Goal: Use online tool/utility: Use online tool/utility

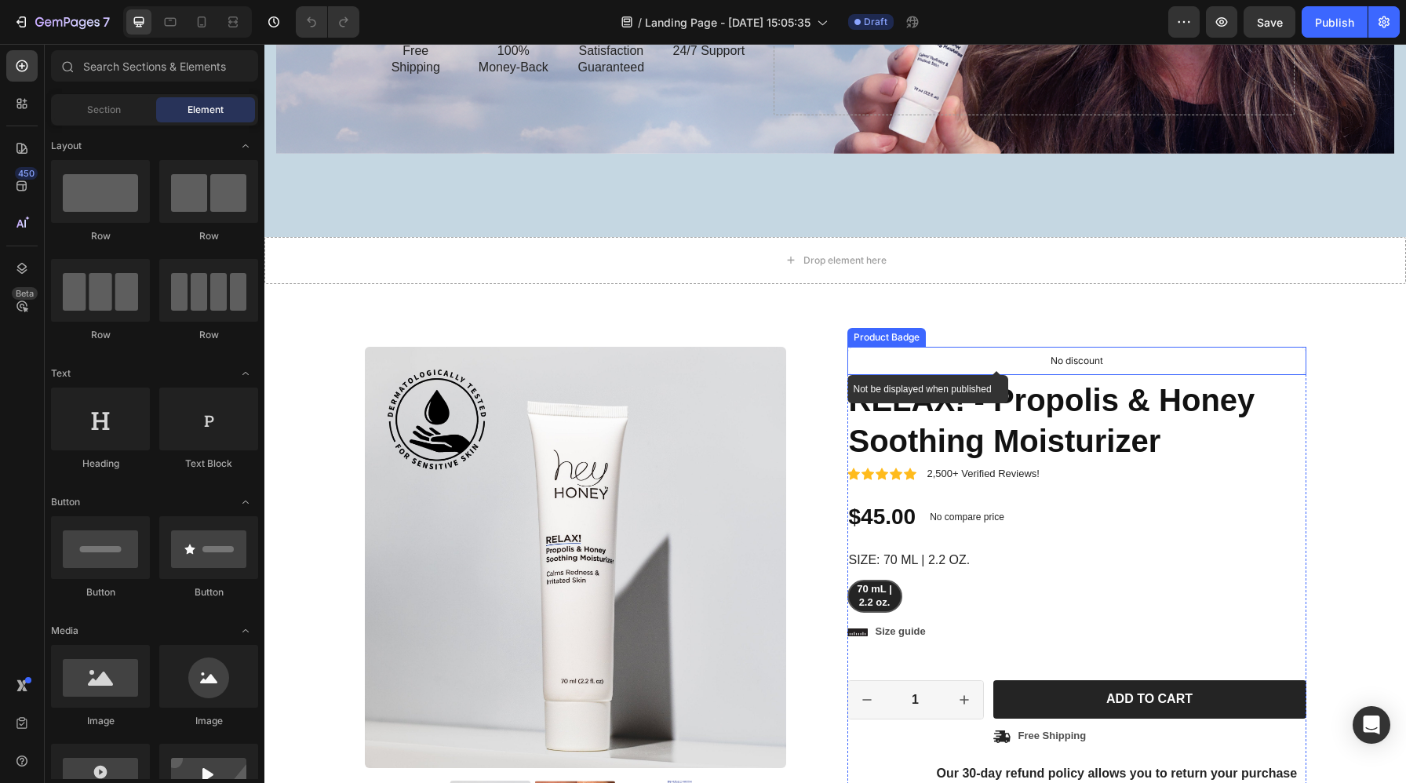
scroll to position [1534, 0]
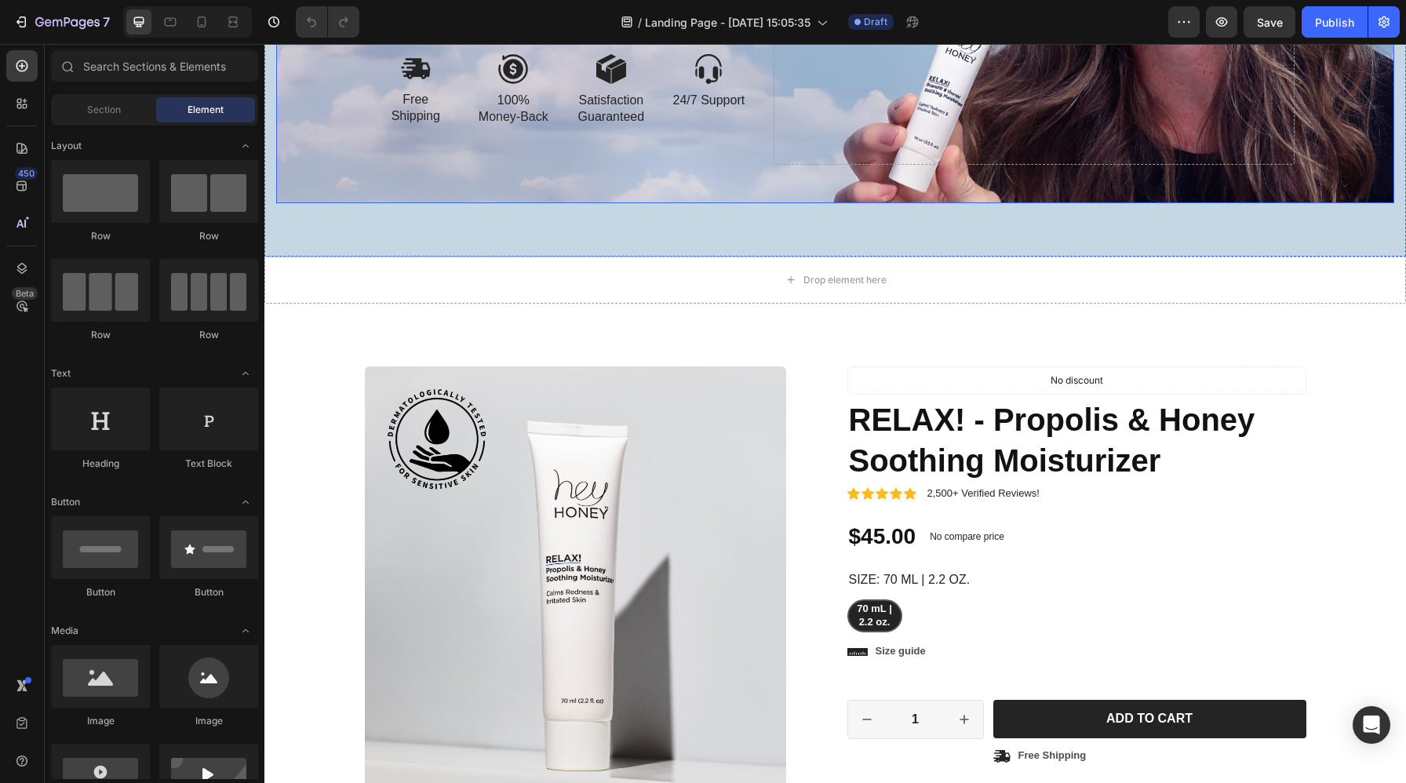
drag, startPoint x: 828, startPoint y: 246, endPoint x: 828, endPoint y: 194, distance: 52.6
drag, startPoint x: 836, startPoint y: 255, endPoint x: 833, endPoint y: 220, distance: 34.7
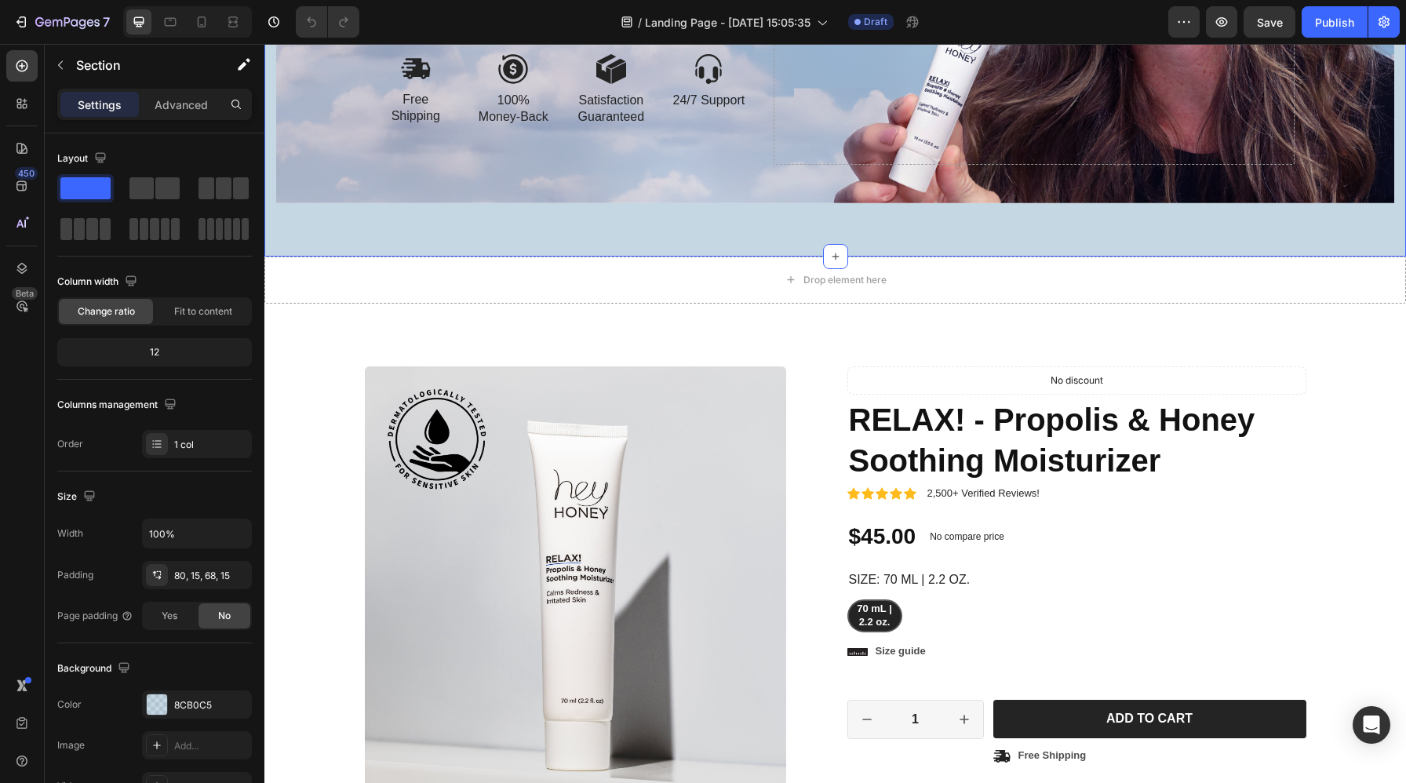
drag, startPoint x: 838, startPoint y: 257, endPoint x: 839, endPoint y: 202, distance: 54.2
click at [840, 193] on div "Fast-acting Long-lasting. Heading Try it for 30 days. If you’re not happy, send…" at bounding box center [835, 1] width 941 height 404
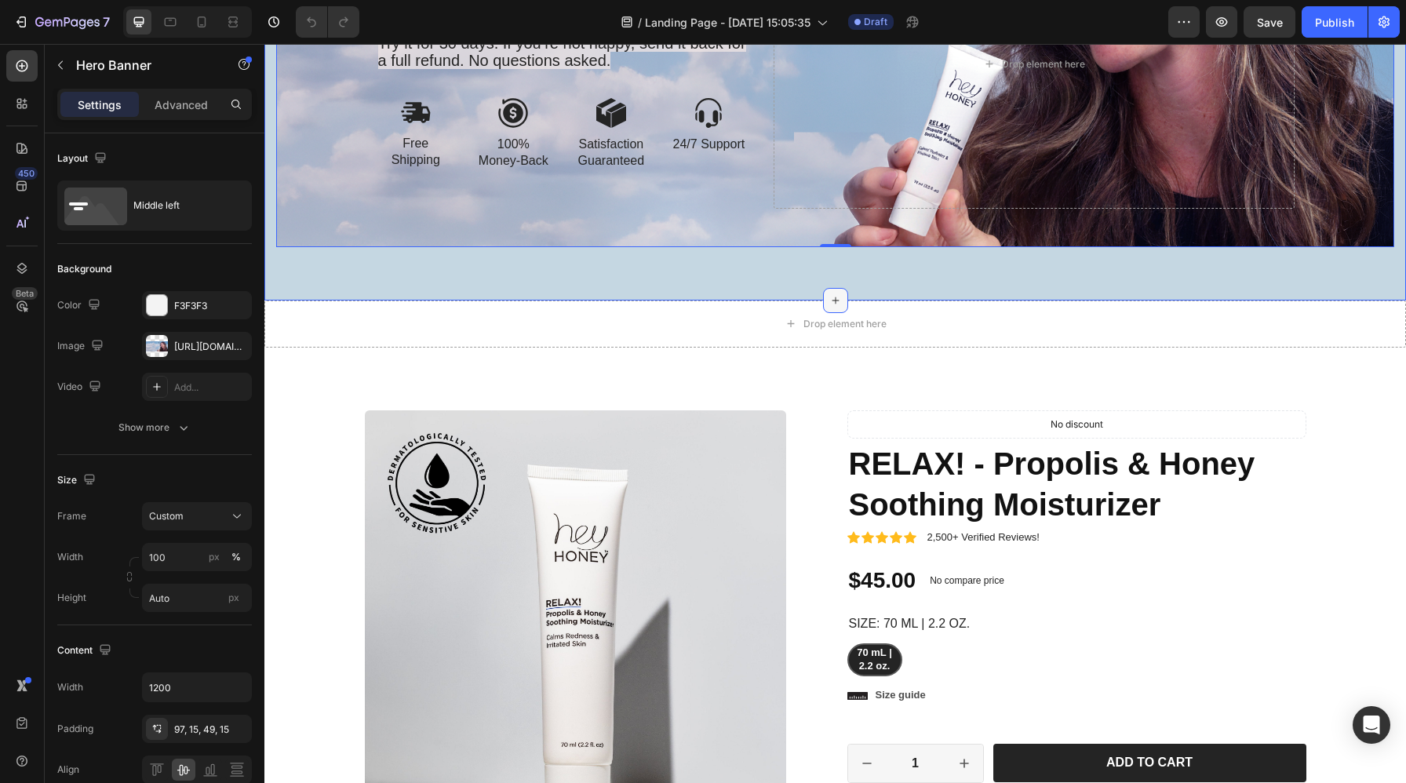
scroll to position [1489, 0]
drag, startPoint x: 833, startPoint y: 293, endPoint x: 834, endPoint y: 263, distance: 29.8
drag, startPoint x: 832, startPoint y: 246, endPoint x: 832, endPoint y: 278, distance: 31.4
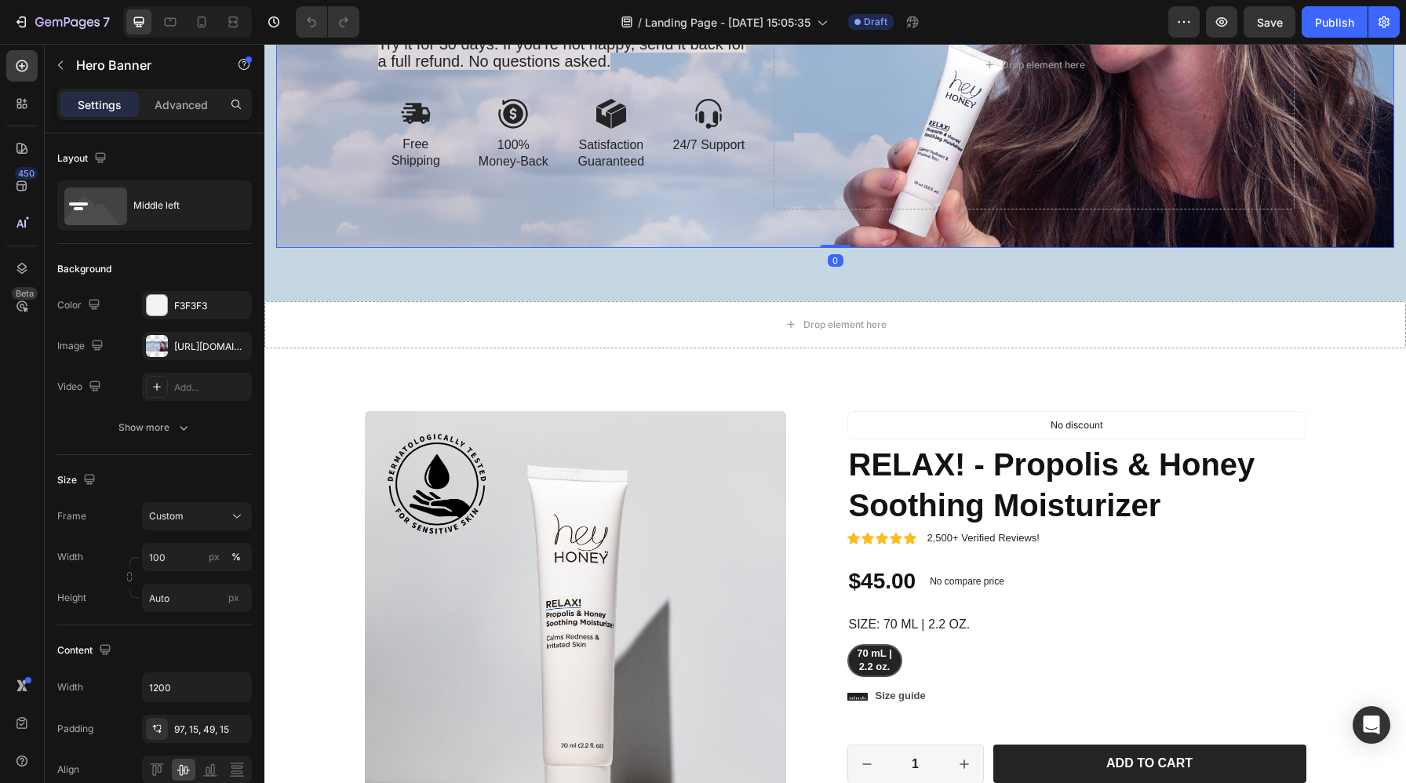
drag, startPoint x: 834, startPoint y: 242, endPoint x: 844, endPoint y: 223, distance: 22.1
click at [844, 223] on div "Fast-acting Long-lasting. Heading Try it for 30 days. If you’re not happy, send…" at bounding box center [835, 46] width 1118 height 404
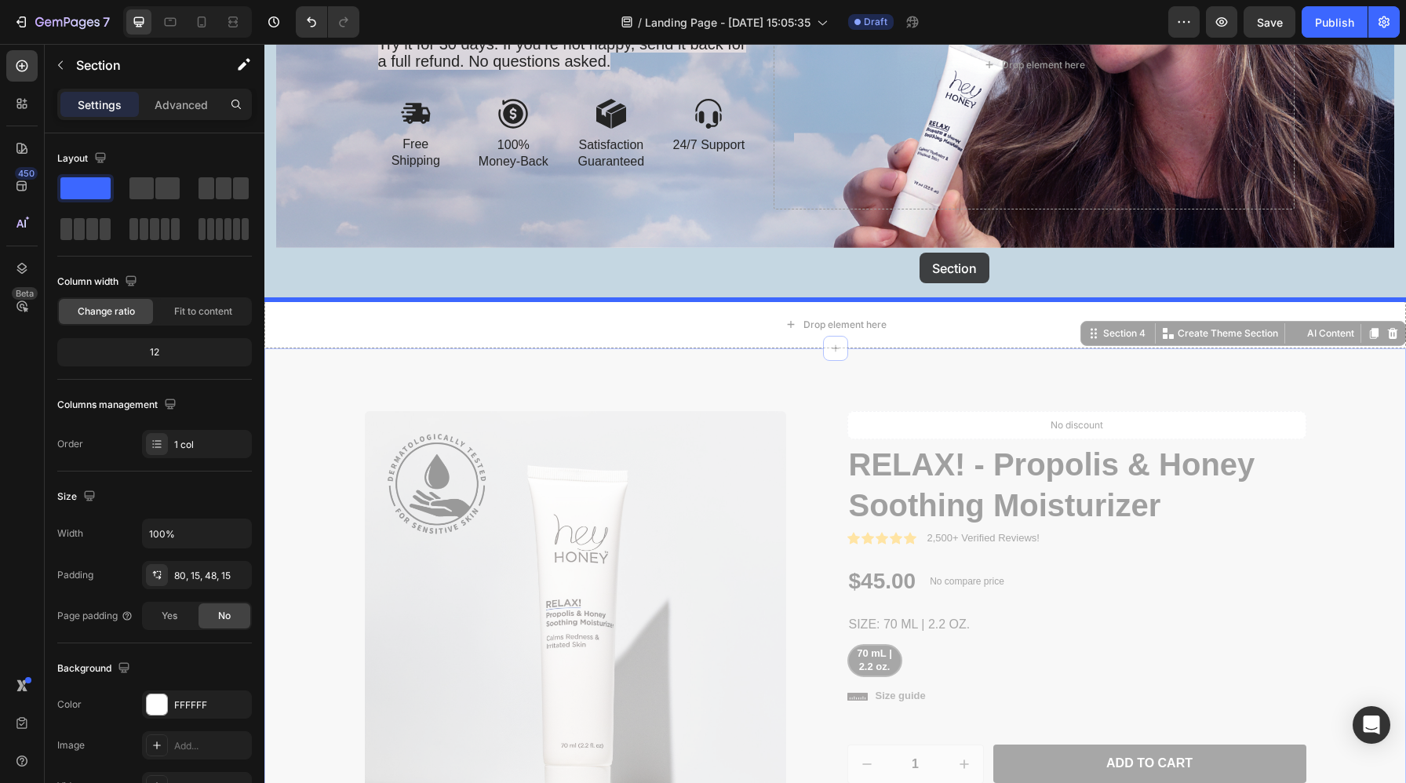
drag, startPoint x: 933, startPoint y: 373, endPoint x: 920, endPoint y: 253, distance: 120.7
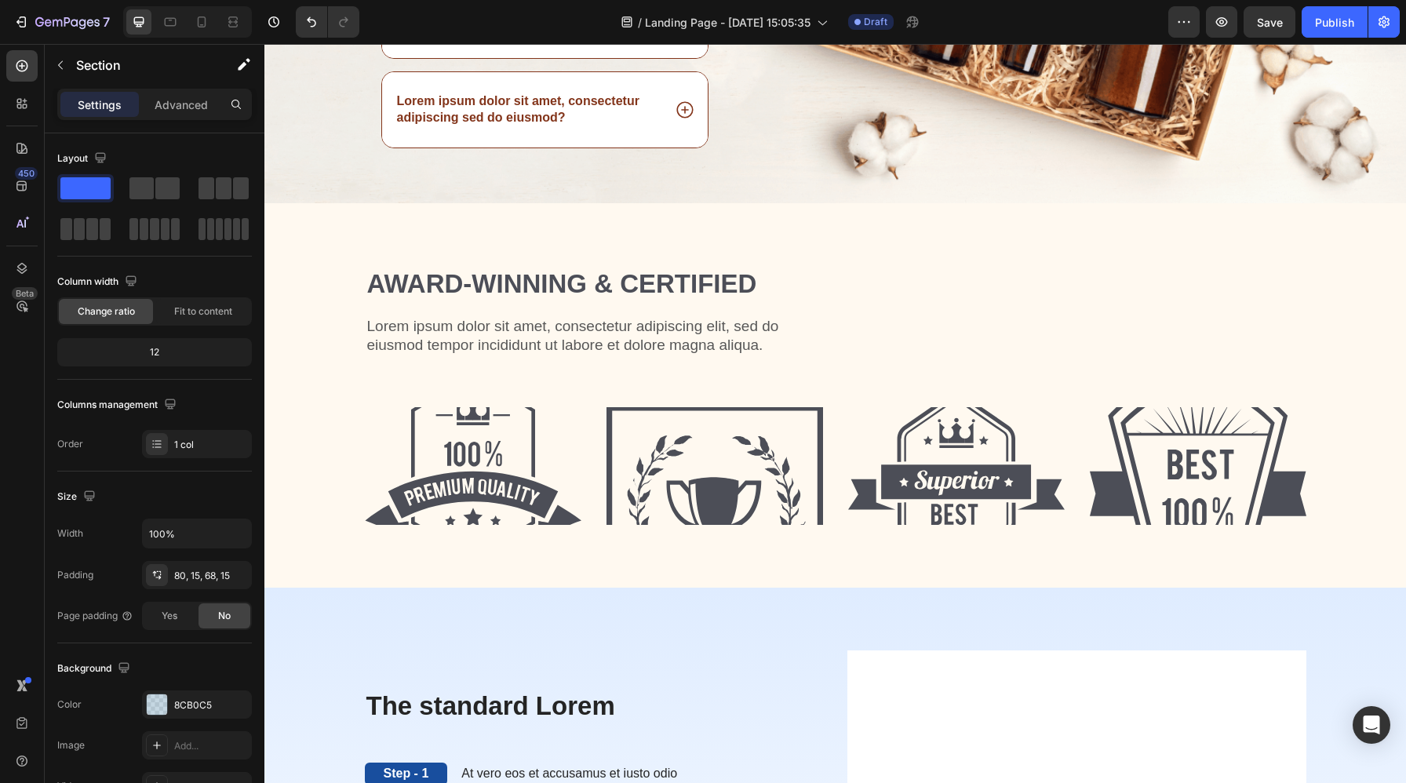
scroll to position [3063, 0]
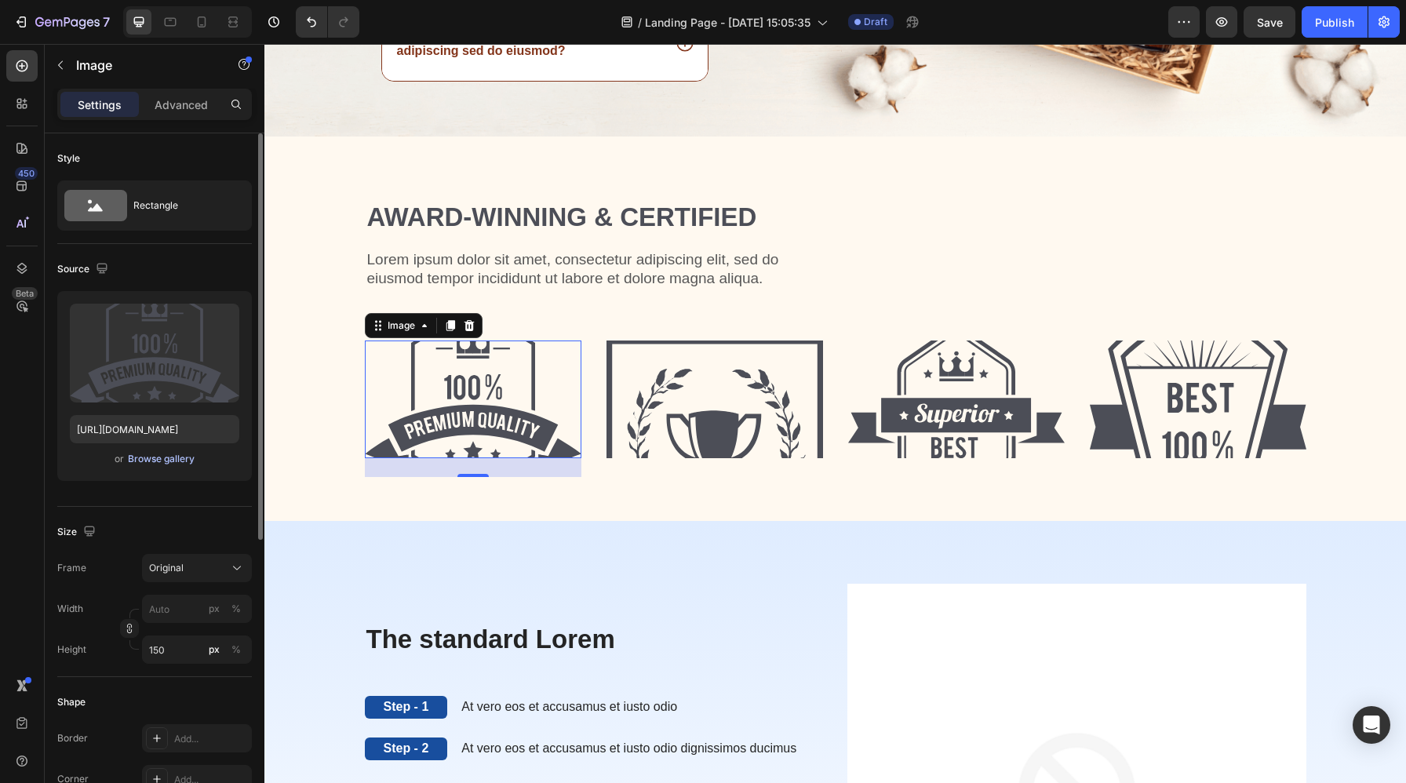
click at [172, 456] on div "Browse gallery" at bounding box center [161, 459] width 67 height 14
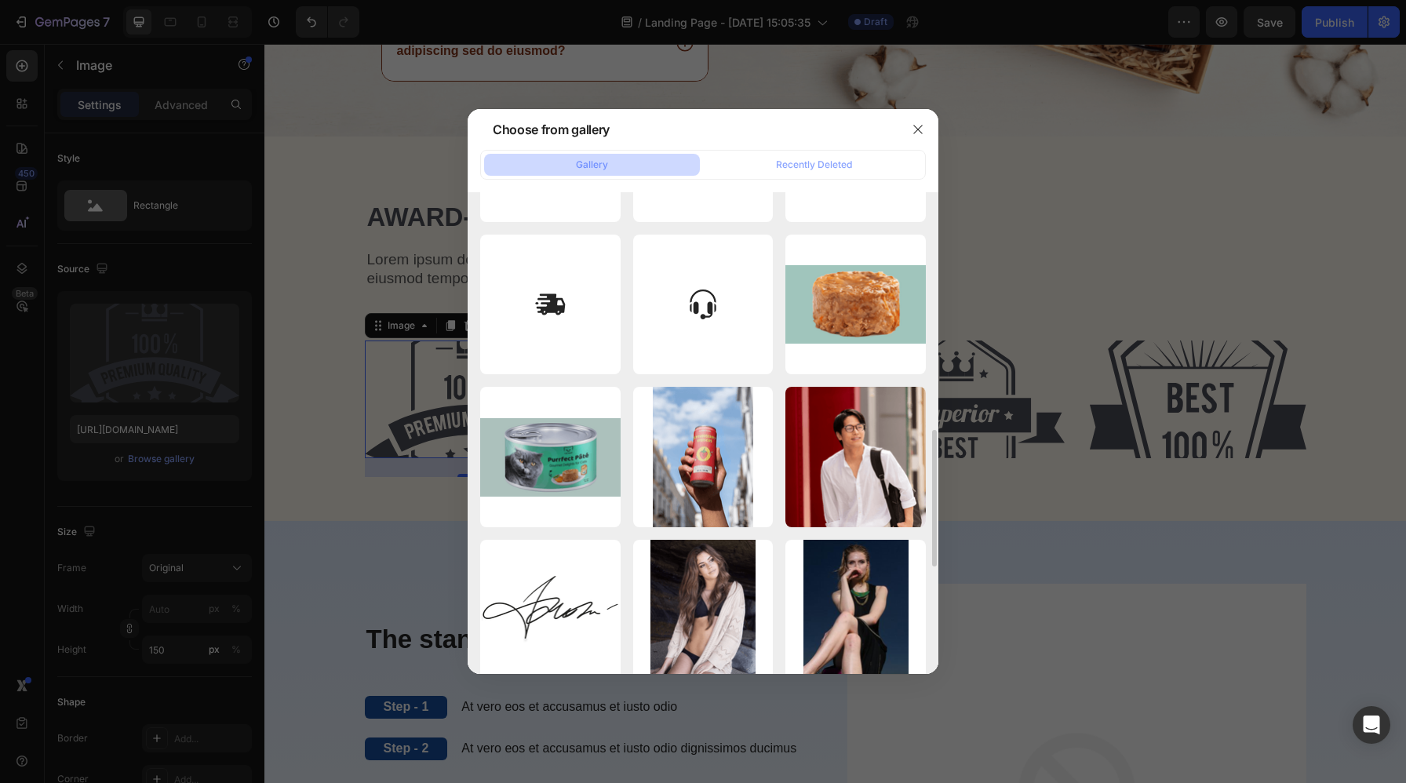
scroll to position [668, 0]
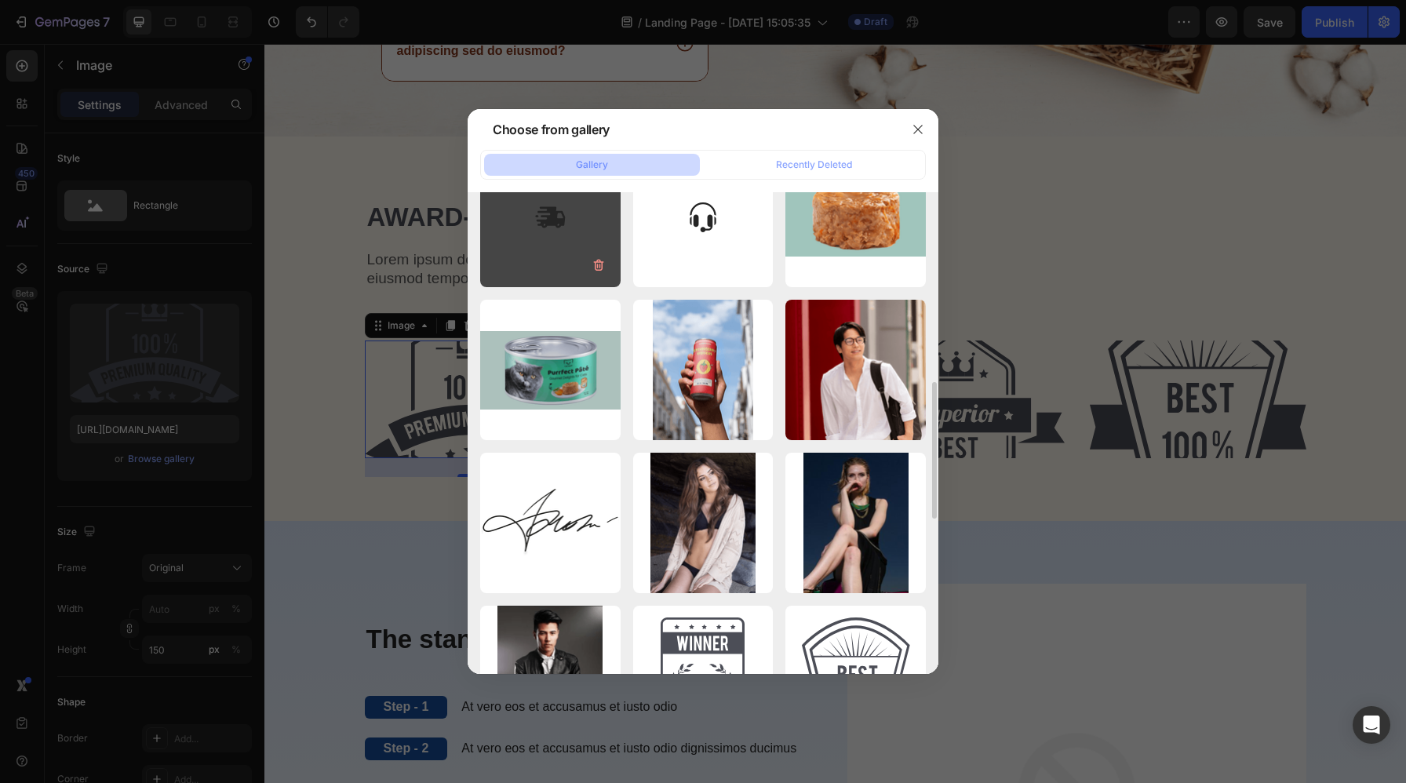
click at [584, 232] on div "fast-delivery-1.svg 4.75 kb" at bounding box center [550, 217] width 140 height 140
type input "[URL][DOMAIN_NAME]"
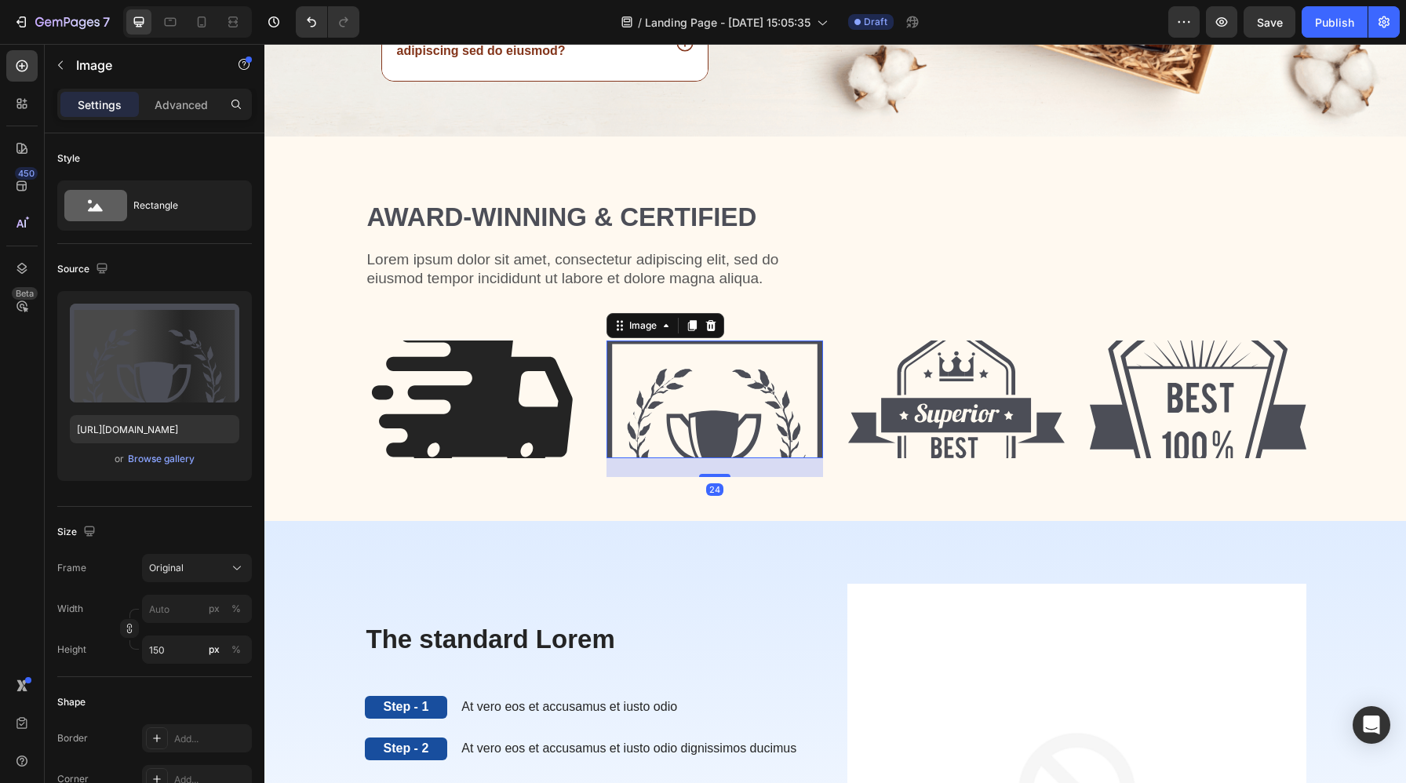
click at [715, 399] on img at bounding box center [714, 399] width 217 height 118
click at [180, 459] on div "Browse gallery" at bounding box center [161, 459] width 67 height 14
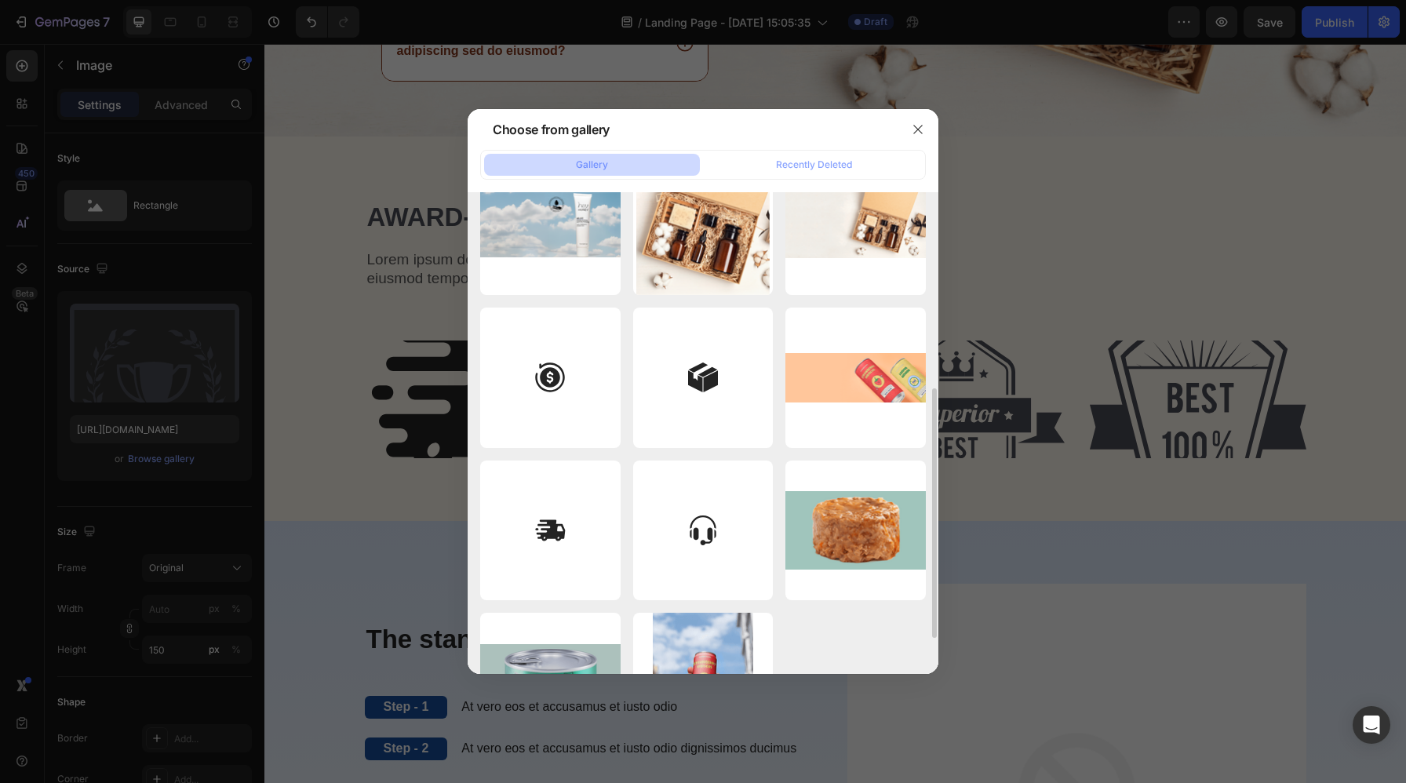
scroll to position [394, 0]
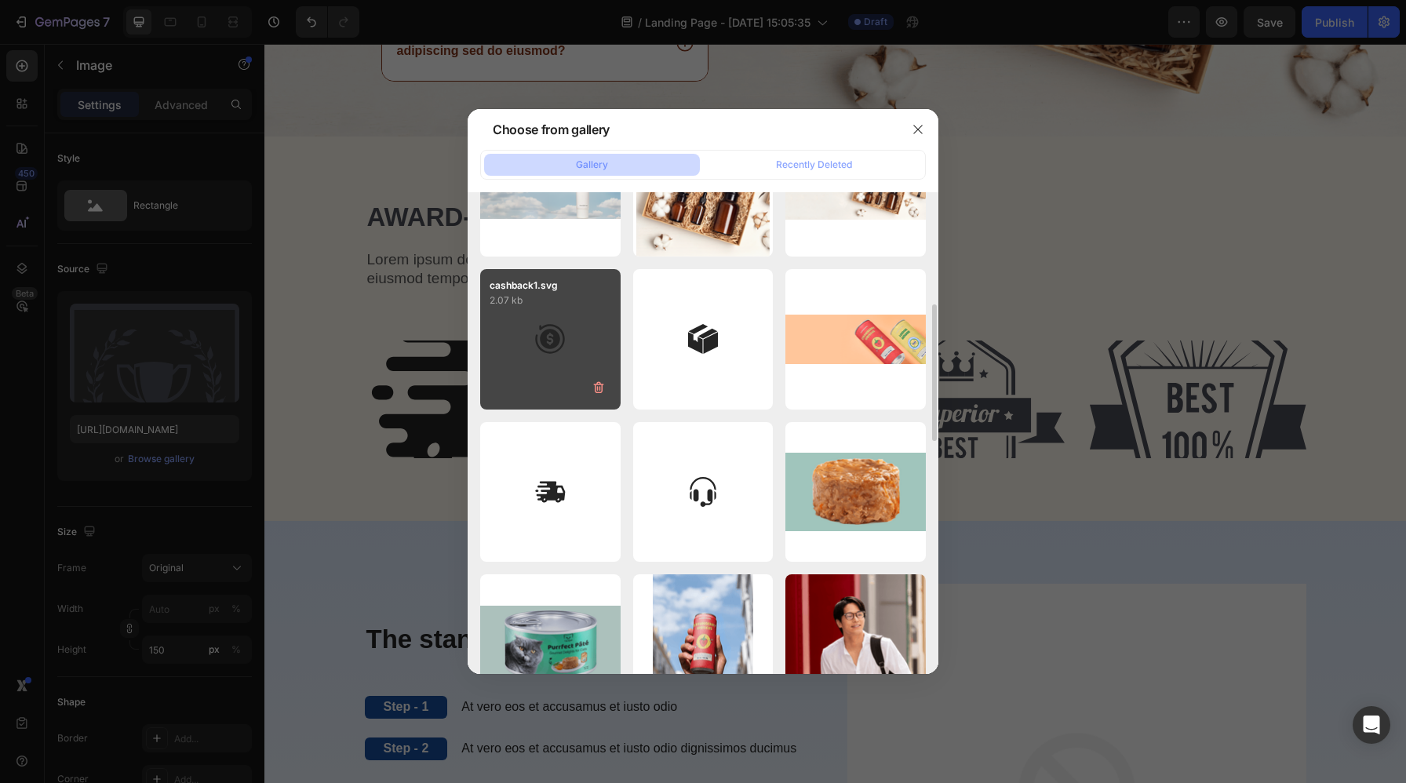
click at [589, 362] on div "cashback1.svg 2.07 kb" at bounding box center [550, 339] width 140 height 140
type input "[URL][DOMAIN_NAME]"
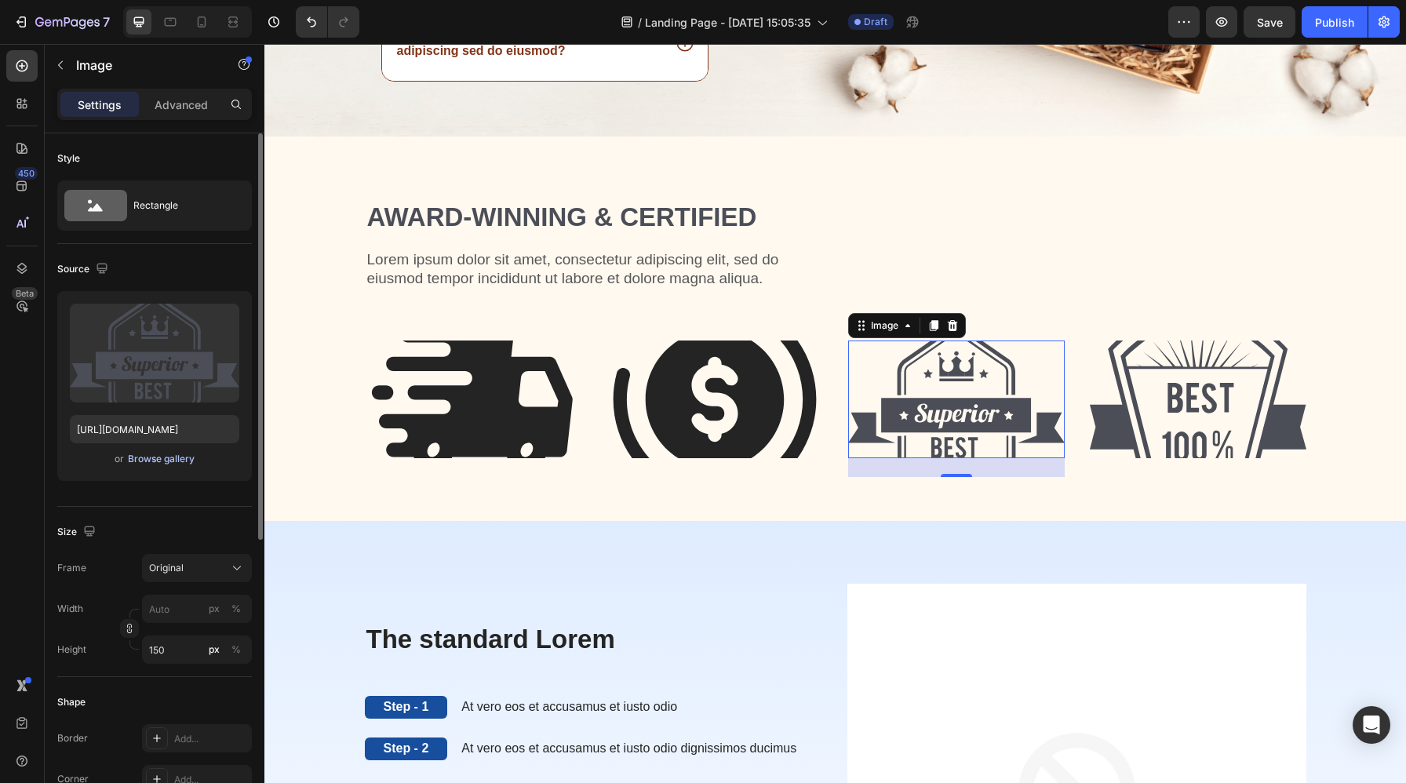
click at [158, 454] on div "Browse gallery" at bounding box center [161, 459] width 67 height 14
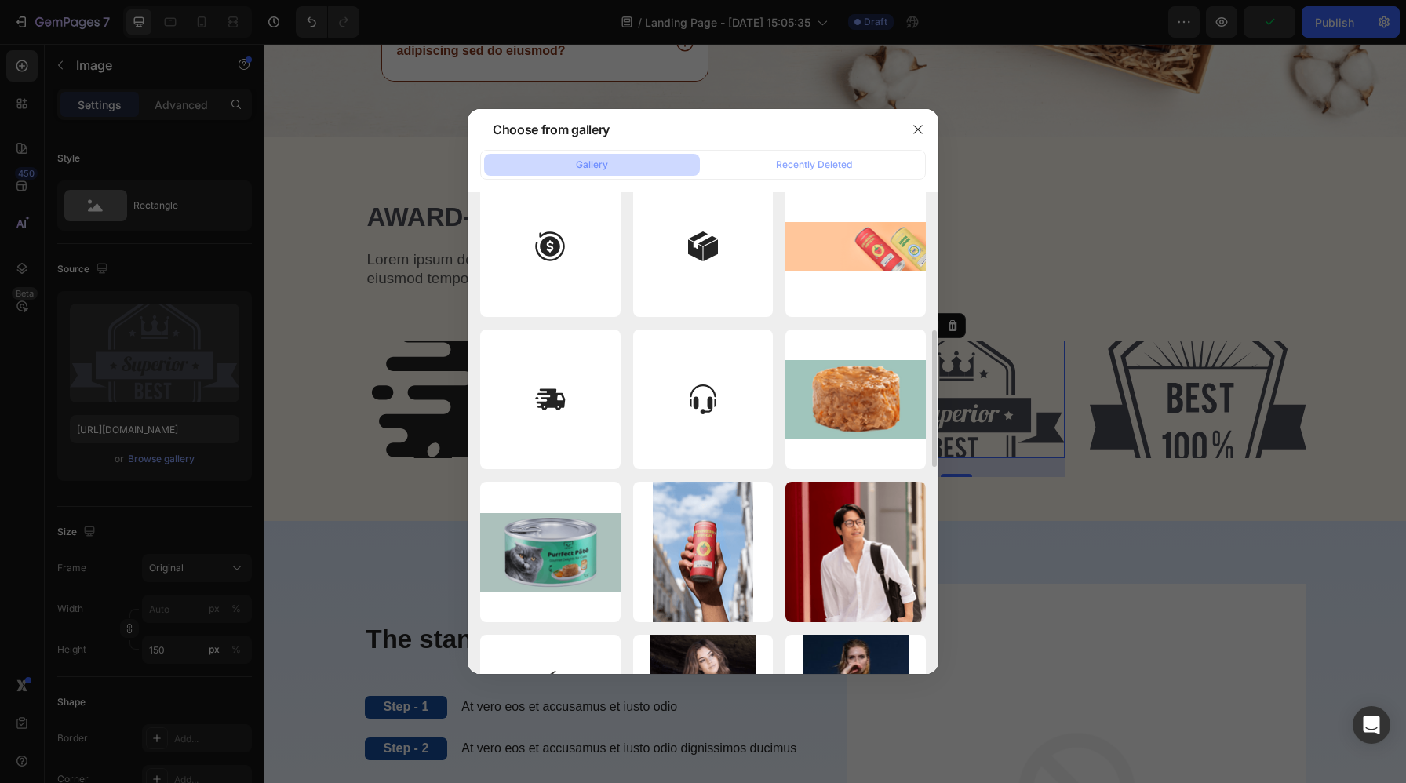
scroll to position [490, 0]
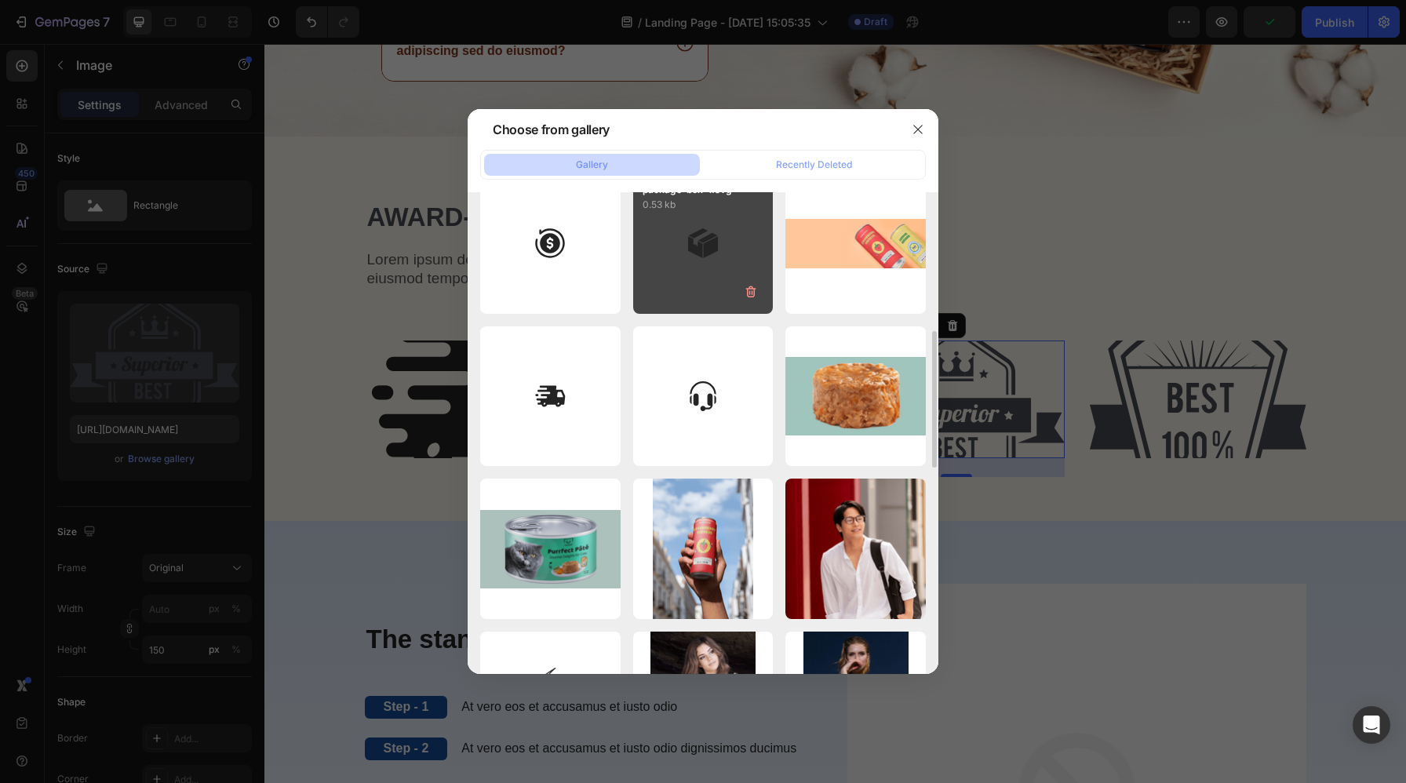
click at [713, 264] on div "package-box-1.svg 0.53 kb" at bounding box center [703, 243] width 140 height 140
type input "[URL][DOMAIN_NAME]"
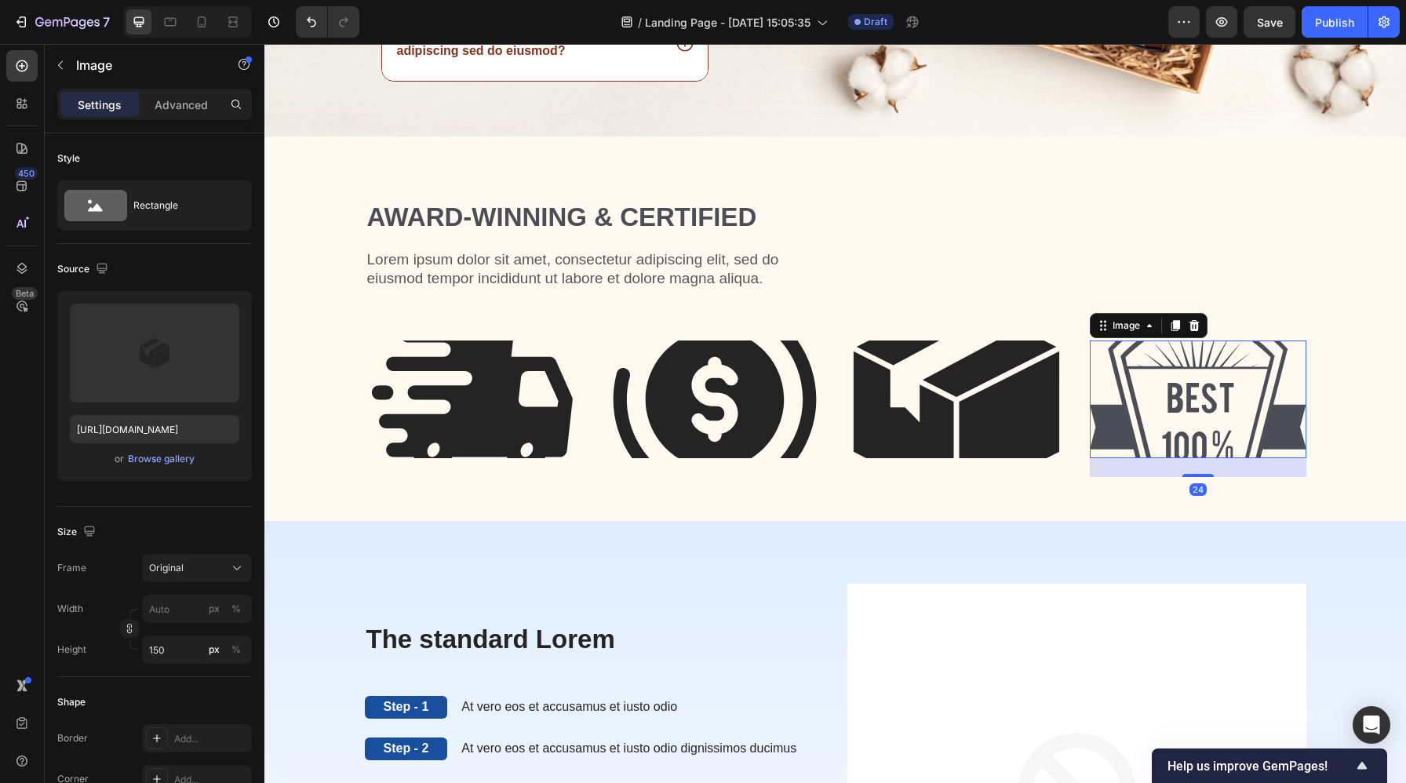
click at [1194, 395] on img at bounding box center [1198, 399] width 217 height 118
click at [193, 457] on div "Browse gallery" at bounding box center [161, 459] width 67 height 14
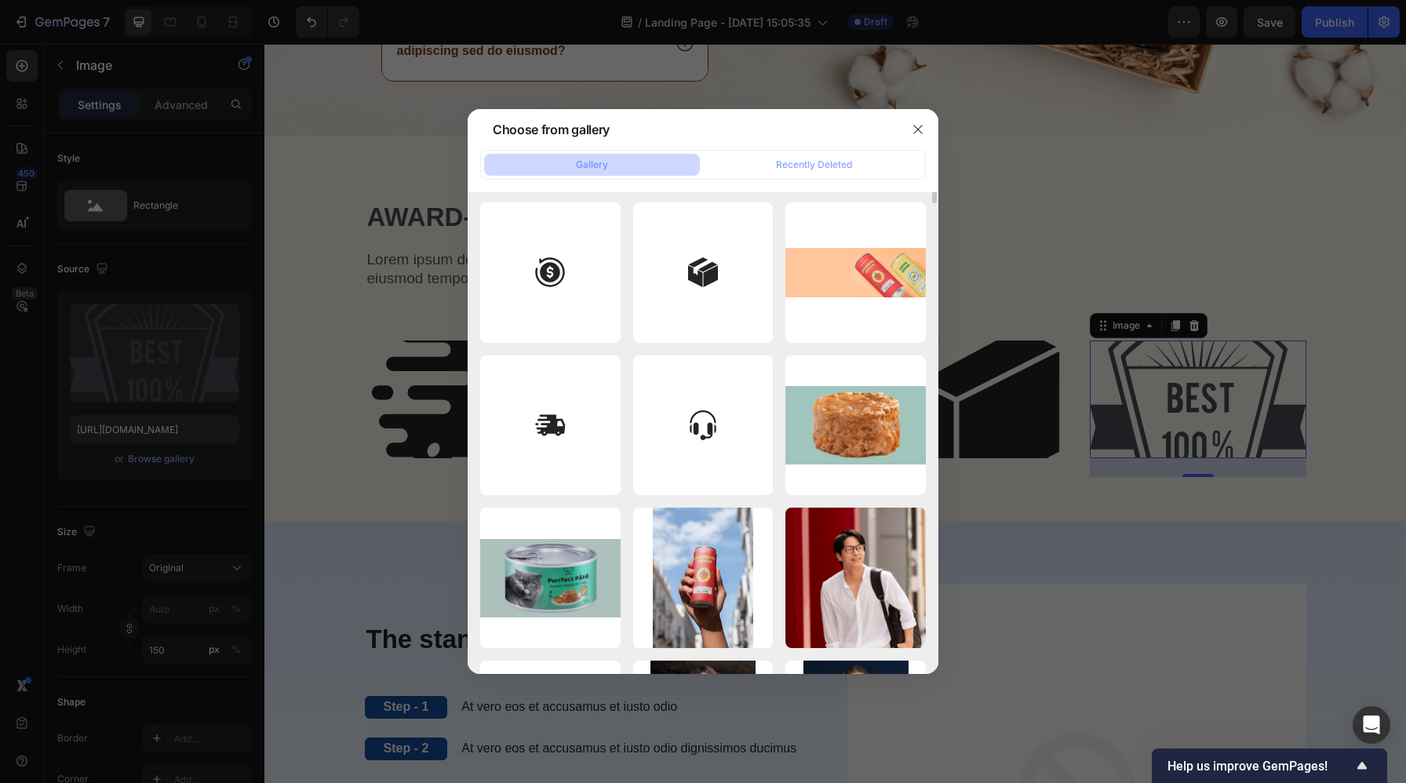
scroll to position [486, 0]
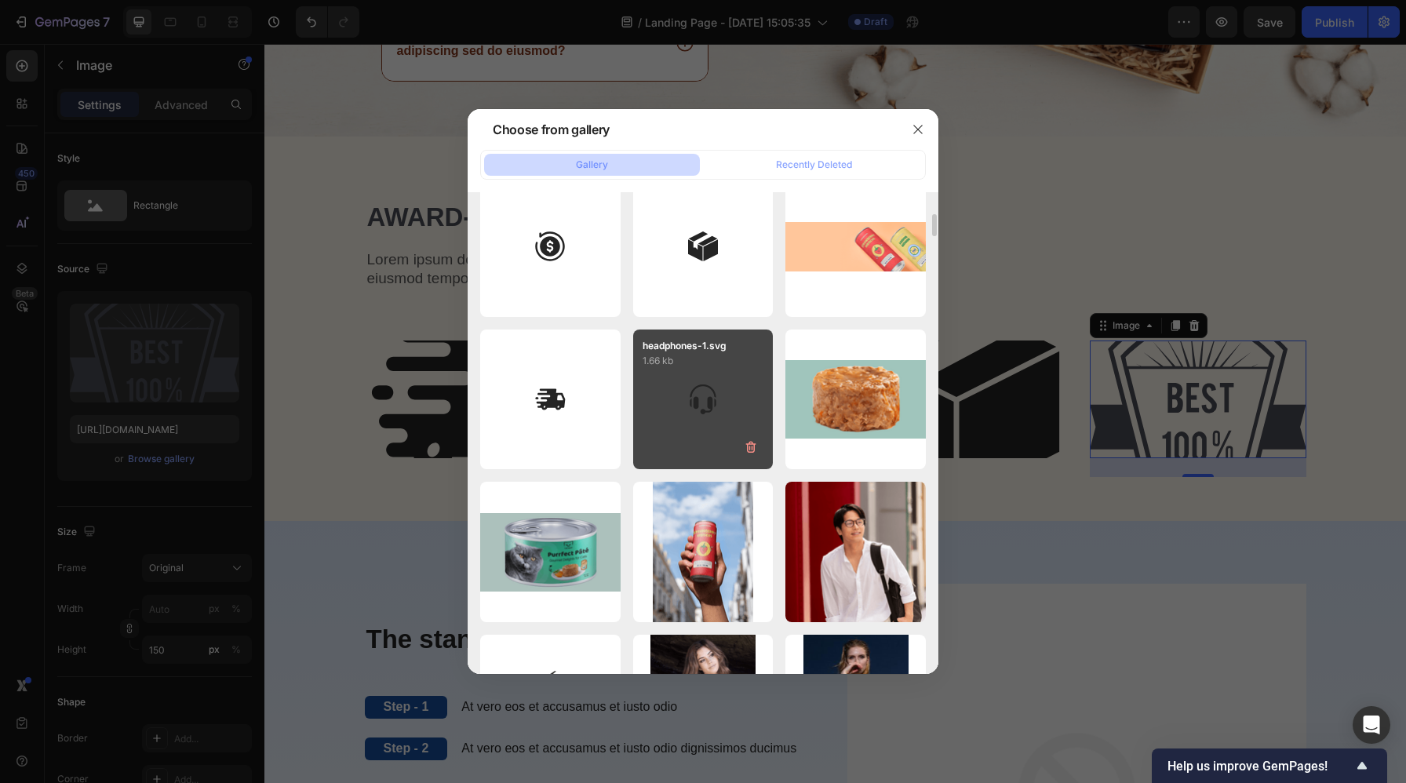
click at [695, 406] on div "headphones-1.svg 1.66 kb" at bounding box center [703, 399] width 140 height 140
type input "[URL][DOMAIN_NAME]"
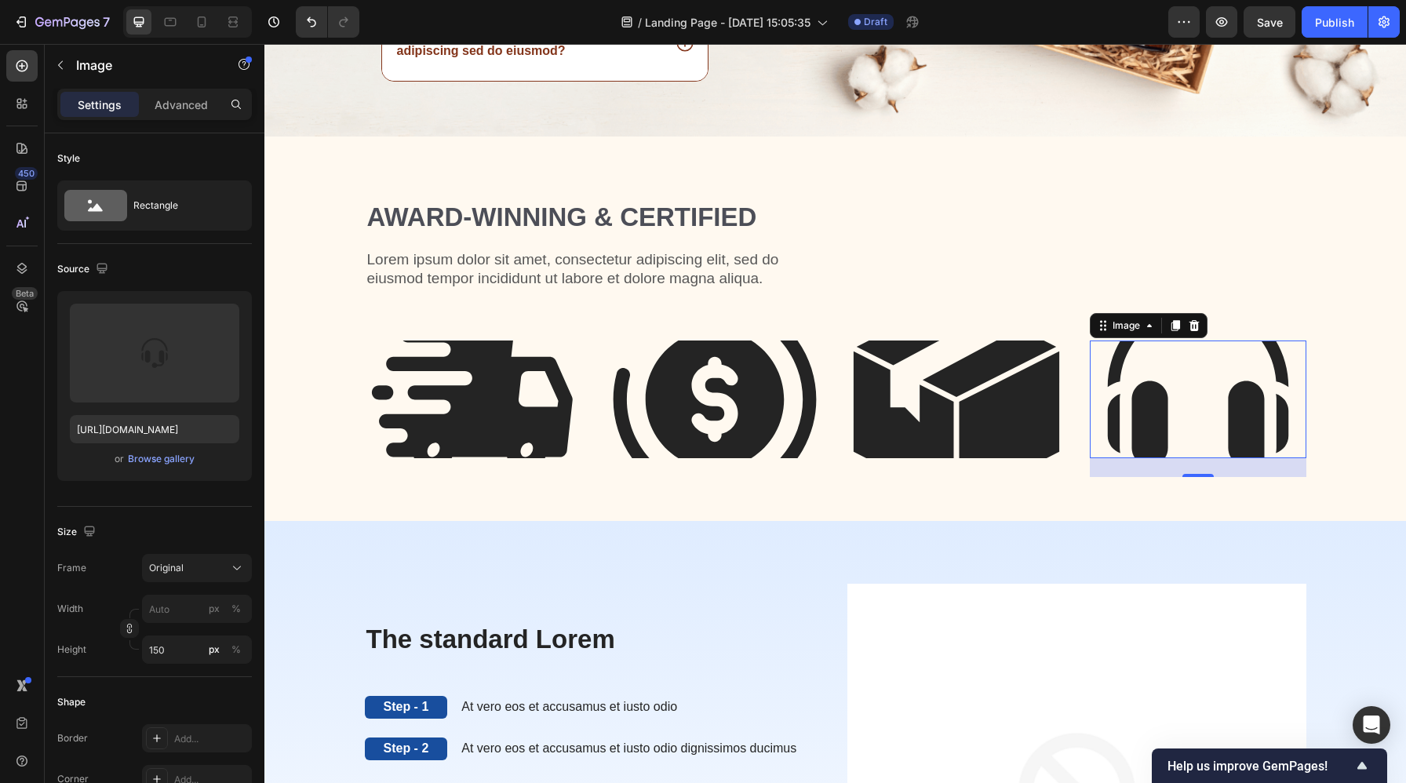
click at [1181, 401] on img at bounding box center [1198, 399] width 217 height 118
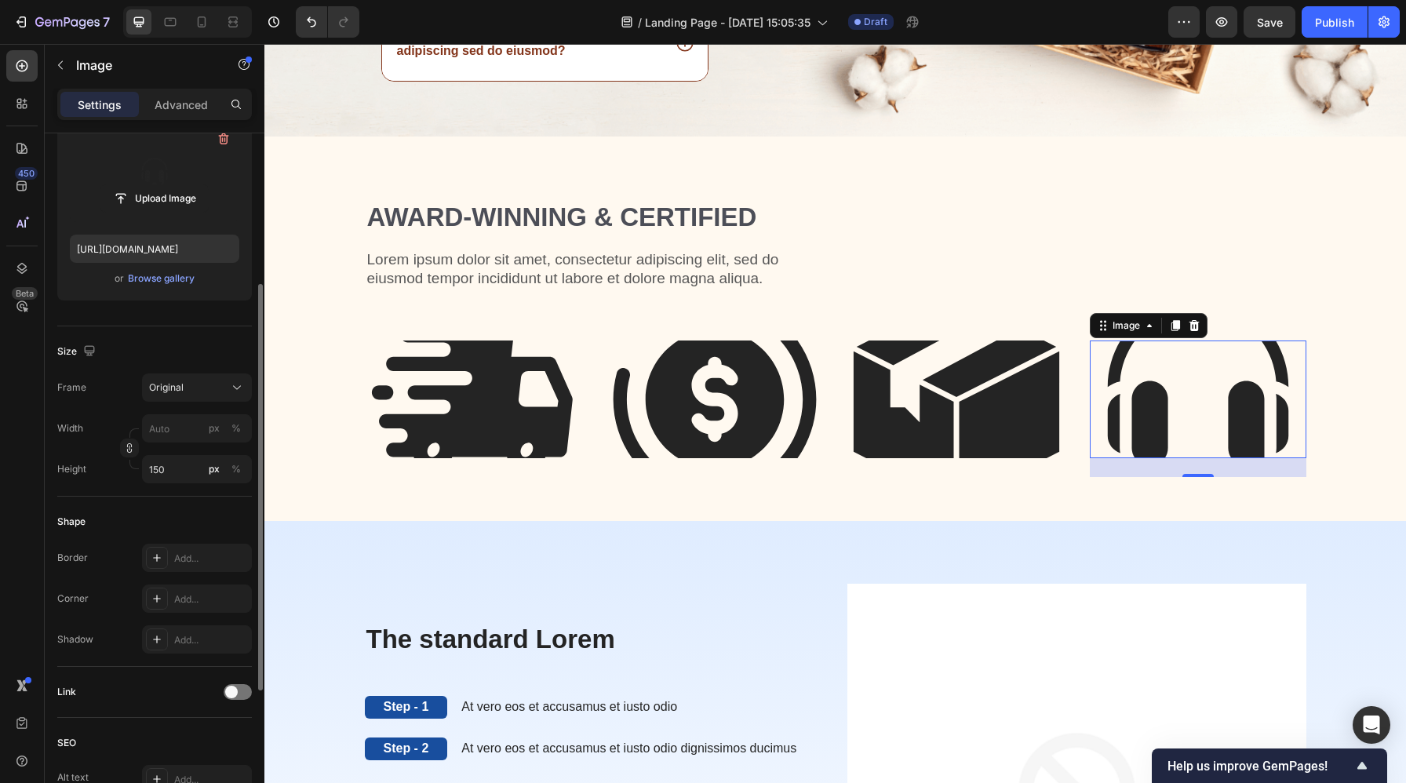
scroll to position [235, 0]
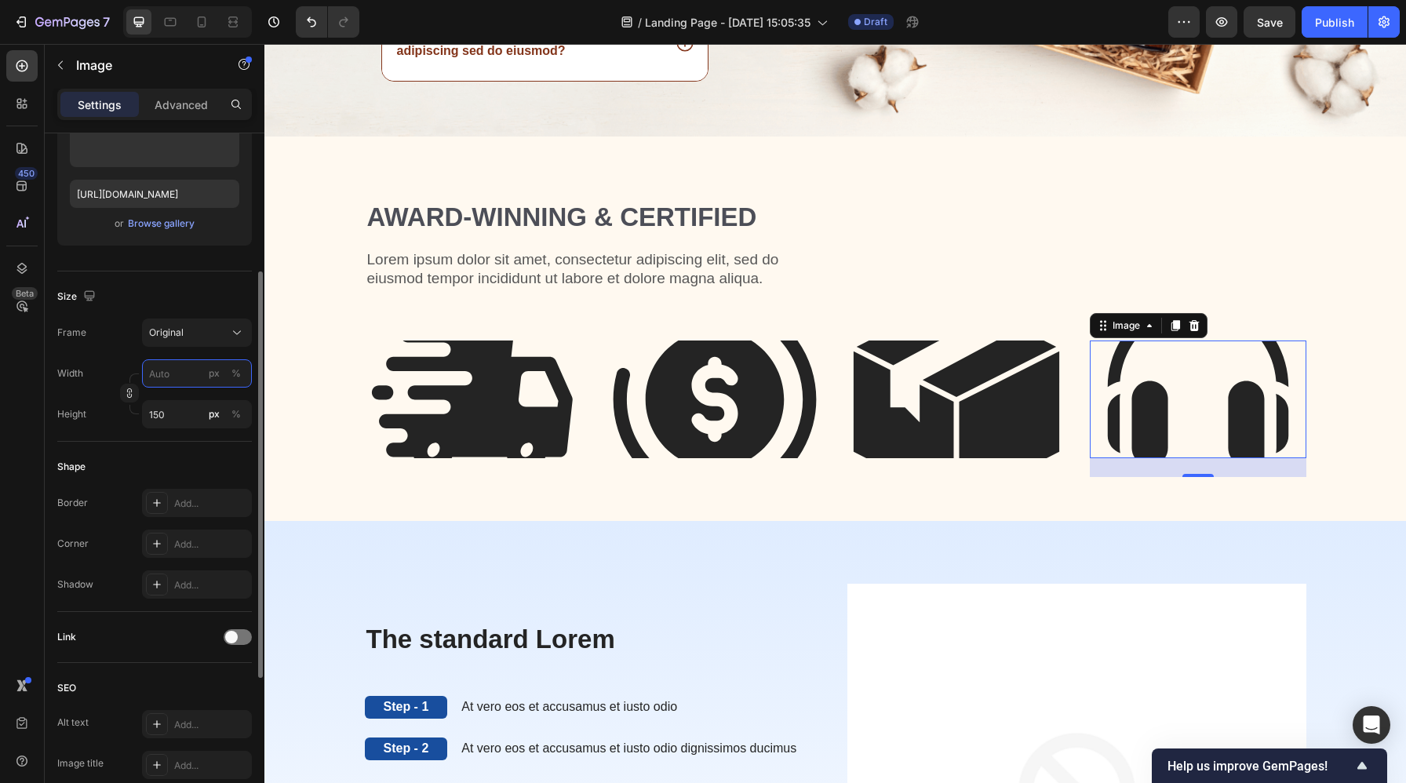
click at [192, 377] on input "px %" at bounding box center [197, 373] width 110 height 28
click at [234, 373] on div "%" at bounding box center [235, 373] width 9 height 14
click at [152, 413] on input "150" at bounding box center [197, 414] width 110 height 28
click at [184, 369] on input "px %" at bounding box center [197, 373] width 110 height 28
click at [111, 361] on div "Width px %" at bounding box center [154, 373] width 195 height 28
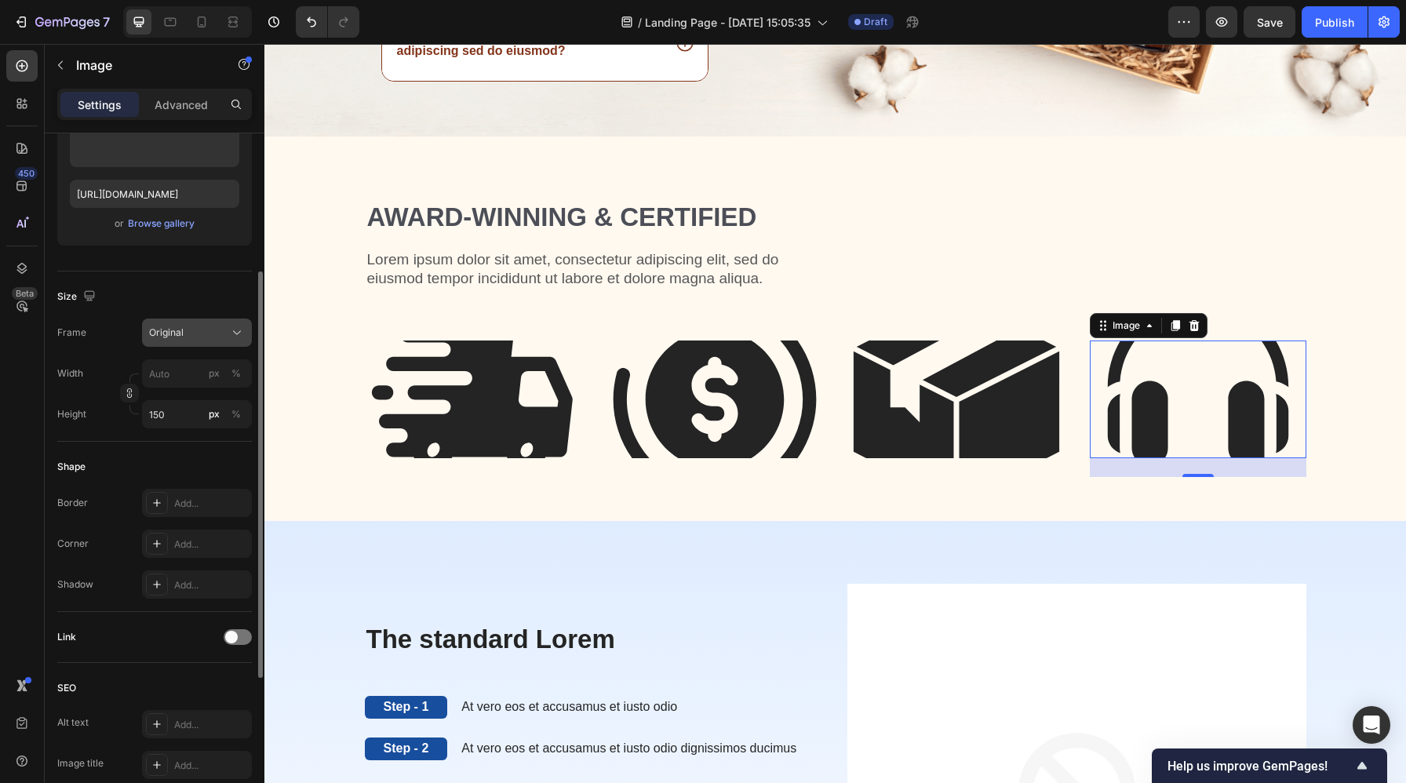
click at [173, 326] on span "Original" at bounding box center [166, 333] width 35 height 14
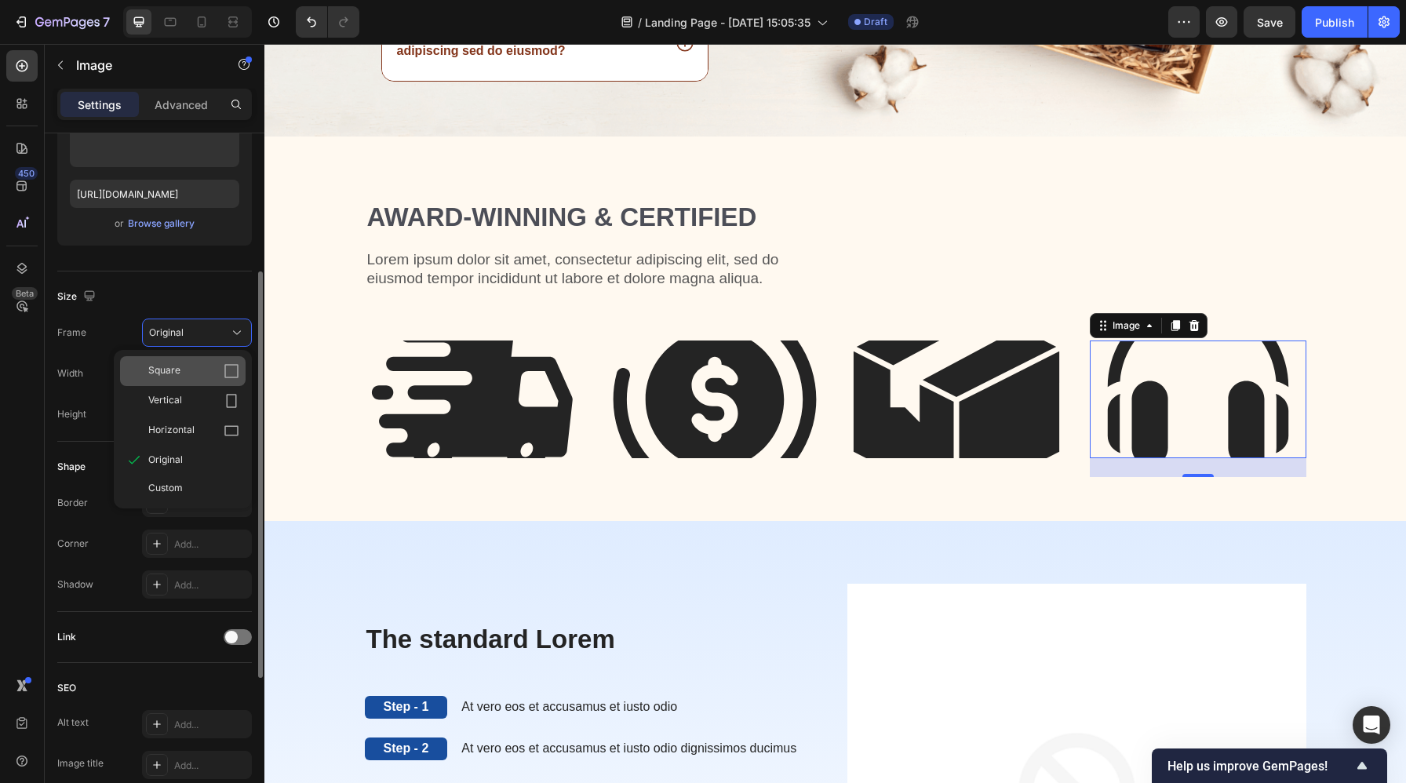
click at [171, 366] on span "Square" at bounding box center [164, 371] width 32 height 16
type input "150"
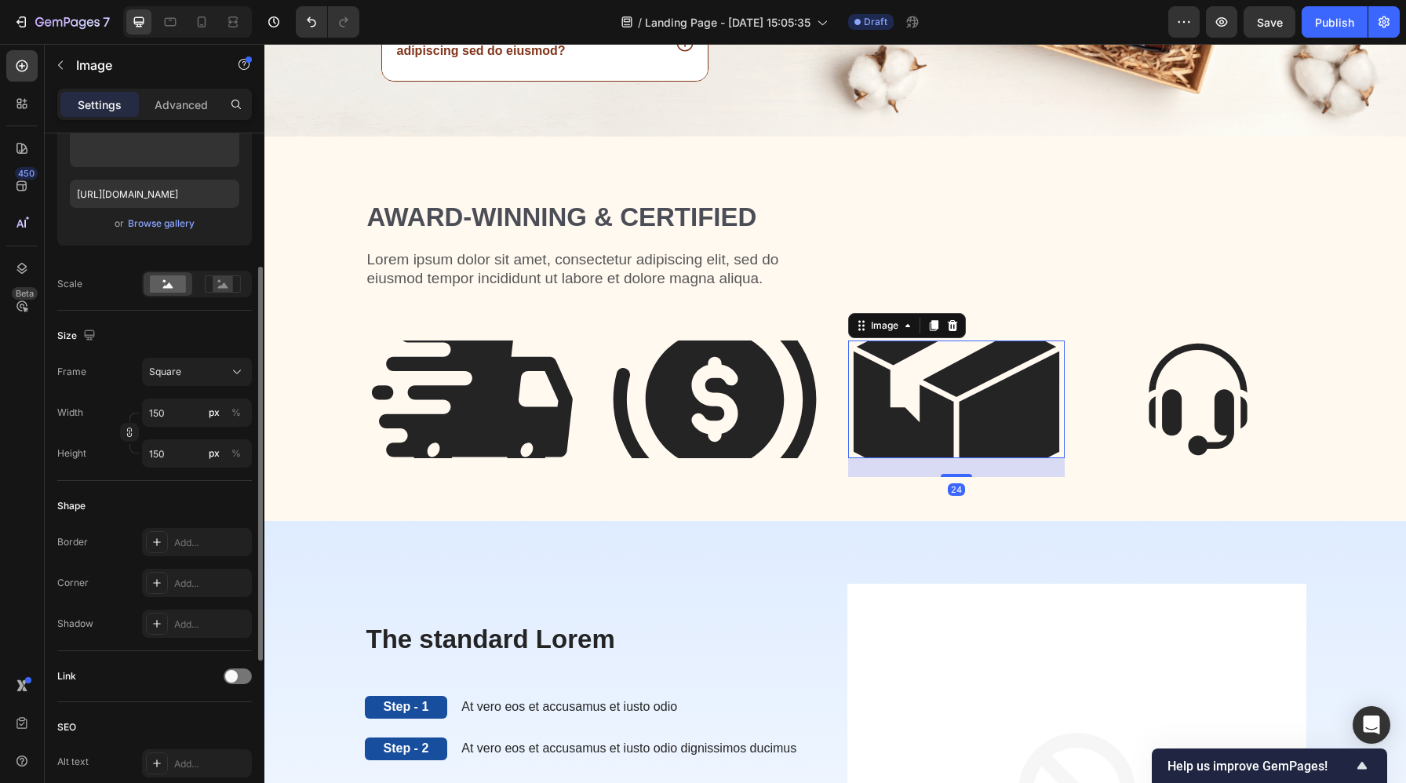
click at [912, 419] on img at bounding box center [956, 399] width 217 height 118
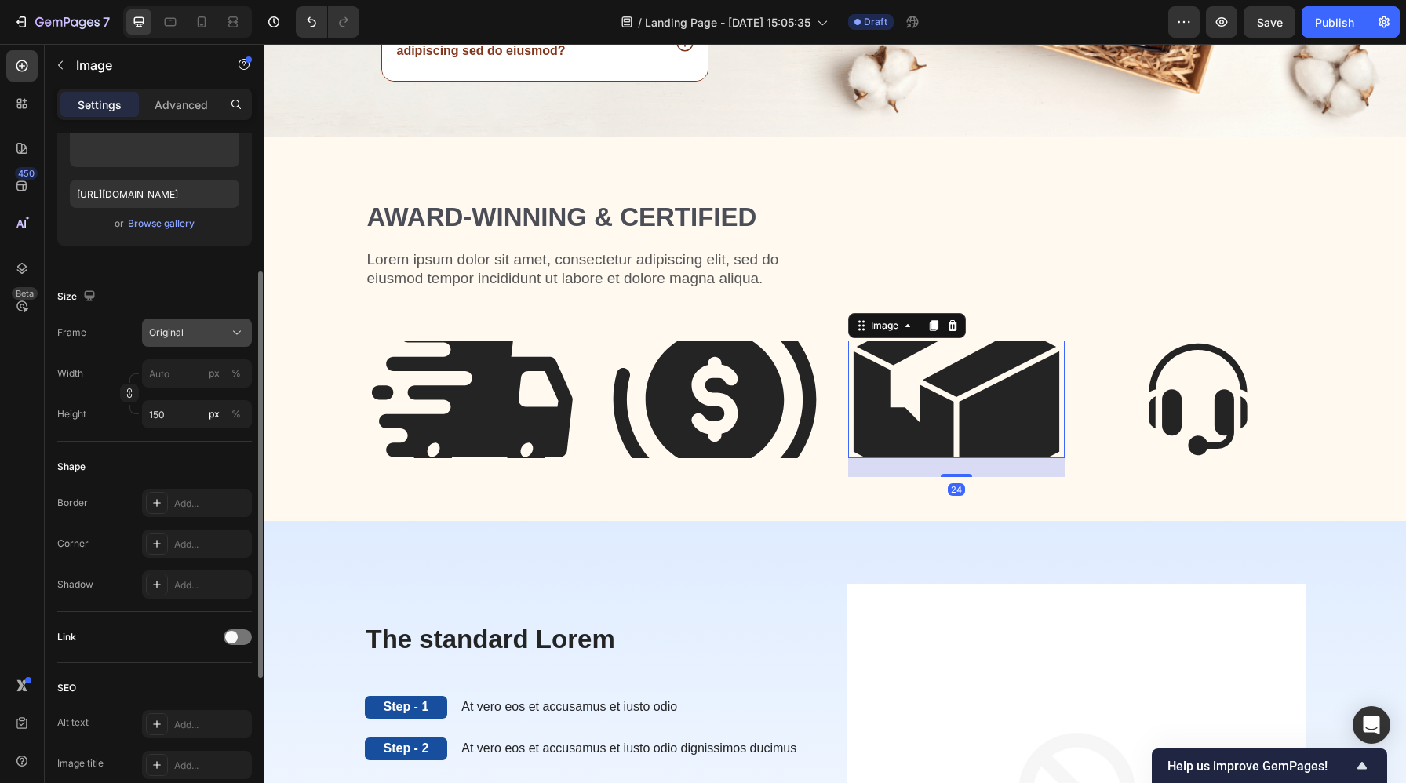
click at [176, 336] on span "Original" at bounding box center [166, 333] width 35 height 14
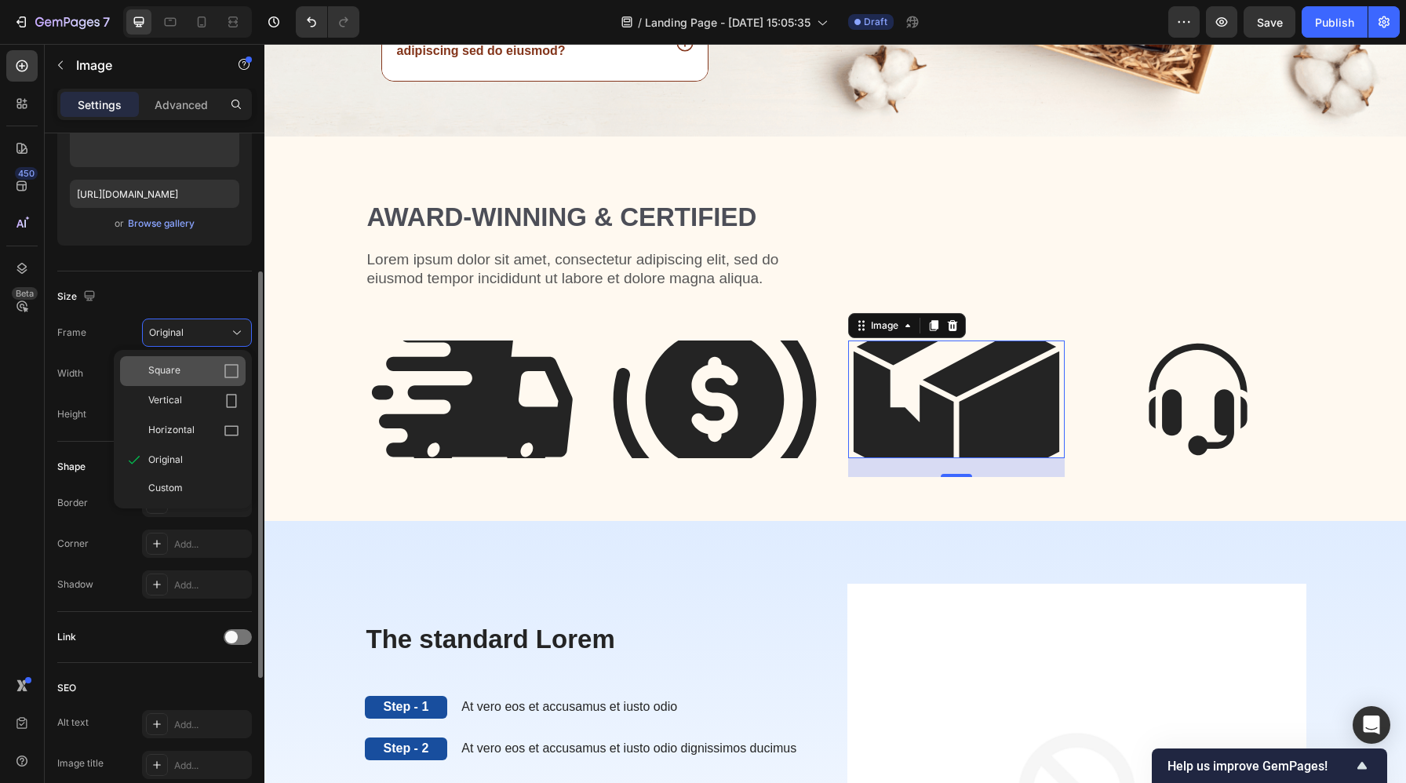
click at [176, 370] on span "Square" at bounding box center [164, 371] width 32 height 16
type input "150"
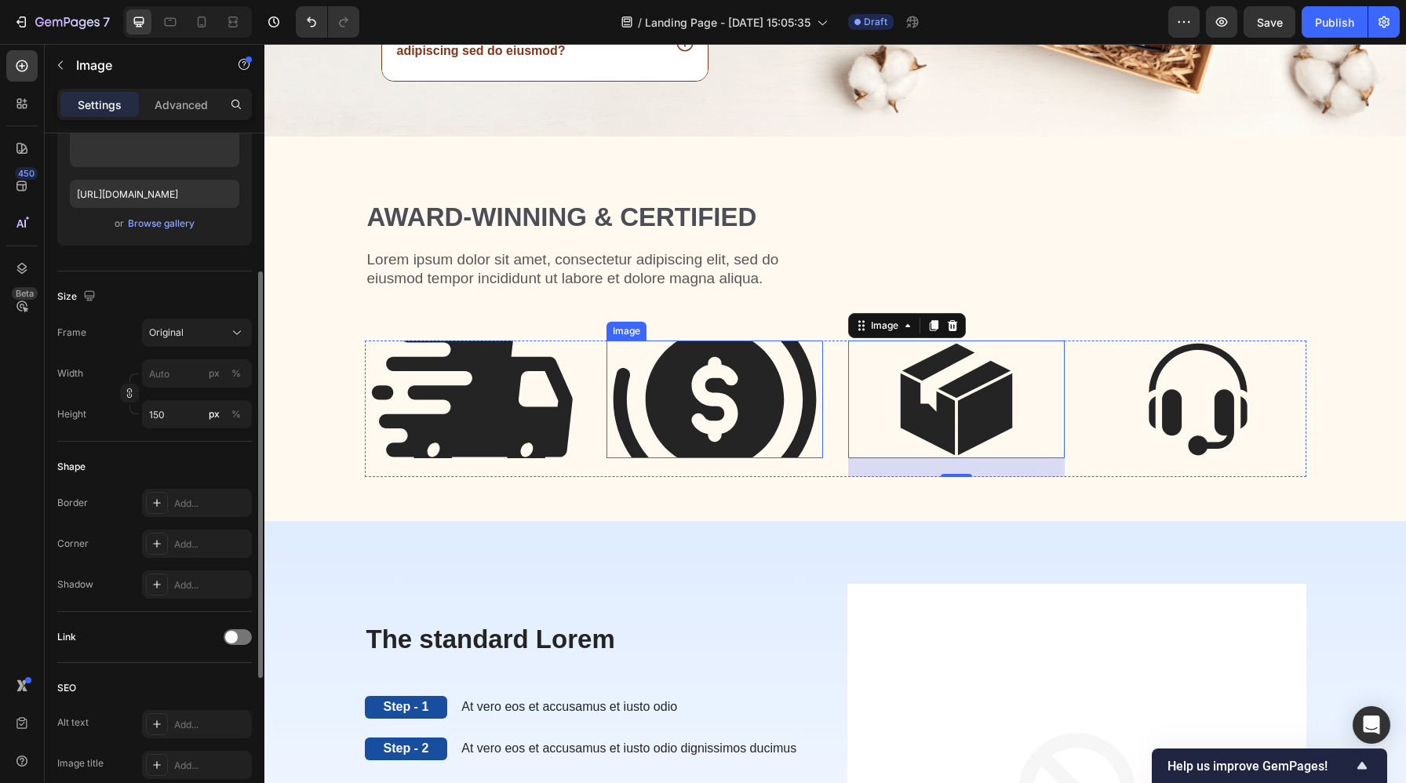
click at [698, 402] on img at bounding box center [714, 399] width 217 height 118
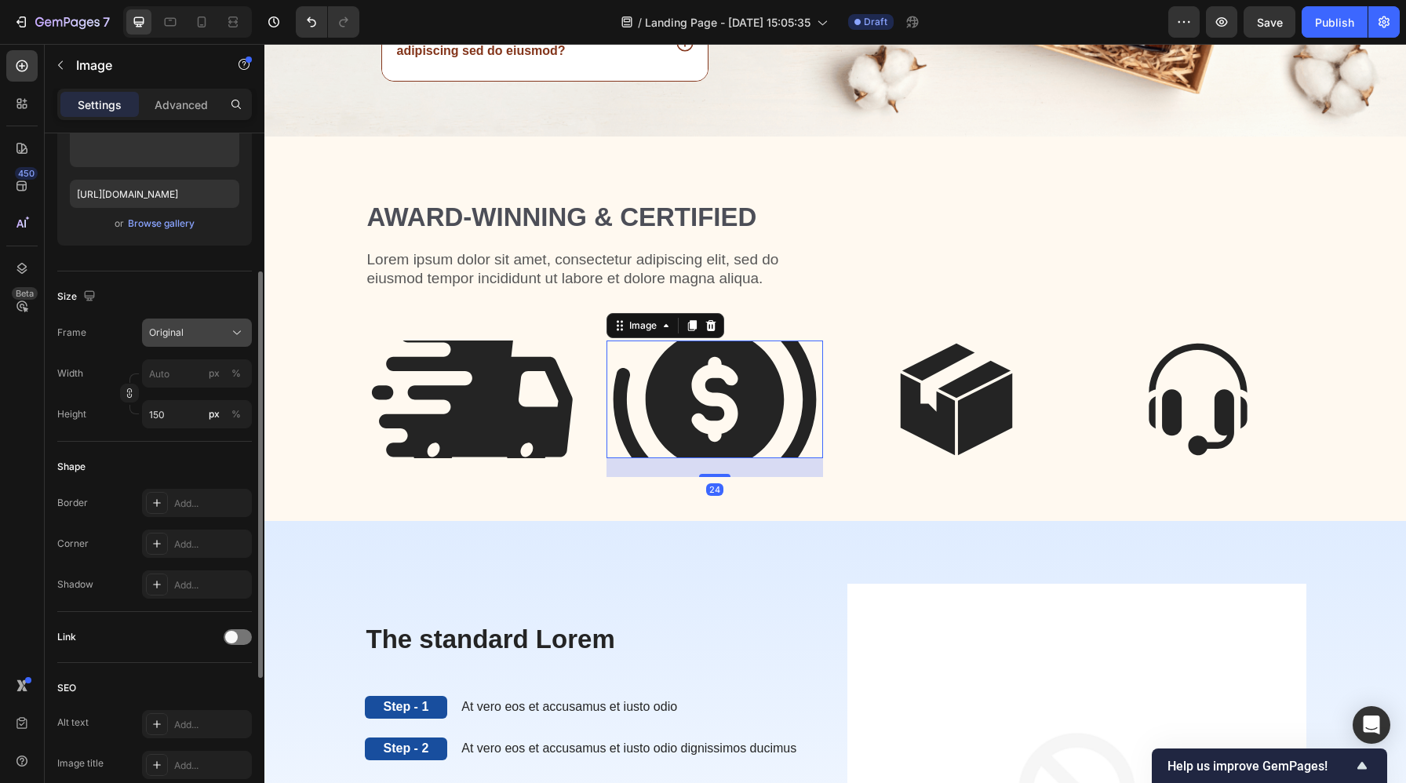
click at [197, 328] on div "Original" at bounding box center [187, 333] width 77 height 14
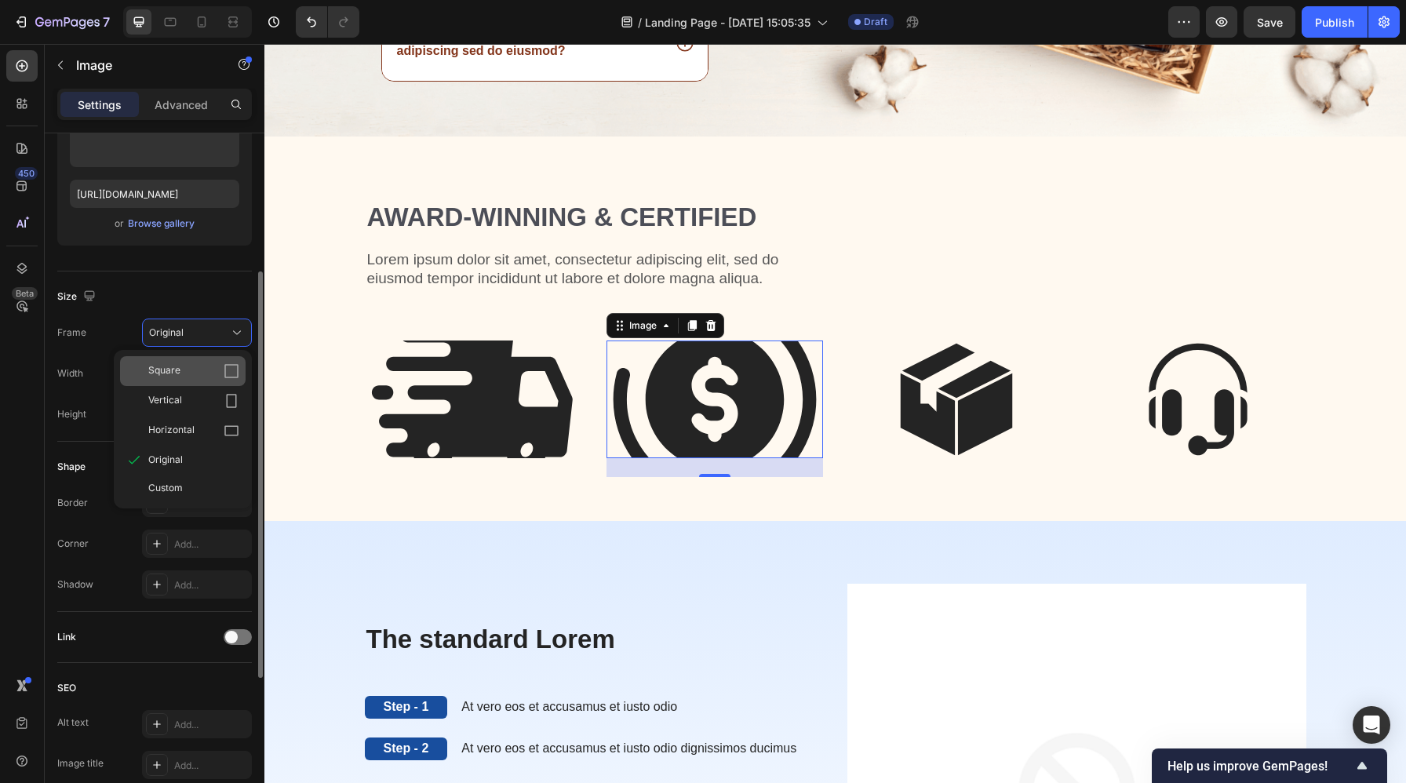
click at [199, 367] on div "Square" at bounding box center [193, 371] width 91 height 16
type input "150"
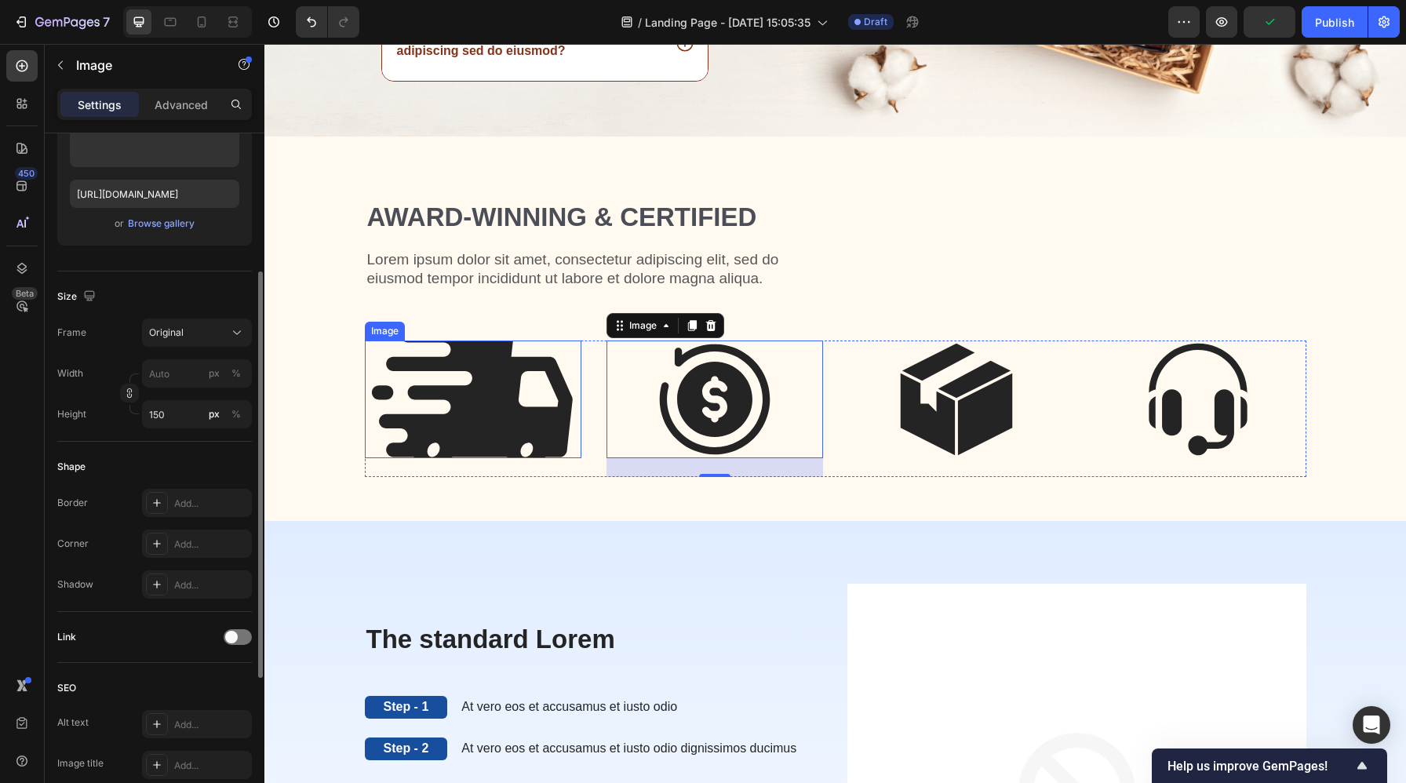
click at [518, 397] on img at bounding box center [473, 399] width 217 height 118
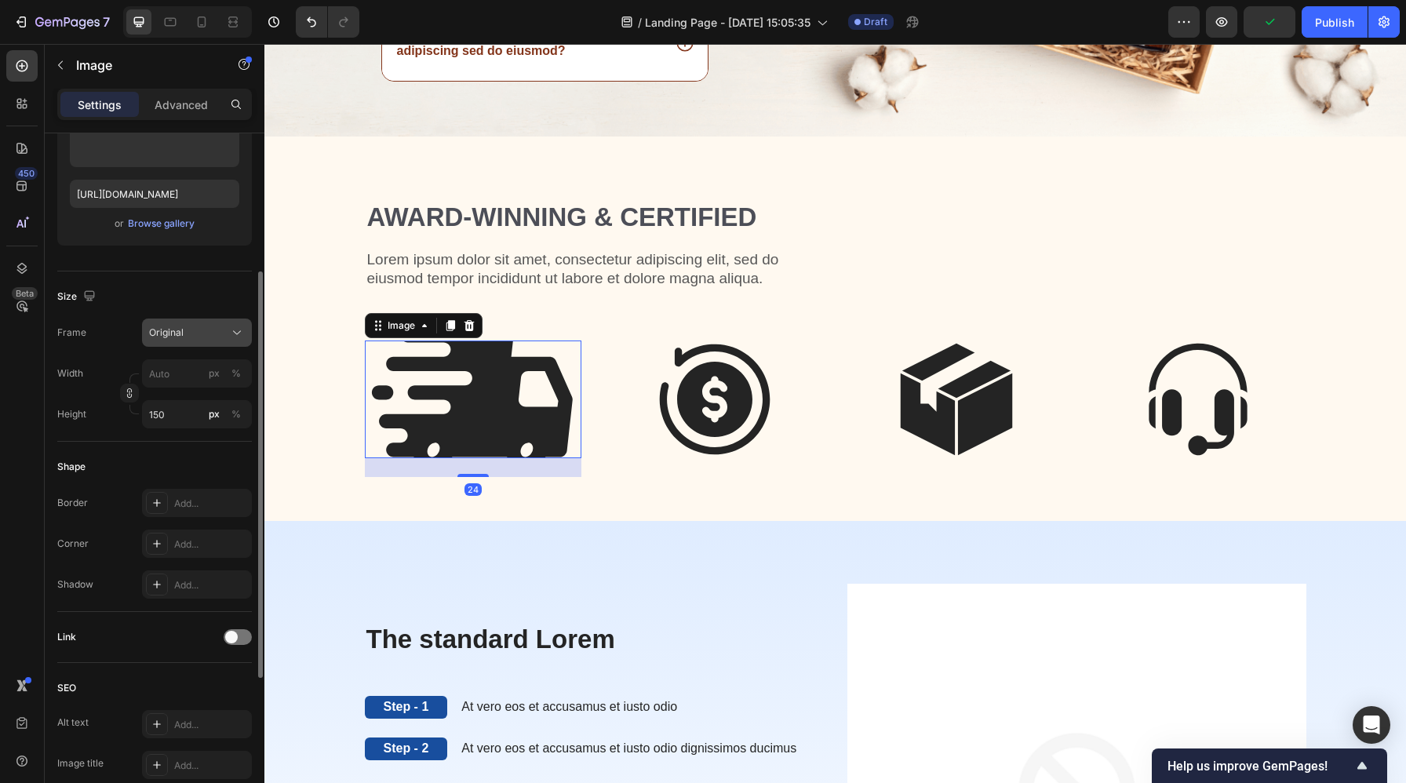
click at [198, 326] on div "Original" at bounding box center [187, 333] width 77 height 14
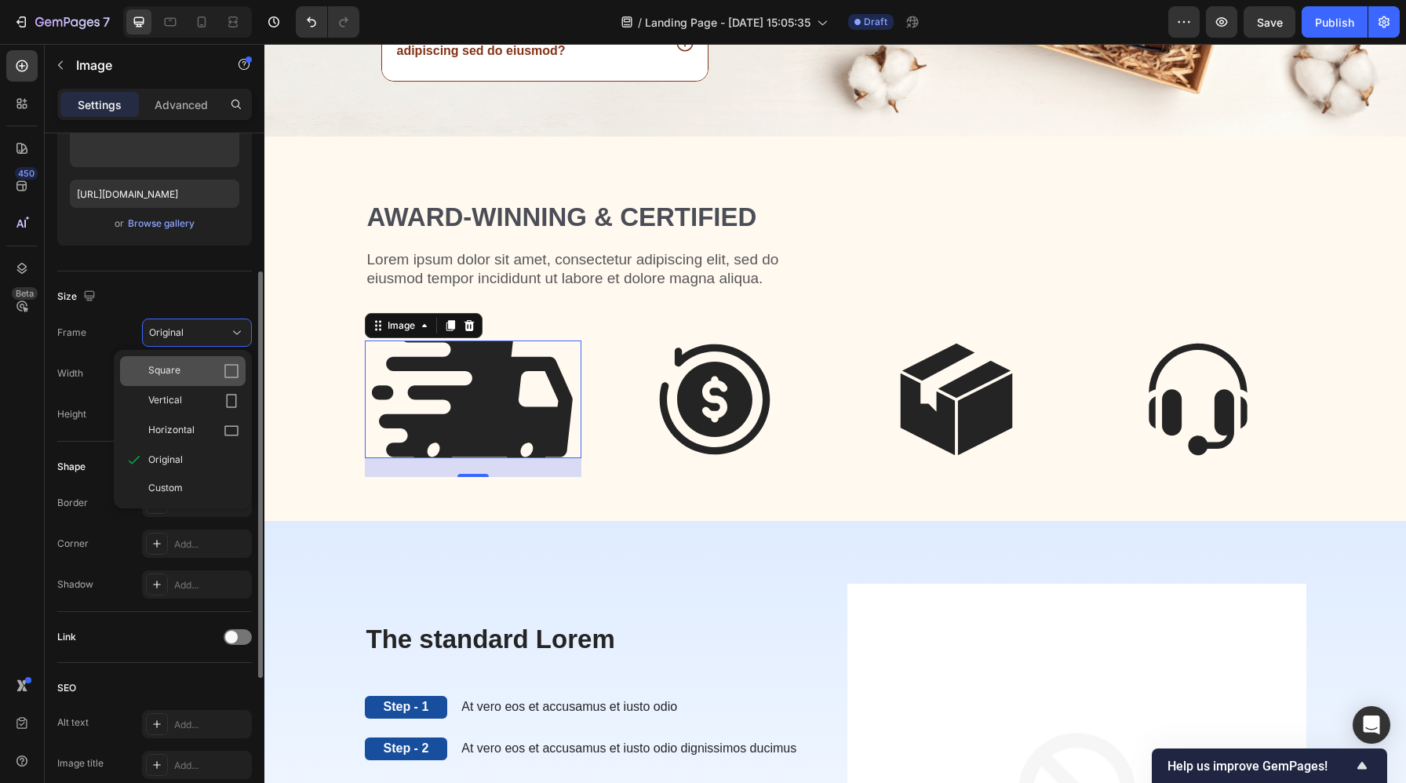
click at [189, 367] on div "Square" at bounding box center [193, 371] width 91 height 16
type input "150"
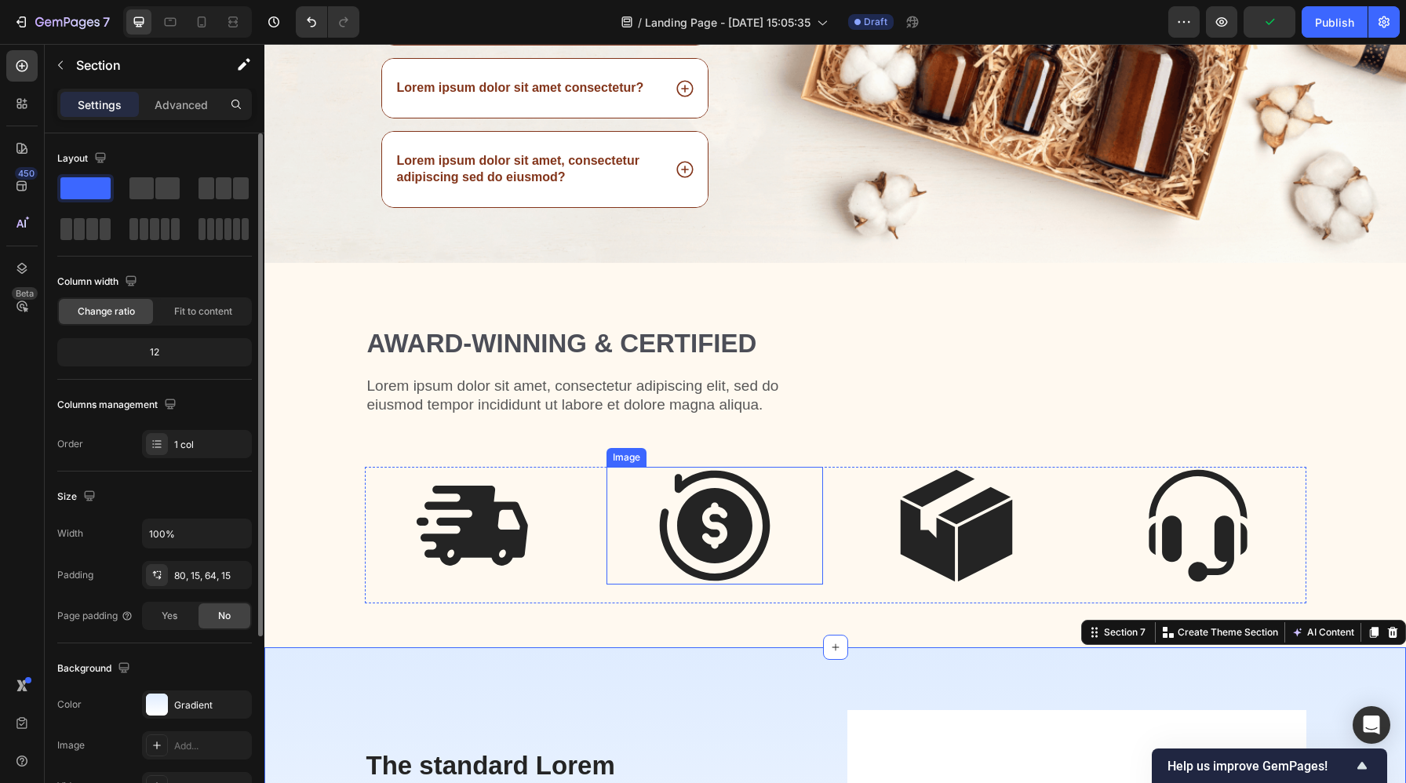
scroll to position [2917, 0]
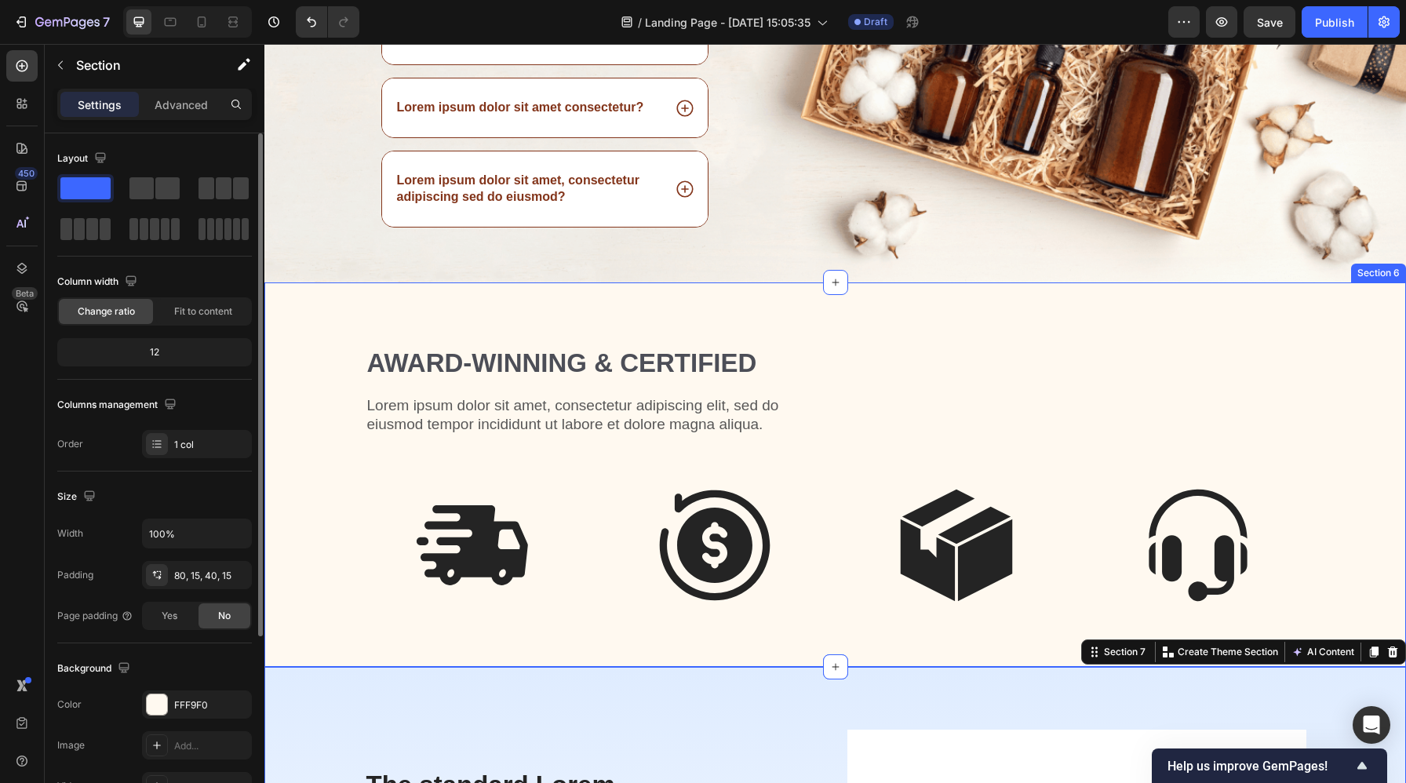
click at [1207, 318] on div "Award-winning & Certified Heading Lorem ipsum dolor sit amet, consectetur adipi…" at bounding box center [834, 474] width 1141 height 384
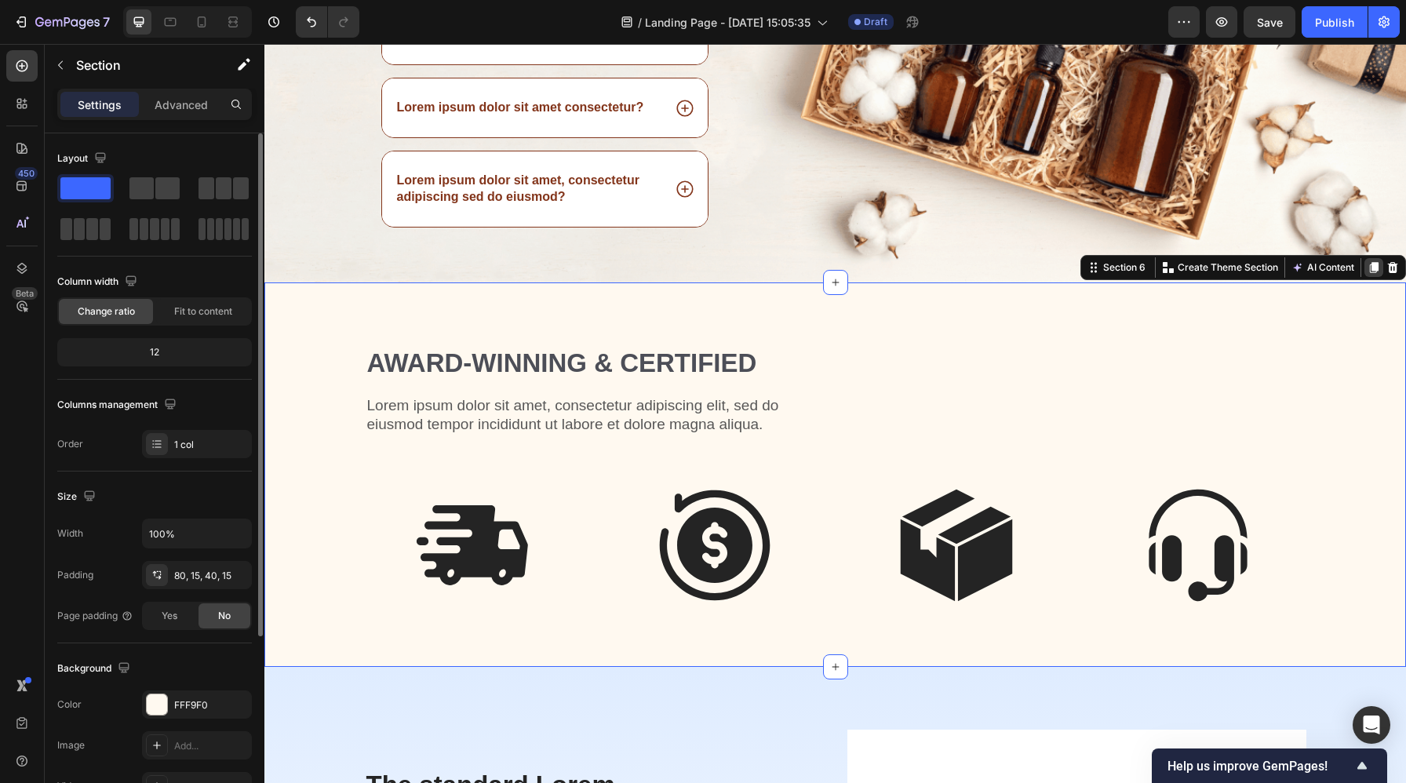
click at [1374, 262] on icon at bounding box center [1374, 267] width 9 height 11
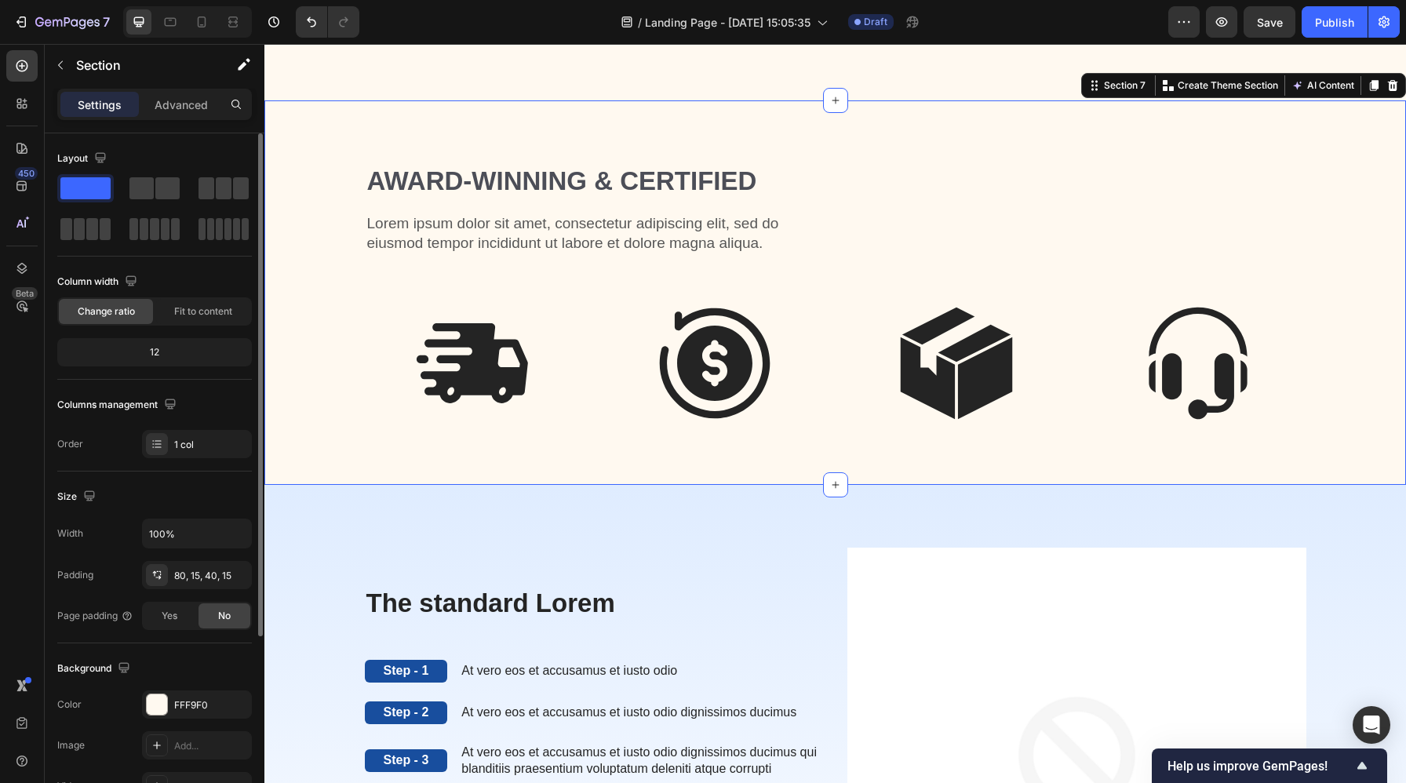
scroll to position [3485, 0]
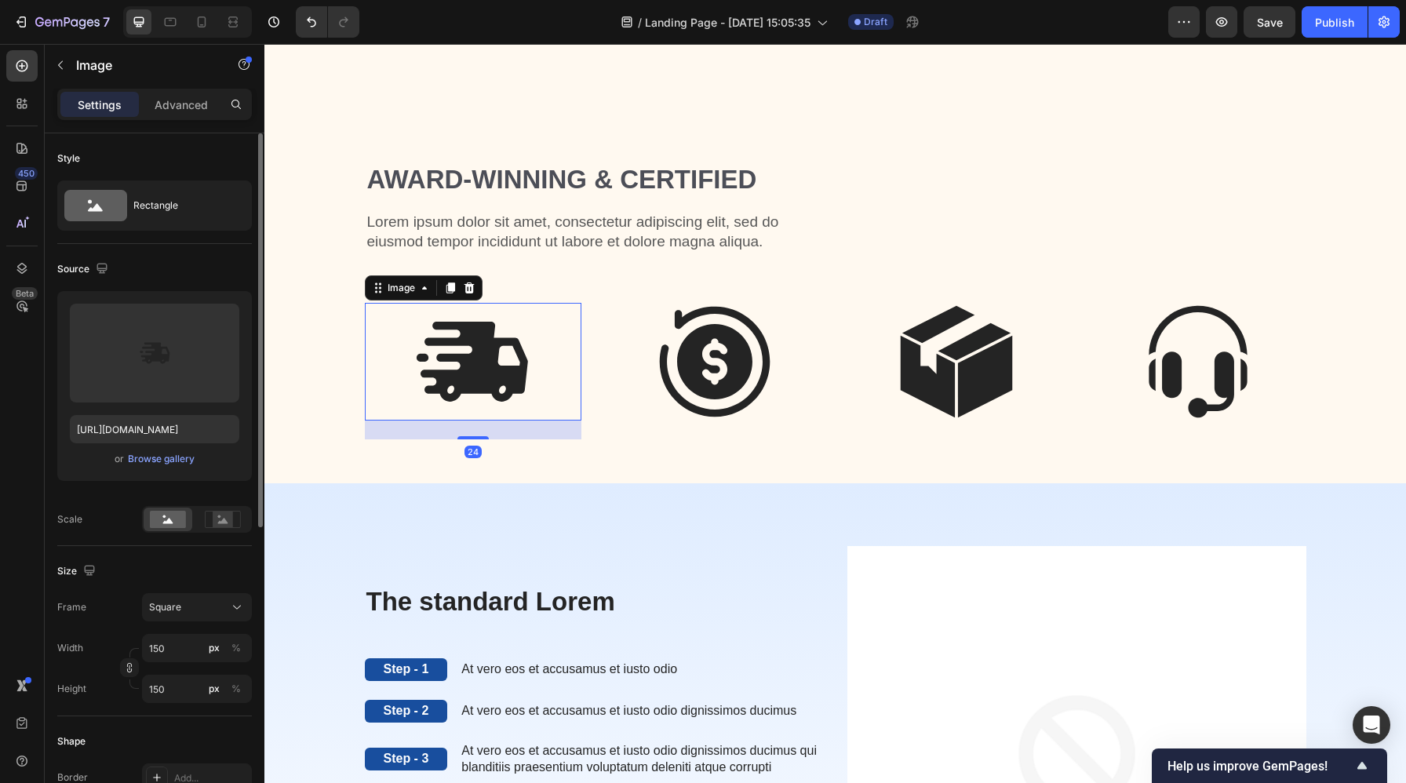
click at [434, 358] on img at bounding box center [473, 362] width 118 height 118
click at [180, 458] on div "Browse gallery" at bounding box center [161, 459] width 67 height 14
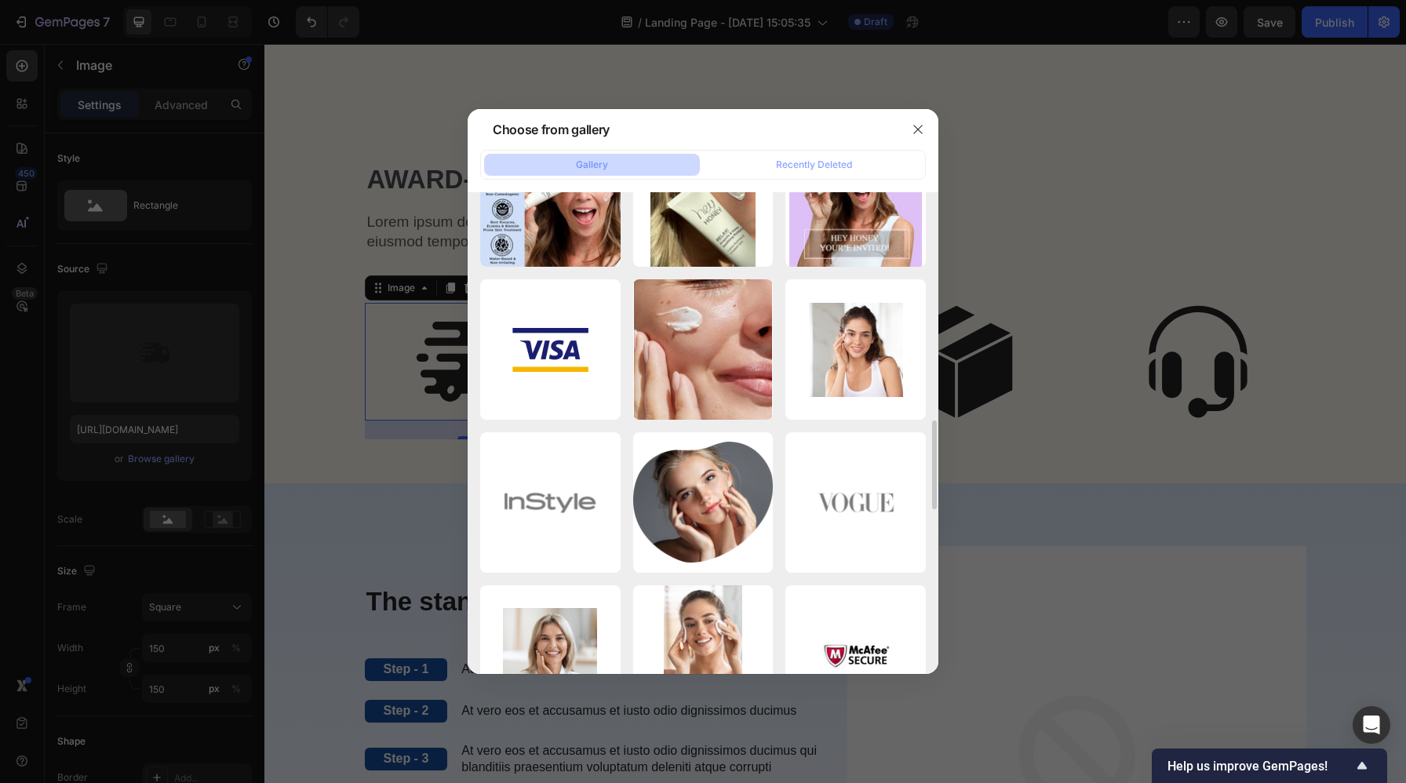
scroll to position [1660, 0]
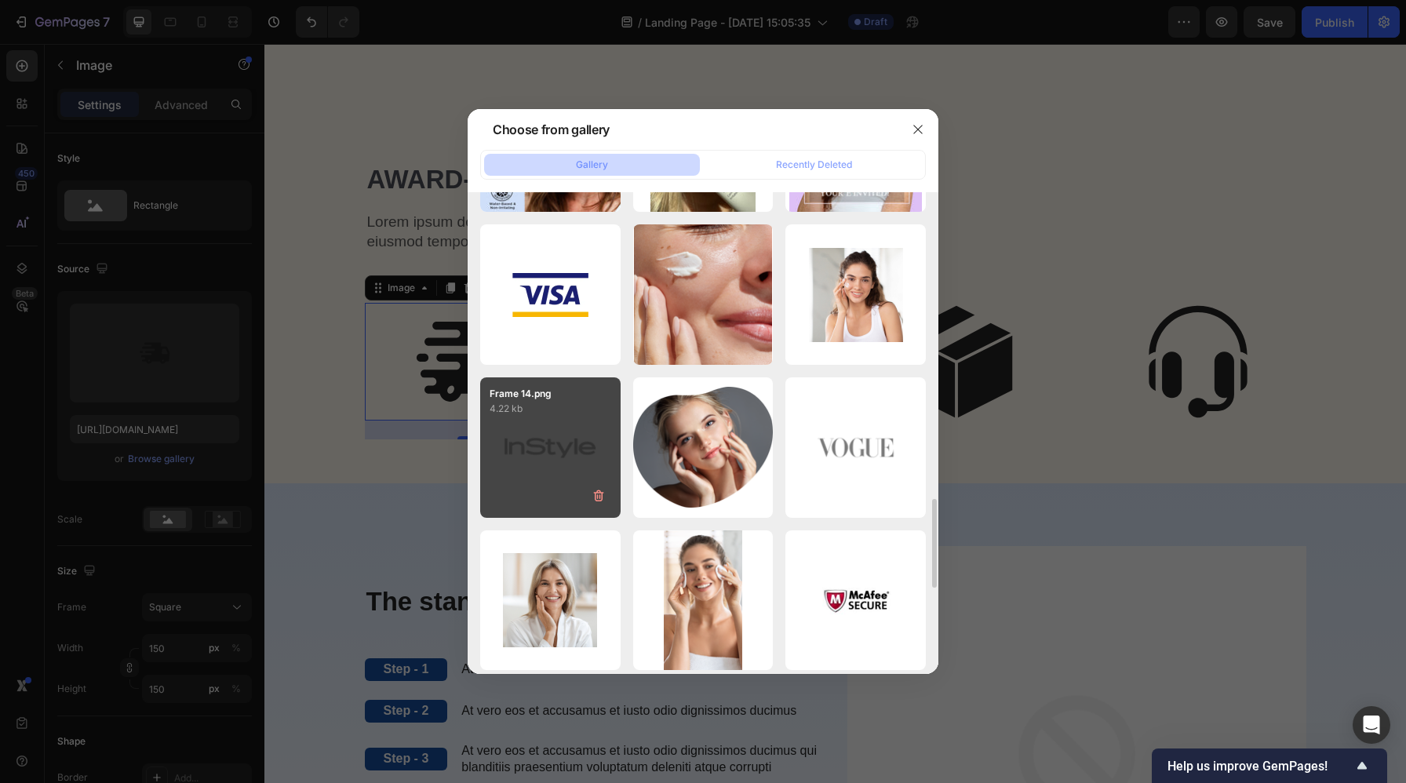
click at [556, 442] on div "Frame 14.png 4.22 kb" at bounding box center [550, 447] width 140 height 140
type input "[URL][DOMAIN_NAME]"
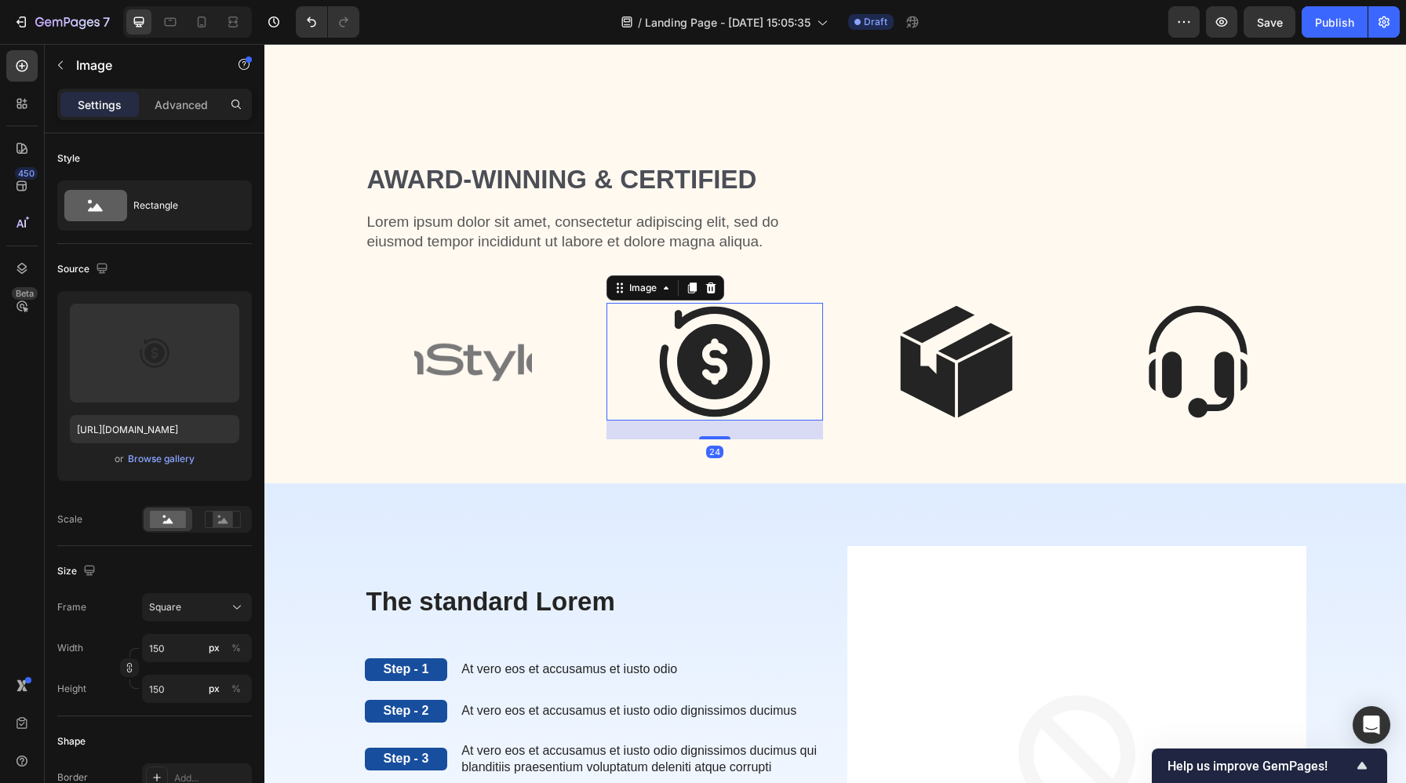
click at [712, 342] on img at bounding box center [715, 362] width 118 height 118
click at [159, 457] on div "Browse gallery" at bounding box center [161, 459] width 67 height 14
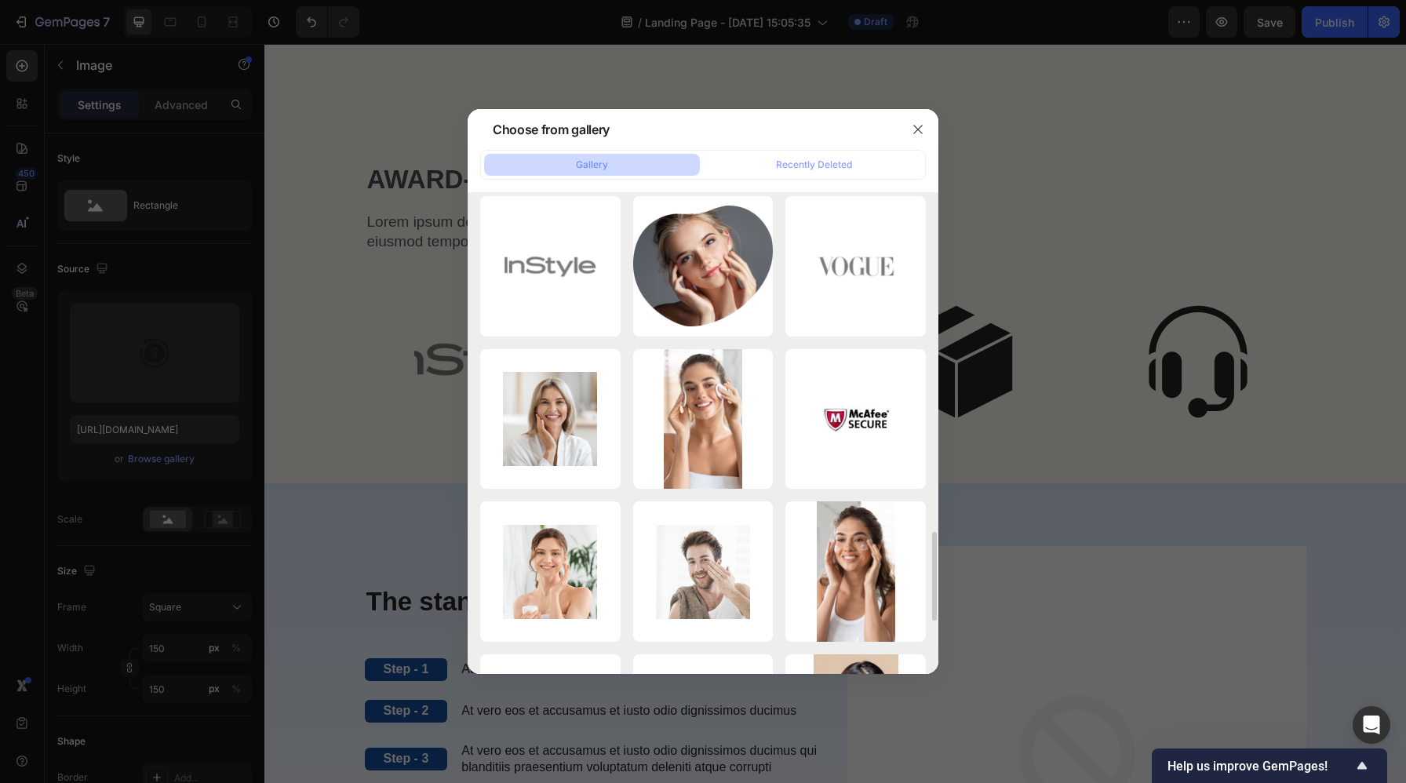
scroll to position [1823, 0]
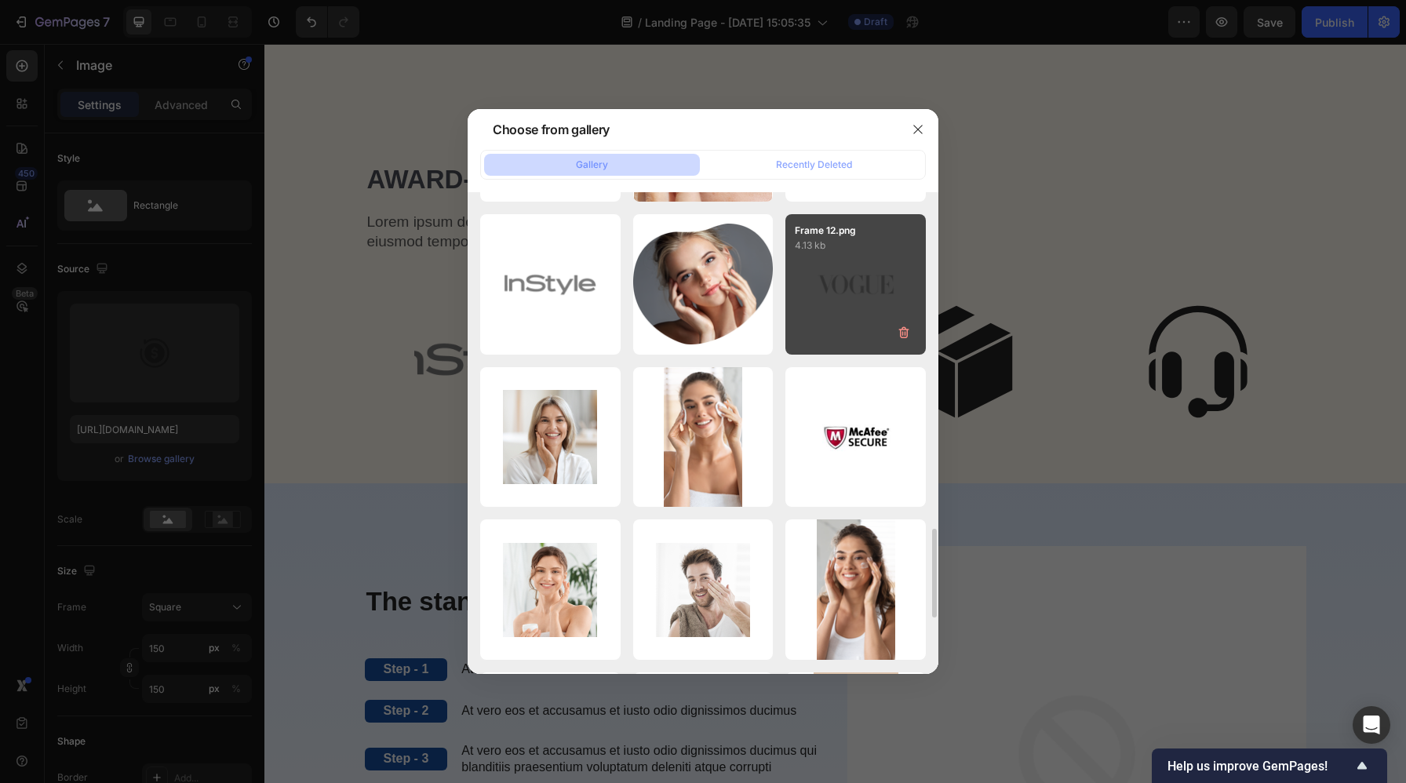
click at [863, 317] on div "Frame 12.png 4.13 kb" at bounding box center [855, 284] width 140 height 140
type input "[URL][DOMAIN_NAME]"
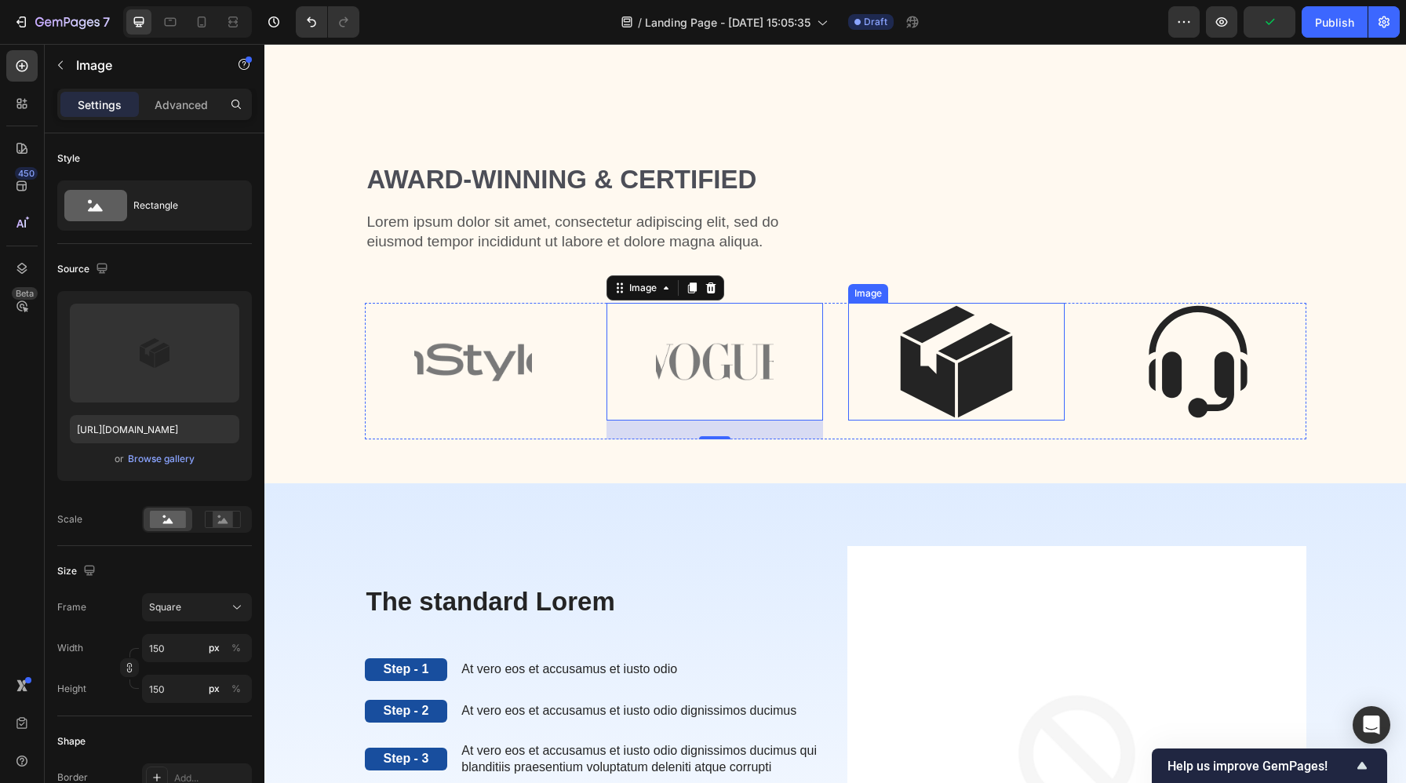
click at [995, 355] on img at bounding box center [956, 362] width 118 height 118
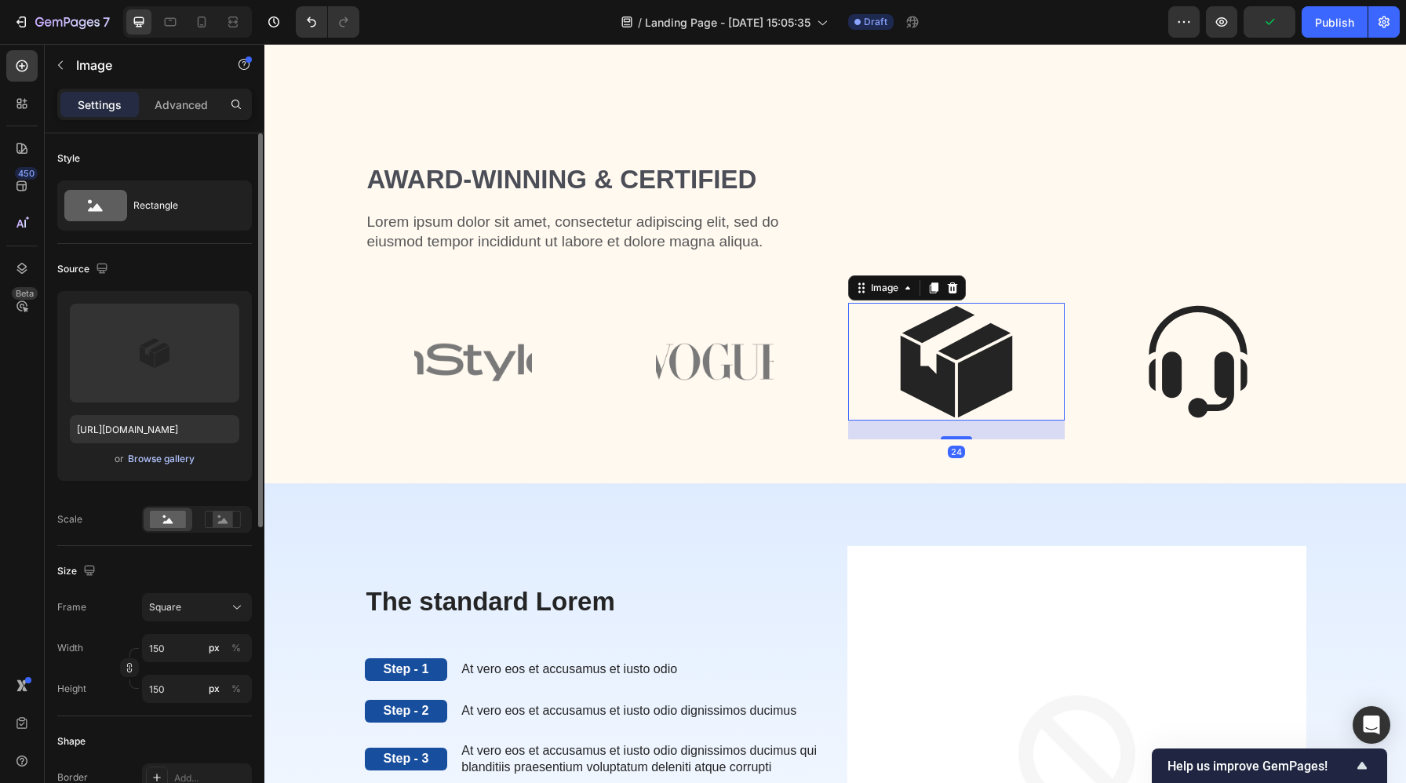
click at [181, 459] on div "Browse gallery" at bounding box center [161, 459] width 67 height 14
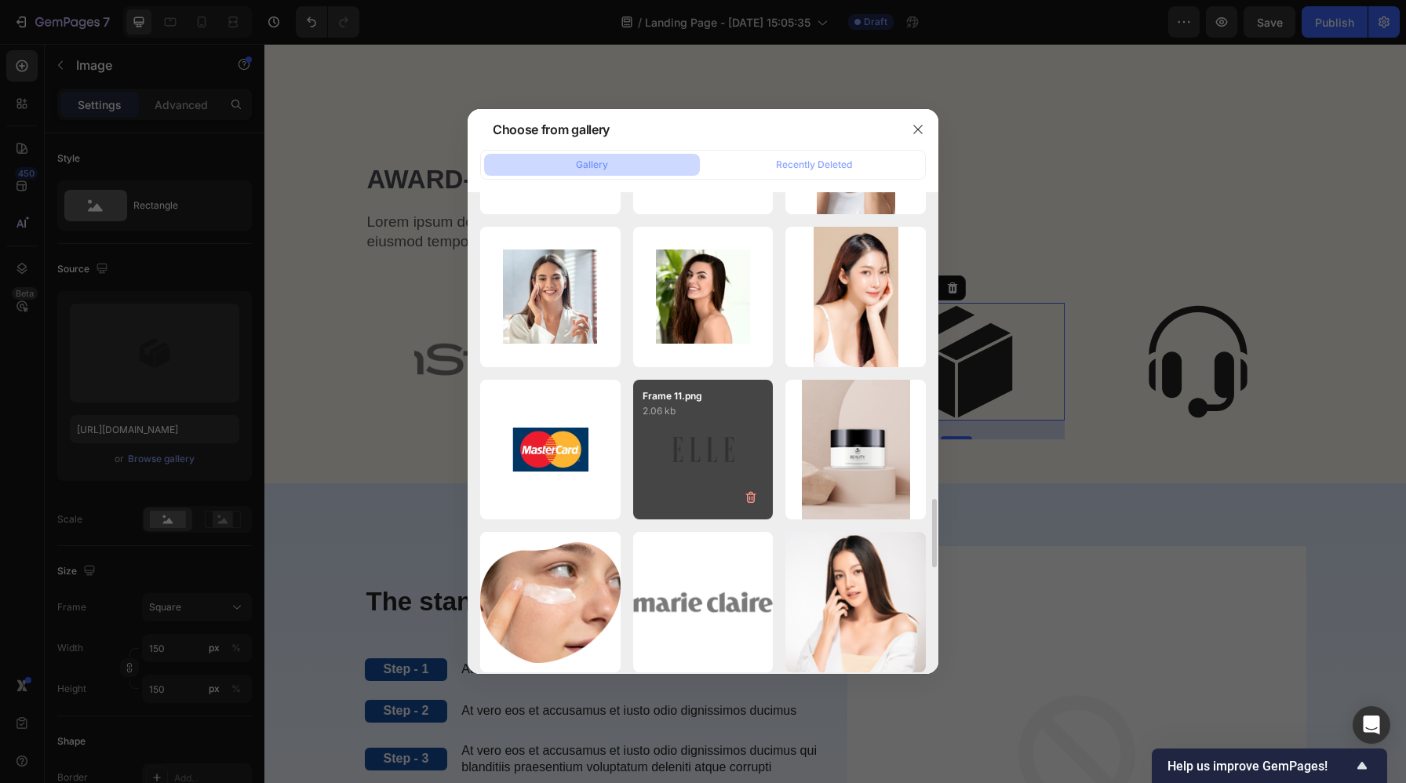
scroll to position [2276, 0]
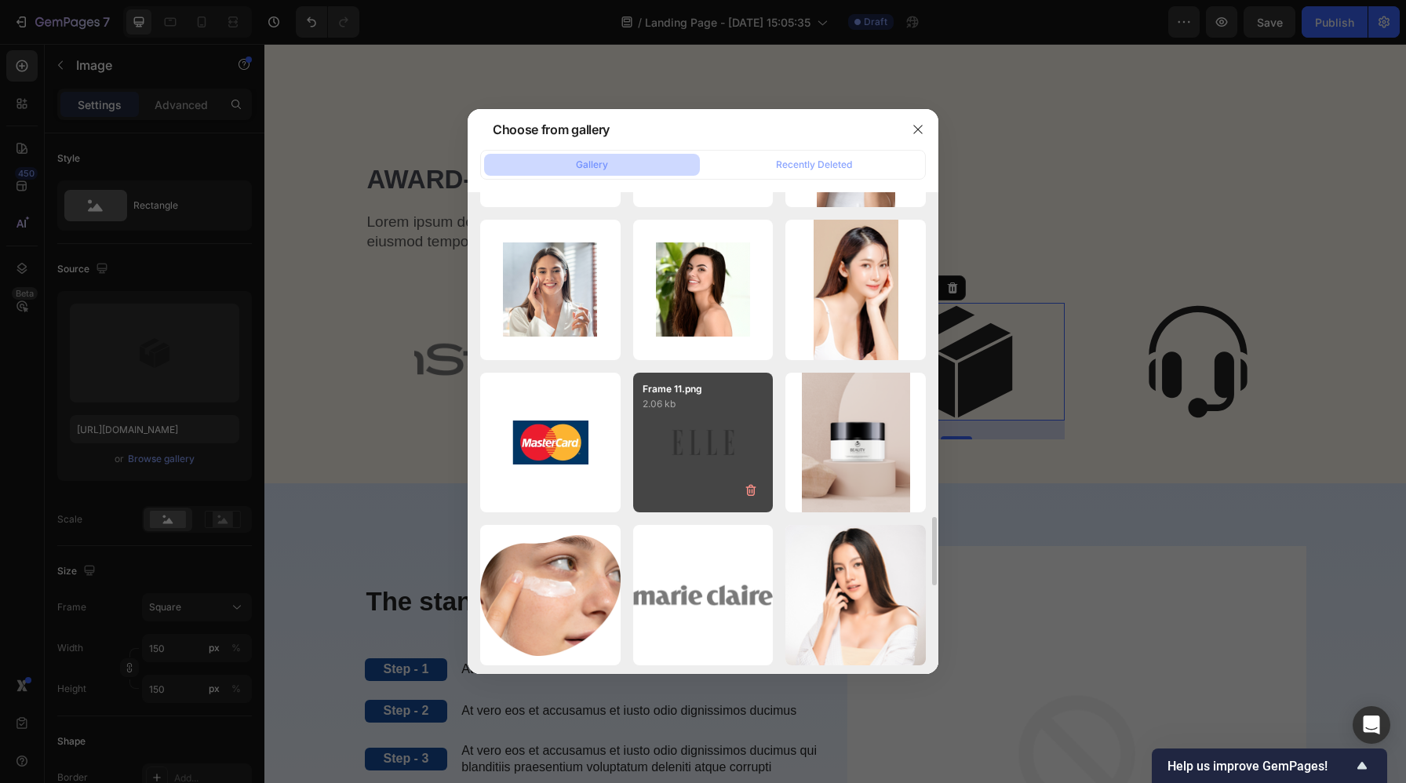
click at [689, 441] on div "Frame 11.png 2.06 kb" at bounding box center [703, 443] width 140 height 140
type input "[URL][DOMAIN_NAME]"
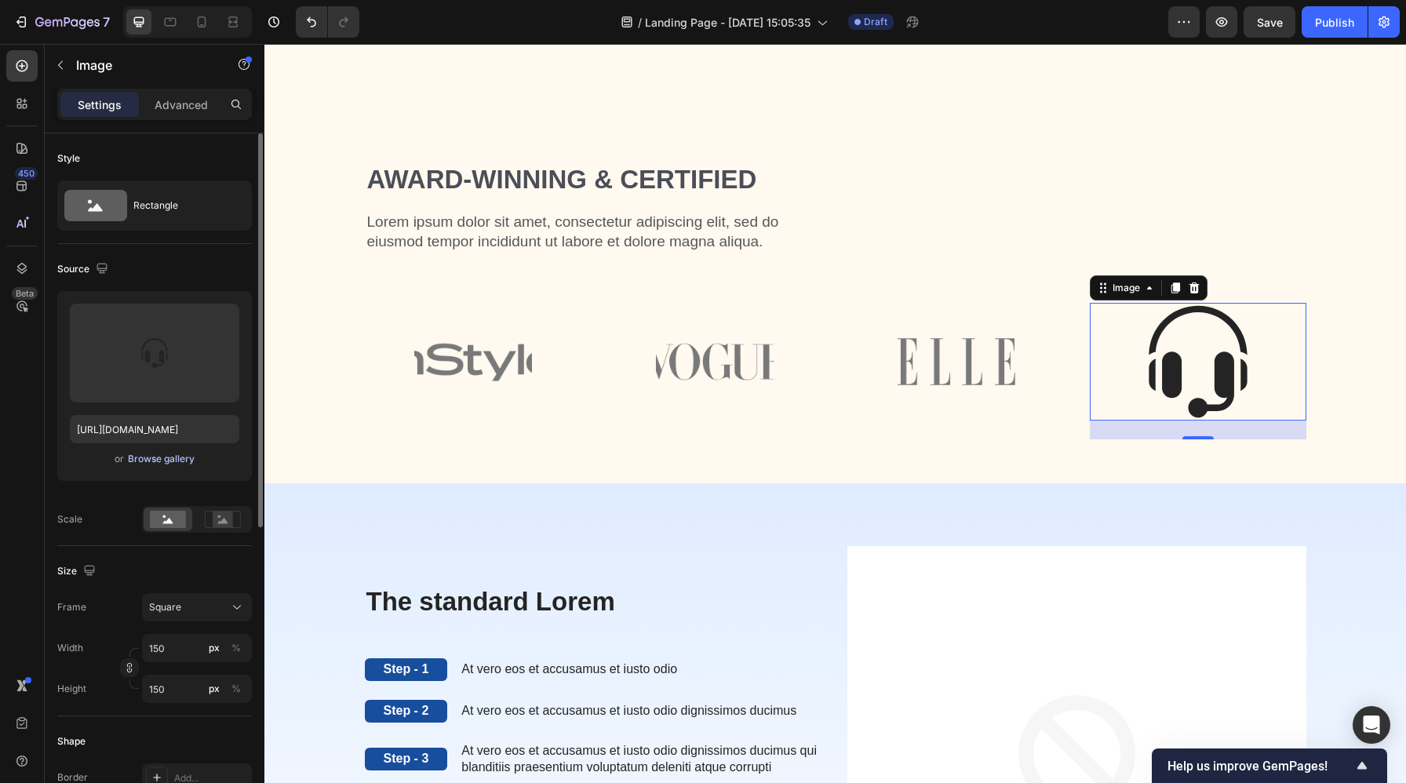
click at [184, 456] on div "Browse gallery" at bounding box center [161, 459] width 67 height 14
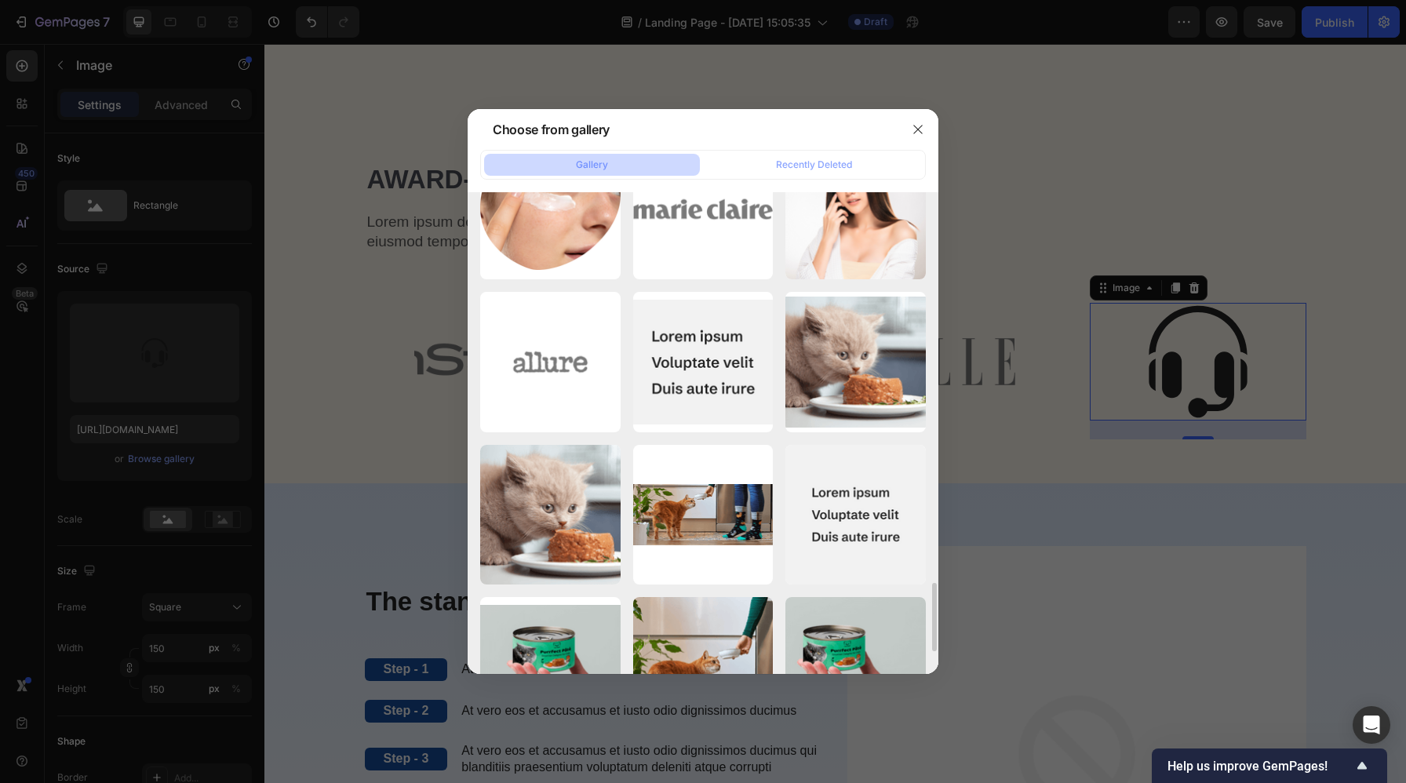
scroll to position [2671, 0]
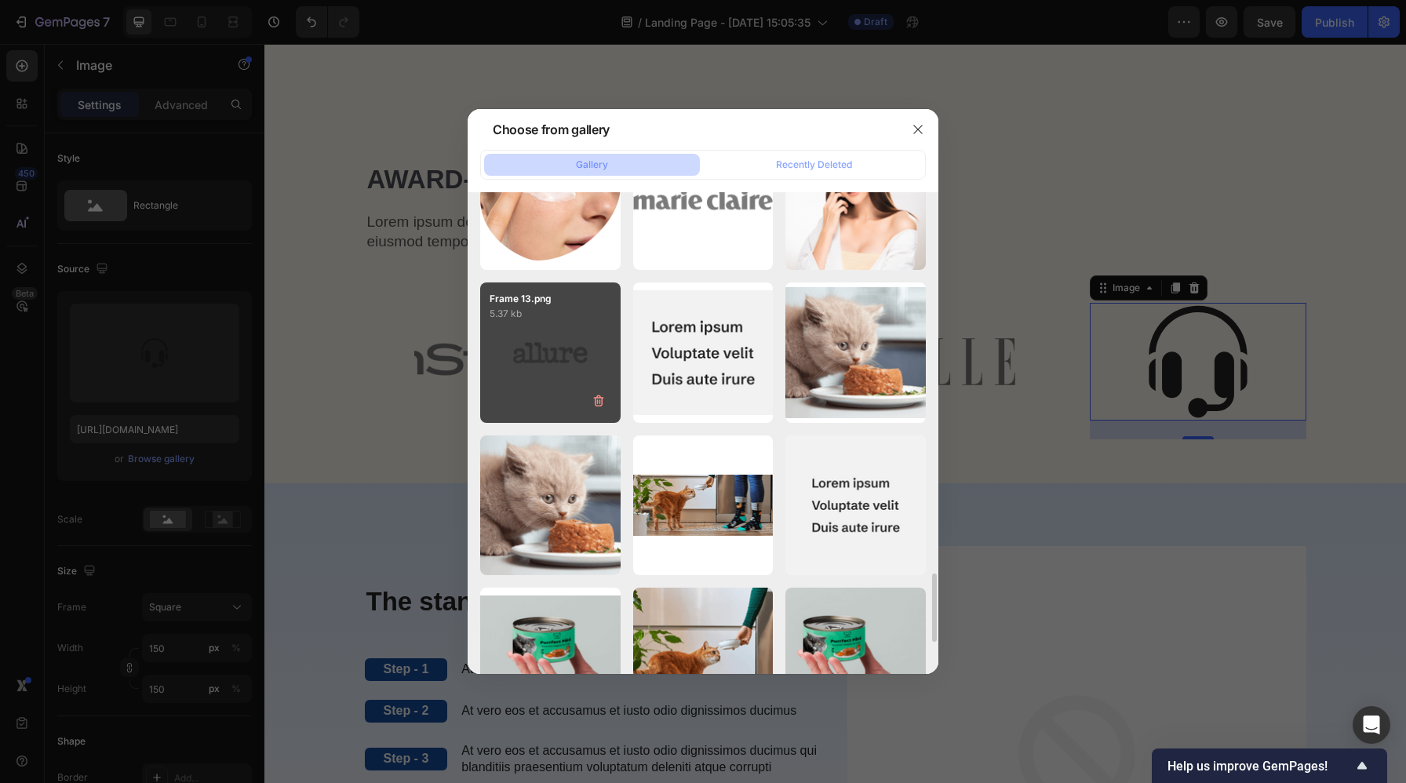
click at [568, 351] on div "Frame 13.png 5.37 kb" at bounding box center [550, 352] width 140 height 140
type input "[URL][DOMAIN_NAME]"
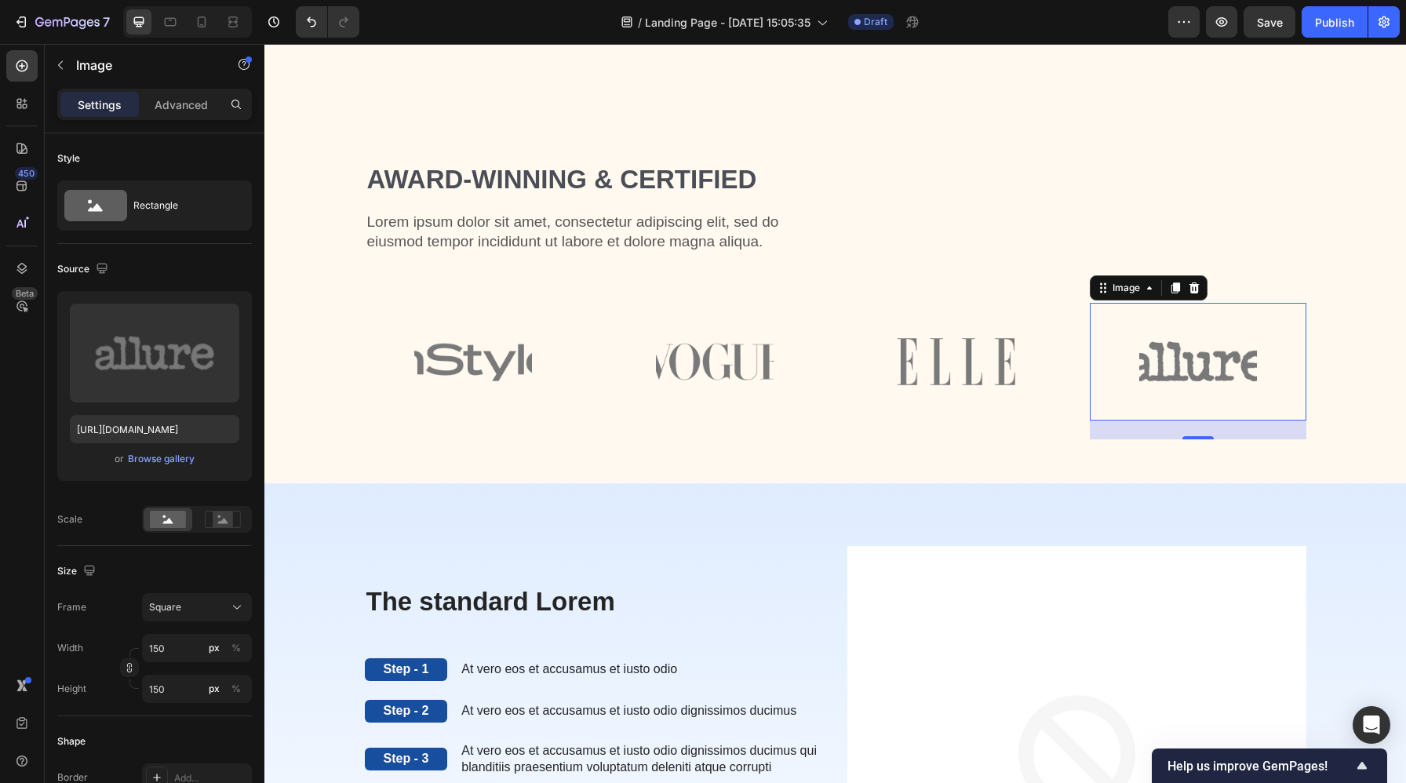
click at [1162, 352] on img at bounding box center [1198, 362] width 118 height 118
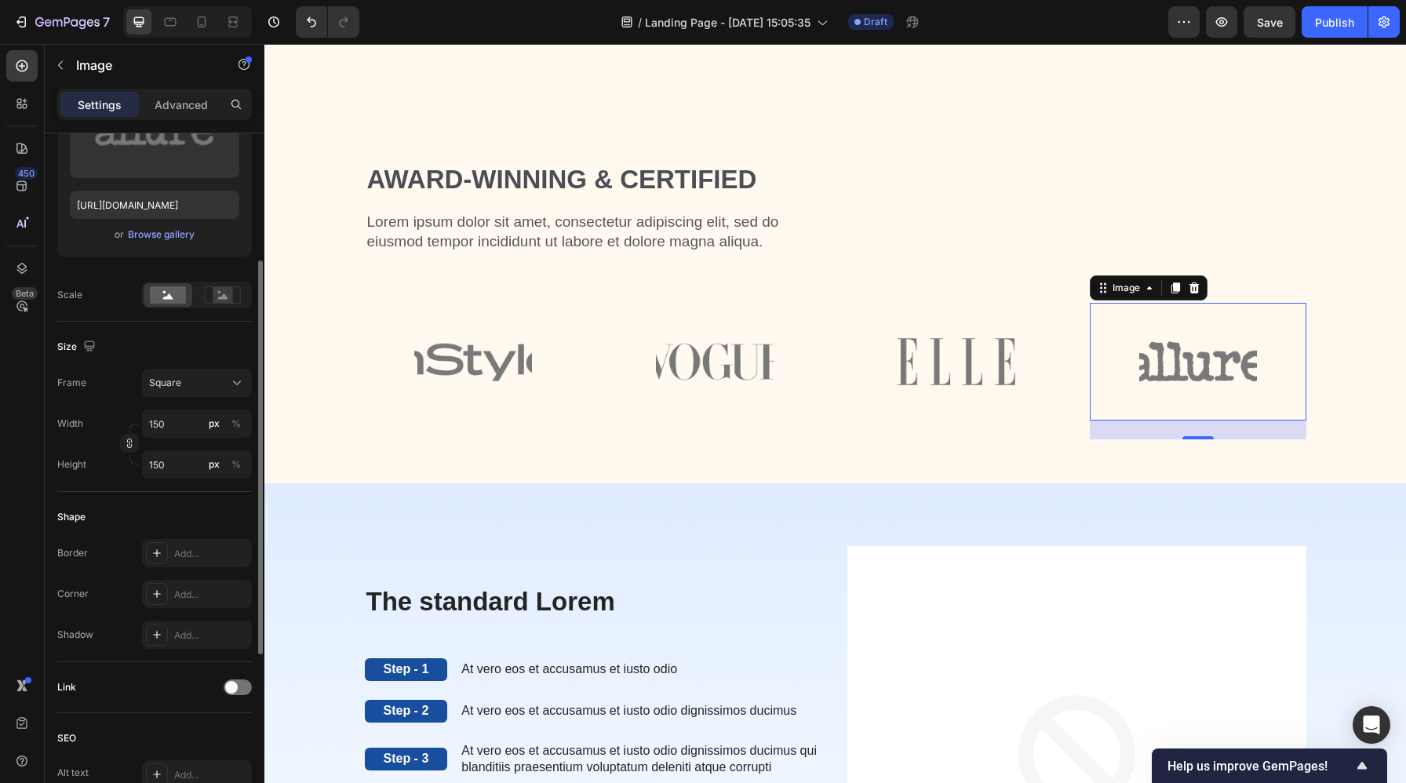
scroll to position [227, 0]
click at [199, 382] on div "Square" at bounding box center [187, 380] width 77 height 14
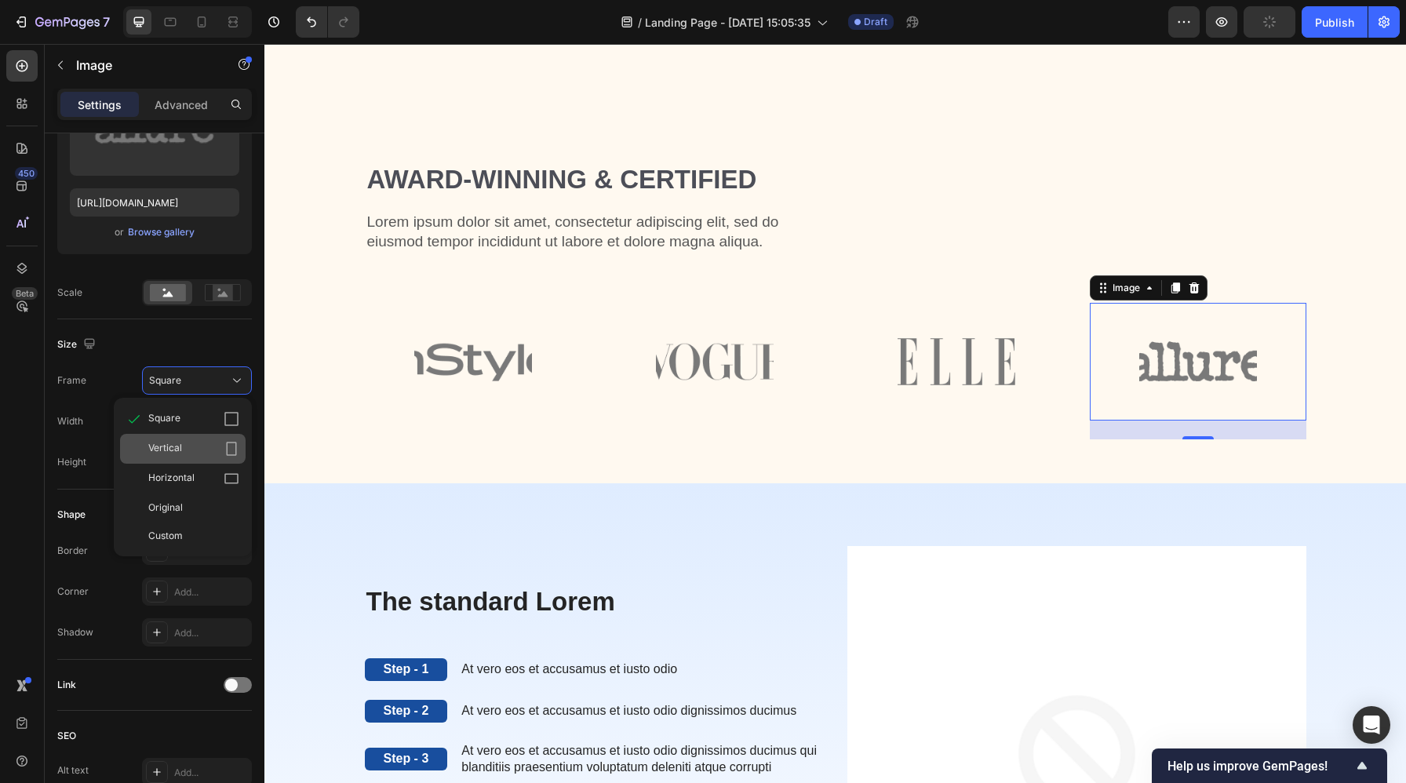
click at [195, 440] on div "Vertical" at bounding box center [183, 449] width 126 height 30
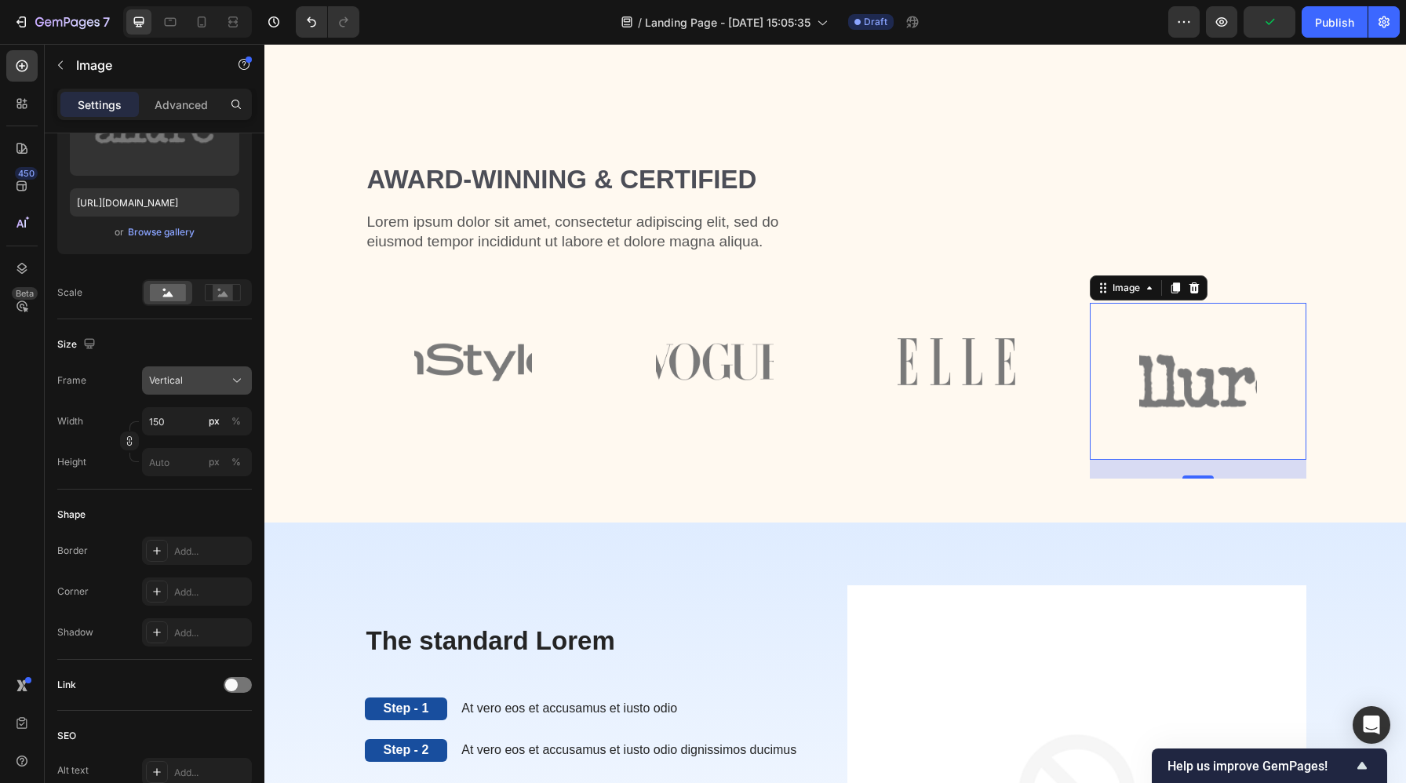
click at [200, 380] on div "Vertical" at bounding box center [187, 380] width 77 height 14
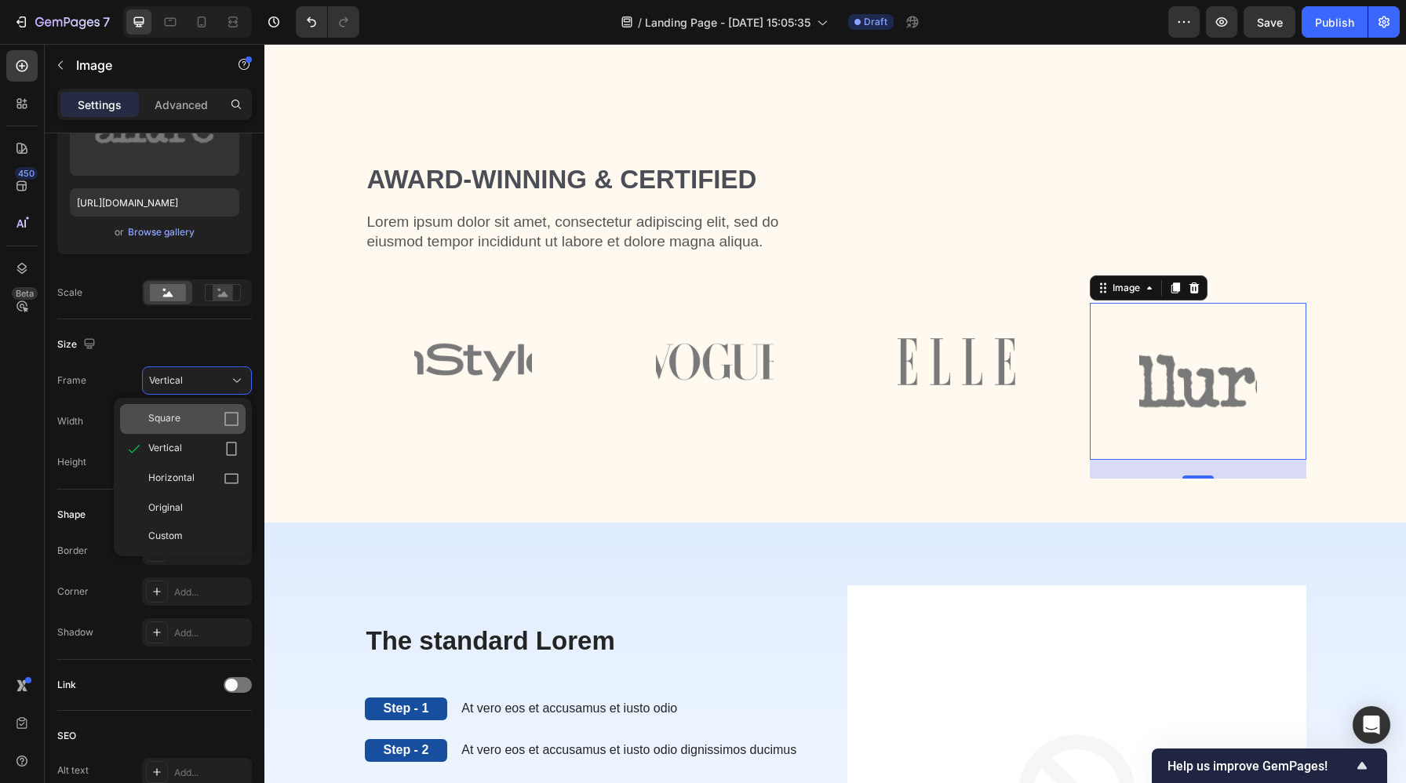
click at [195, 413] on div "Square" at bounding box center [193, 419] width 91 height 16
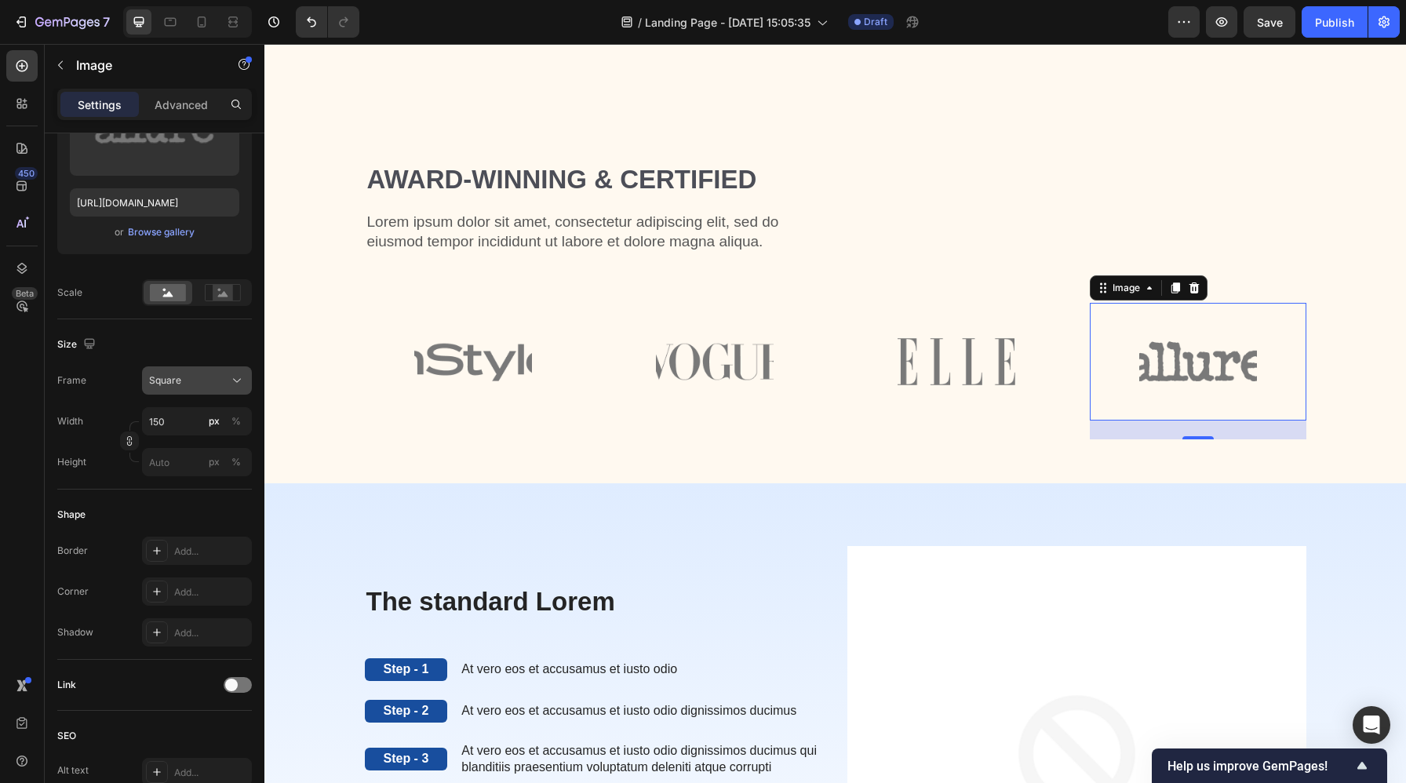
click at [197, 378] on div "Square" at bounding box center [187, 380] width 77 height 14
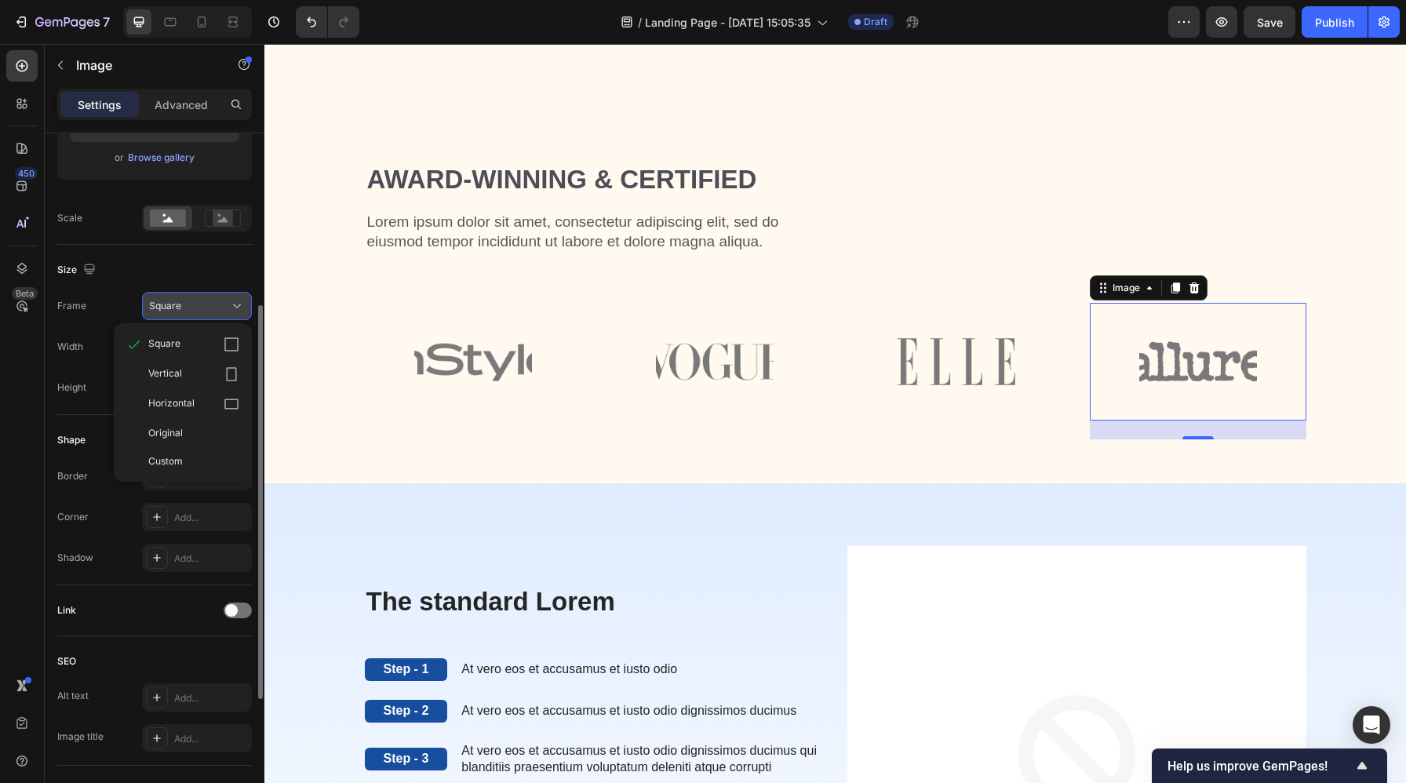
scroll to position [300, 0]
click at [191, 393] on div "Horizontal" at bounding box center [183, 406] width 126 height 30
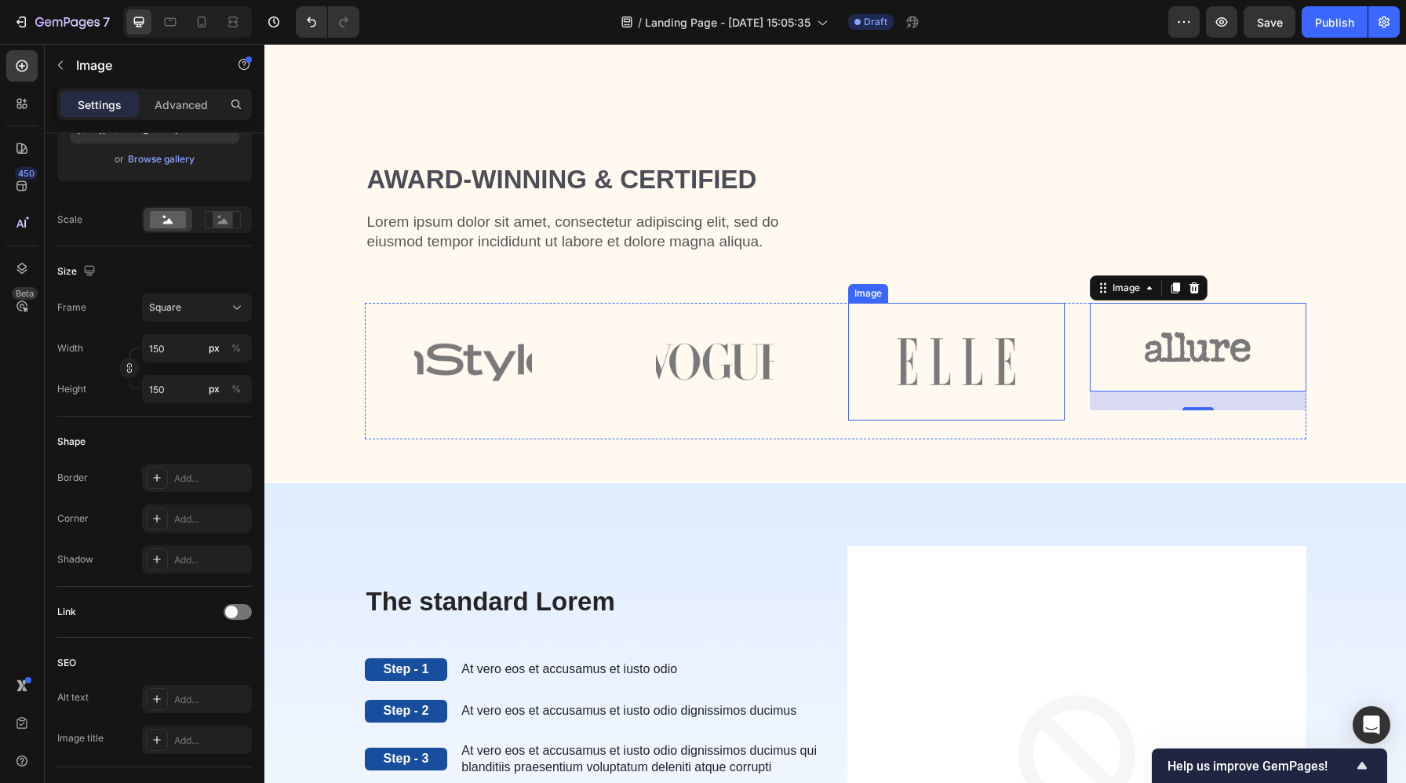
click at [986, 377] on img at bounding box center [956, 362] width 118 height 118
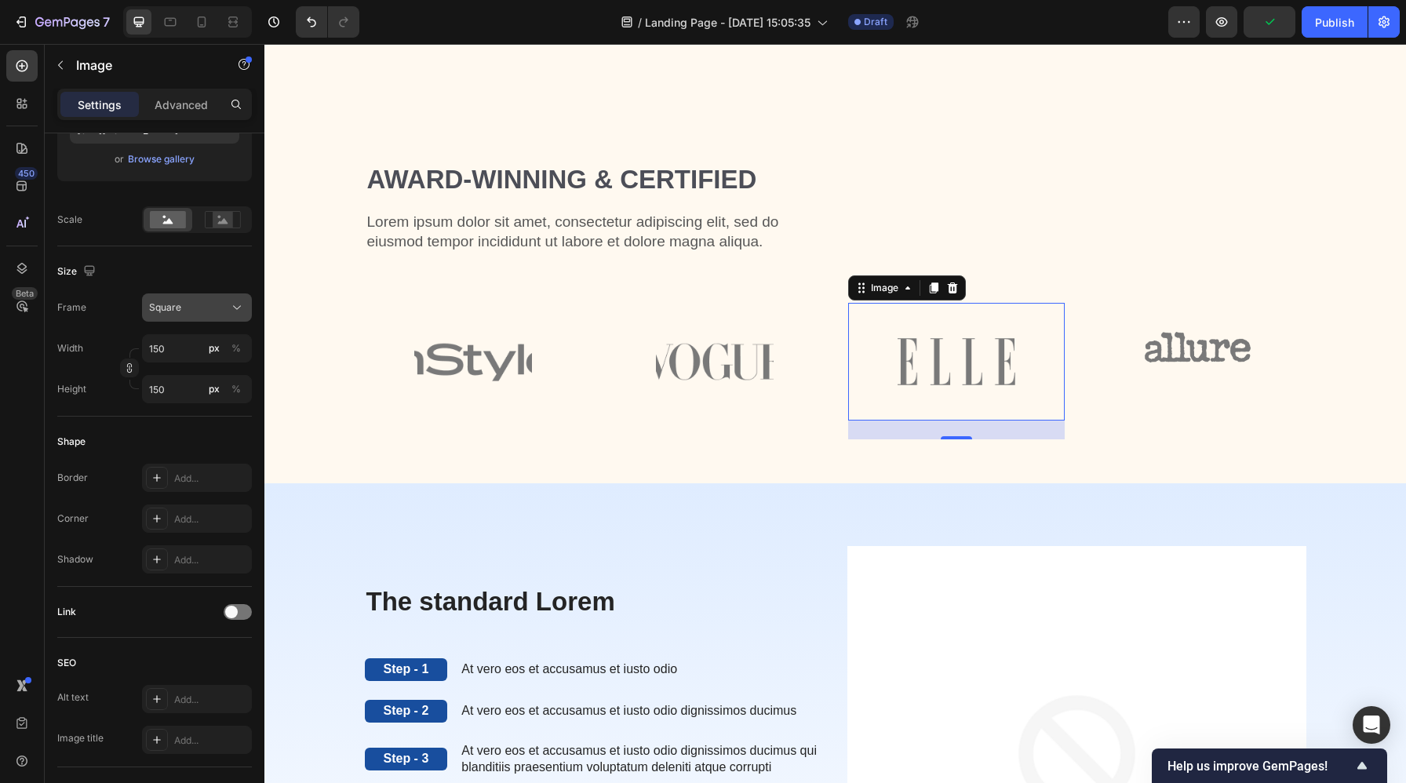
click at [208, 308] on div "Square" at bounding box center [187, 307] width 77 height 14
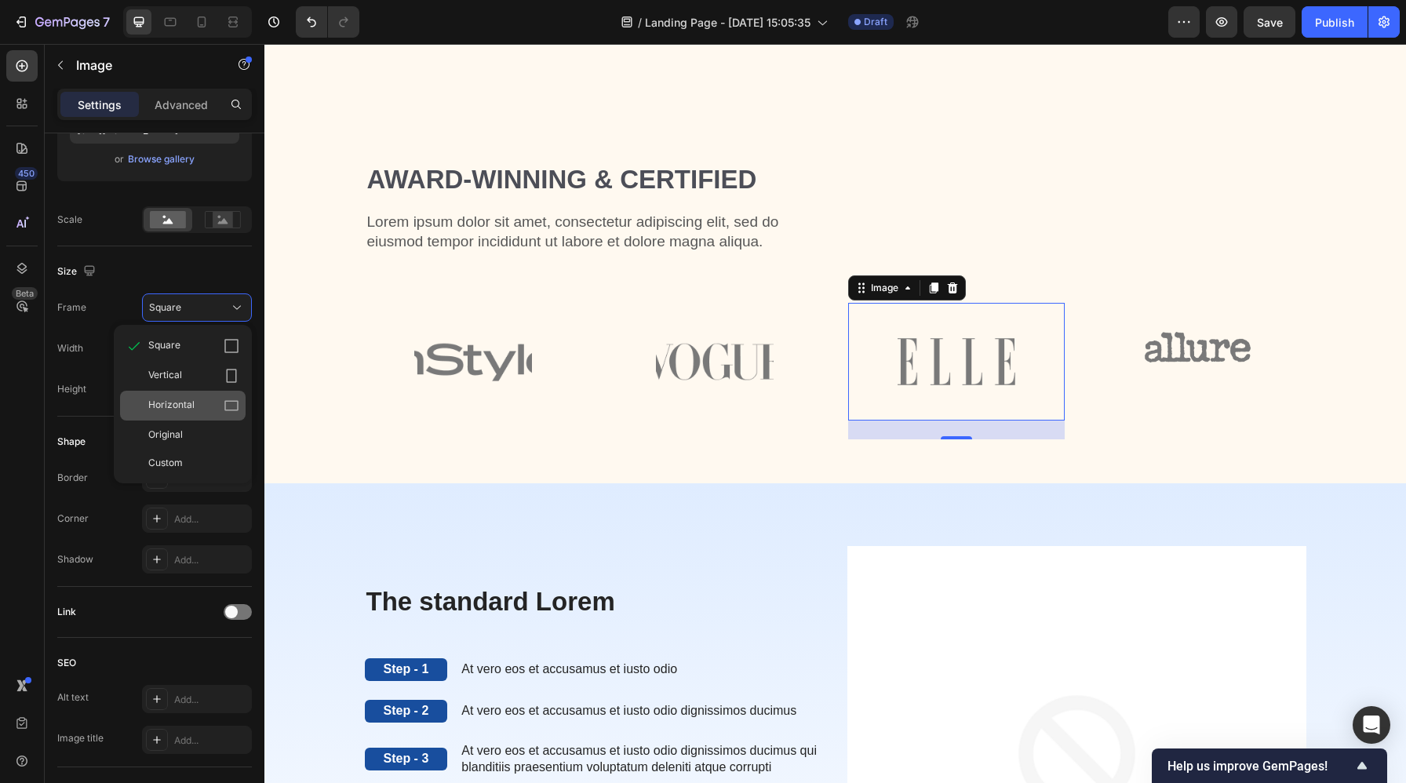
click at [191, 405] on span "Horizontal" at bounding box center [171, 406] width 46 height 16
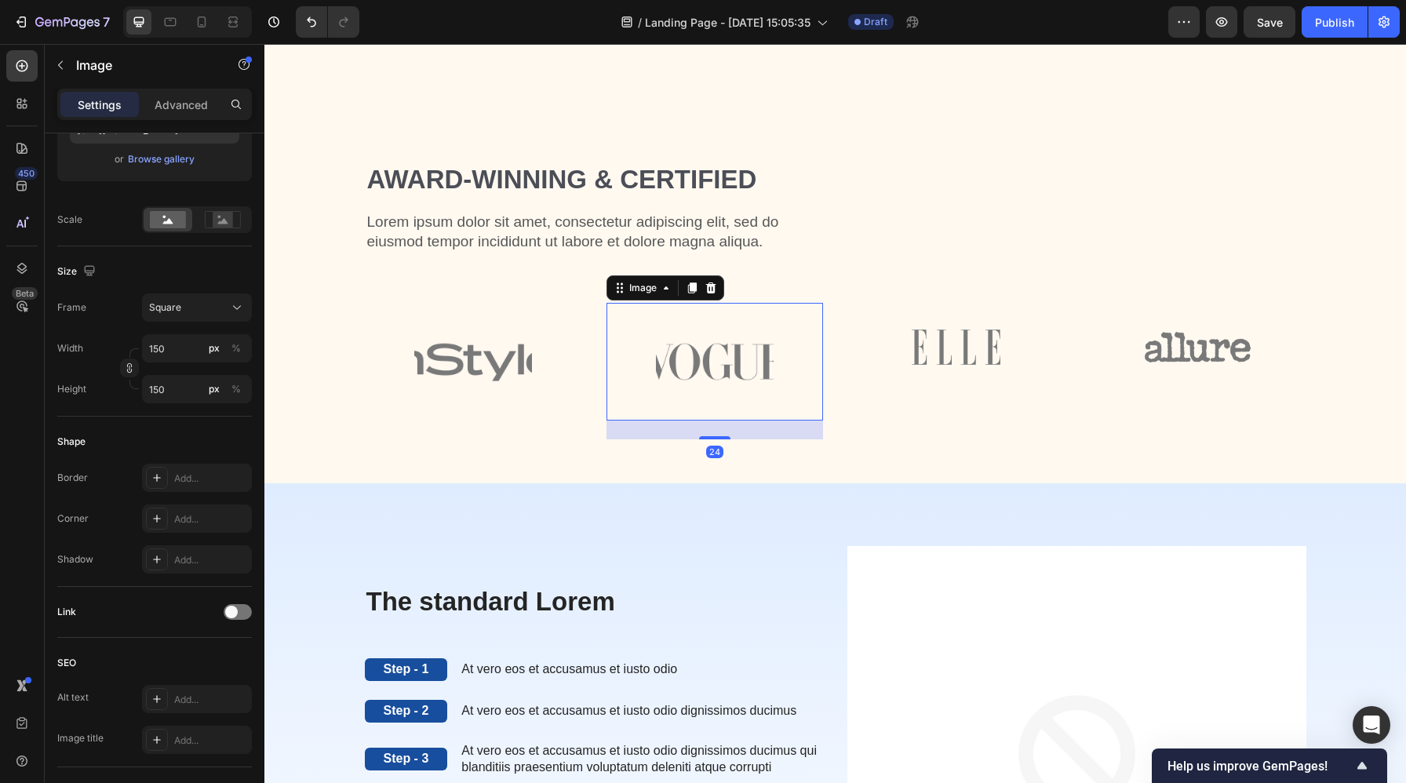
click at [752, 349] on img at bounding box center [715, 362] width 118 height 118
click at [234, 300] on icon at bounding box center [237, 308] width 16 height 16
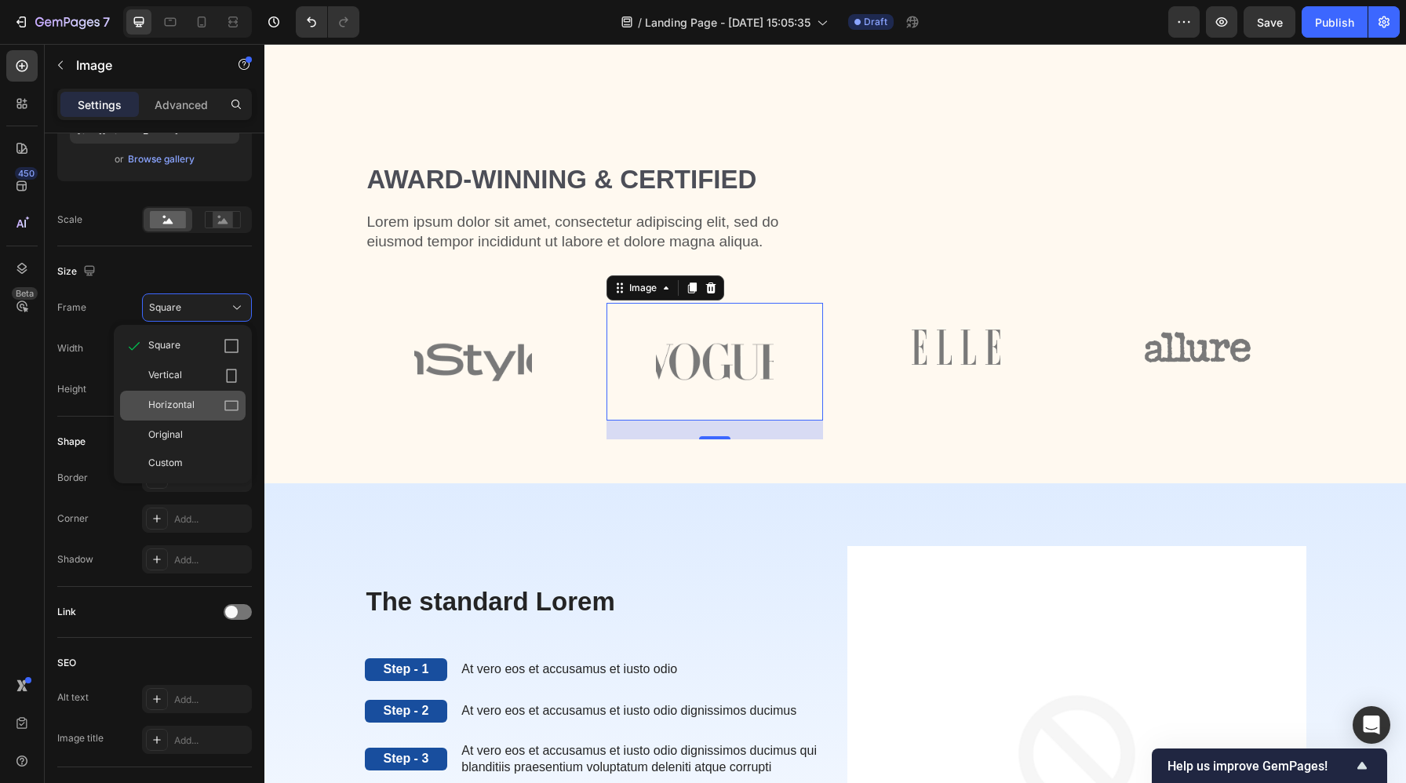
click at [198, 398] on div "Horizontal" at bounding box center [193, 406] width 91 height 16
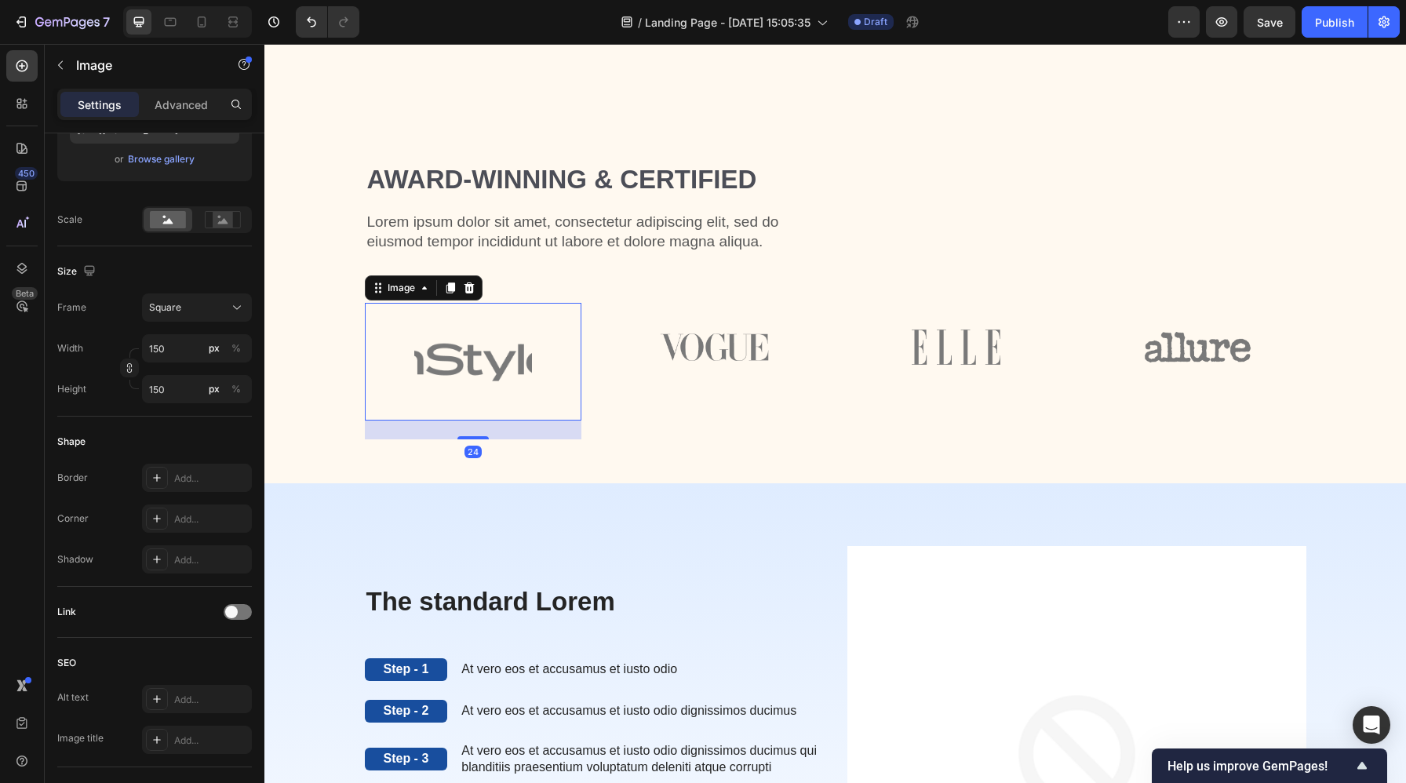
click at [507, 356] on img at bounding box center [473, 362] width 118 height 118
click at [225, 308] on div "Square" at bounding box center [187, 307] width 77 height 14
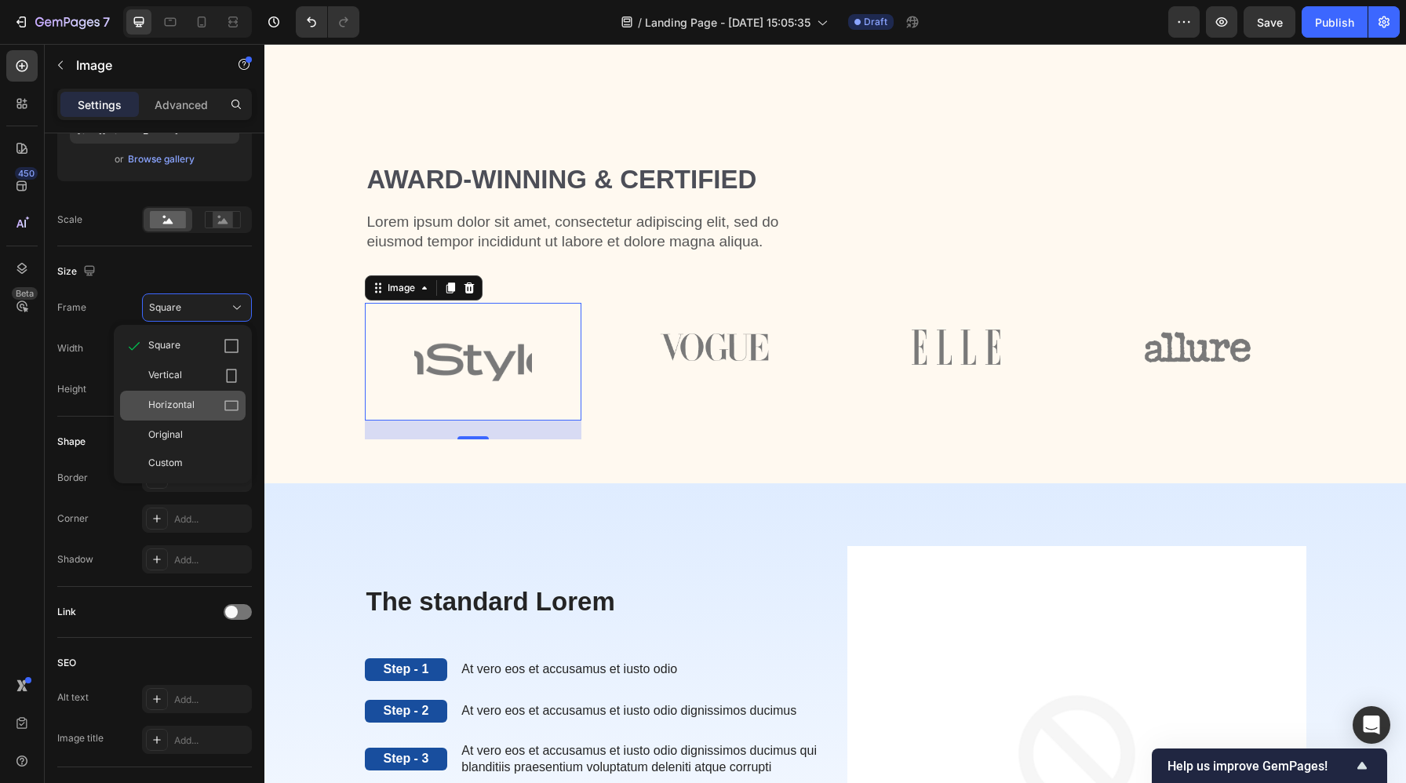
click at [199, 410] on div "Horizontal" at bounding box center [193, 406] width 91 height 16
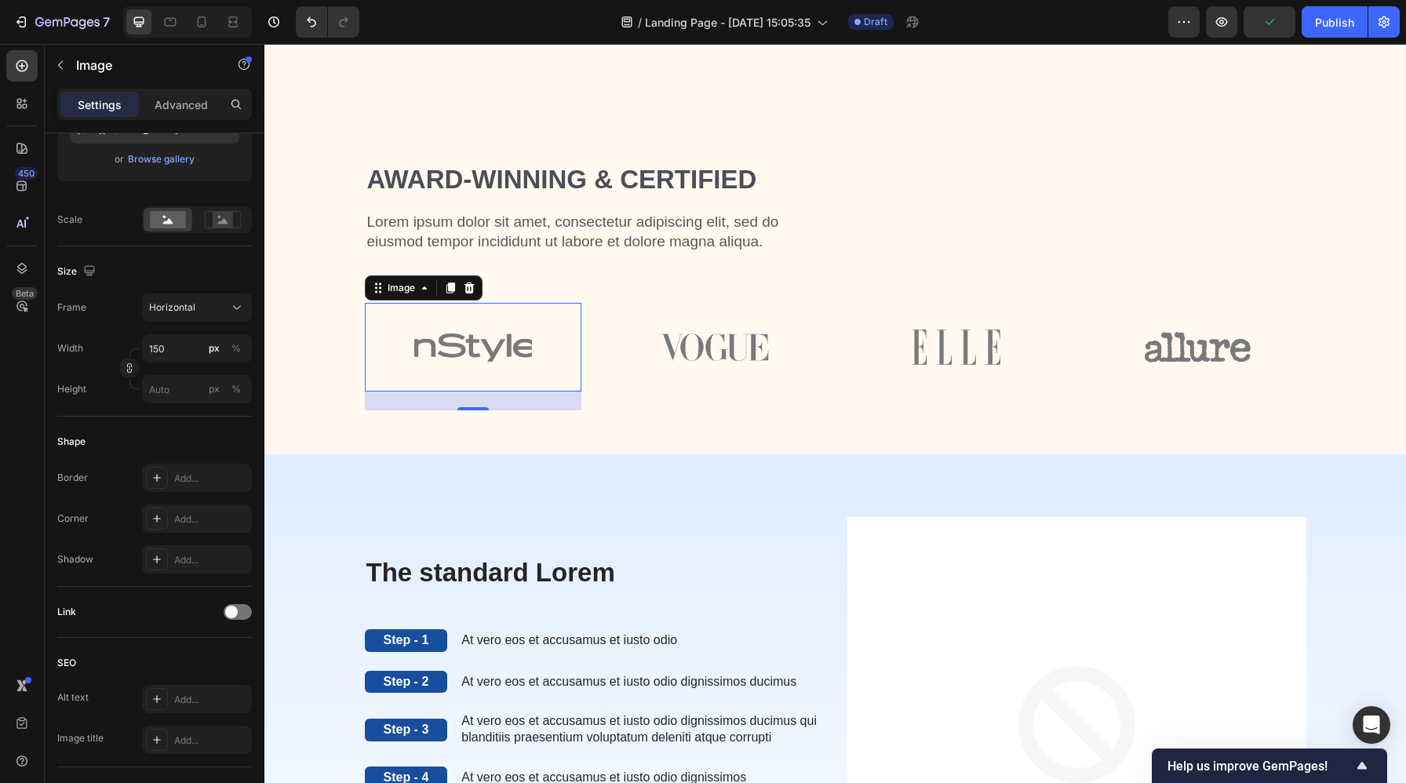
click at [515, 344] on img at bounding box center [473, 347] width 118 height 89
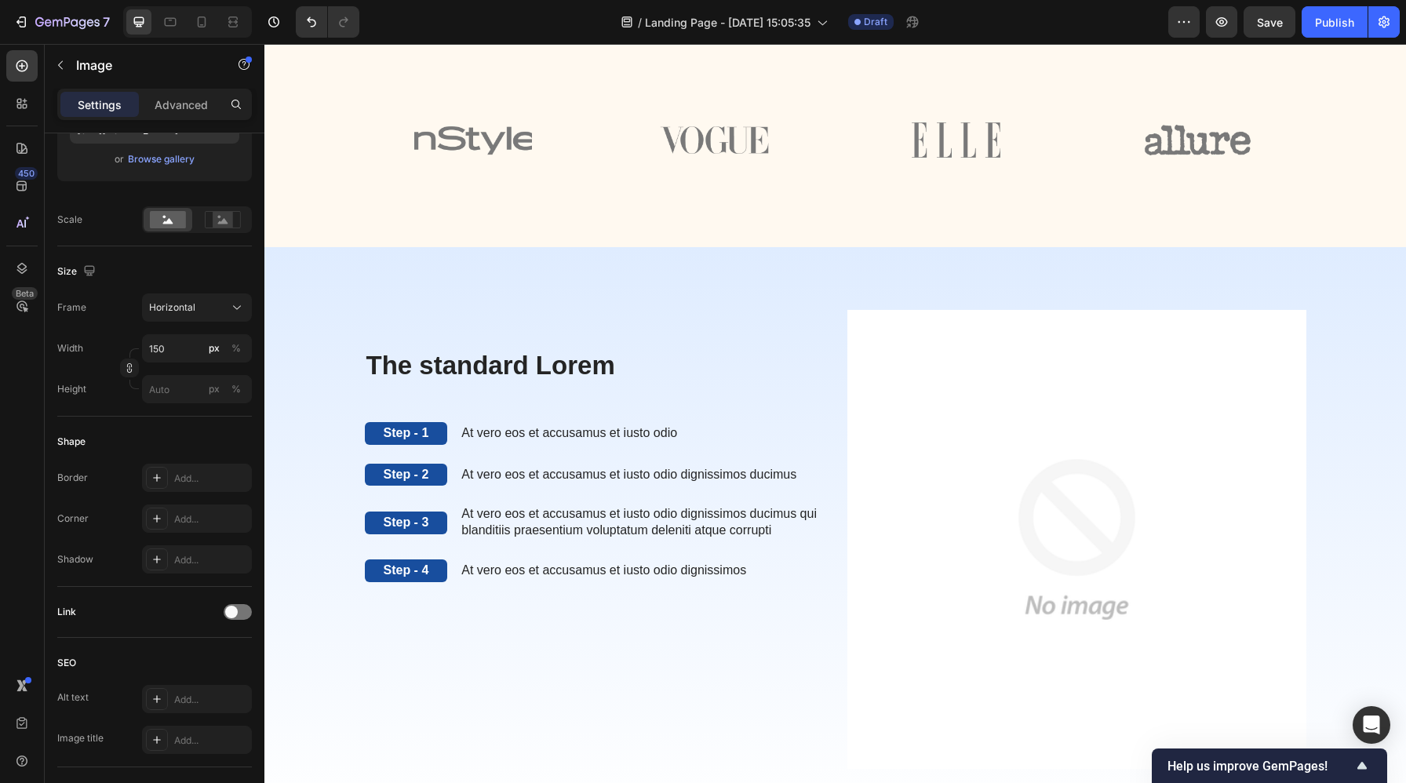
scroll to position [3892, 0]
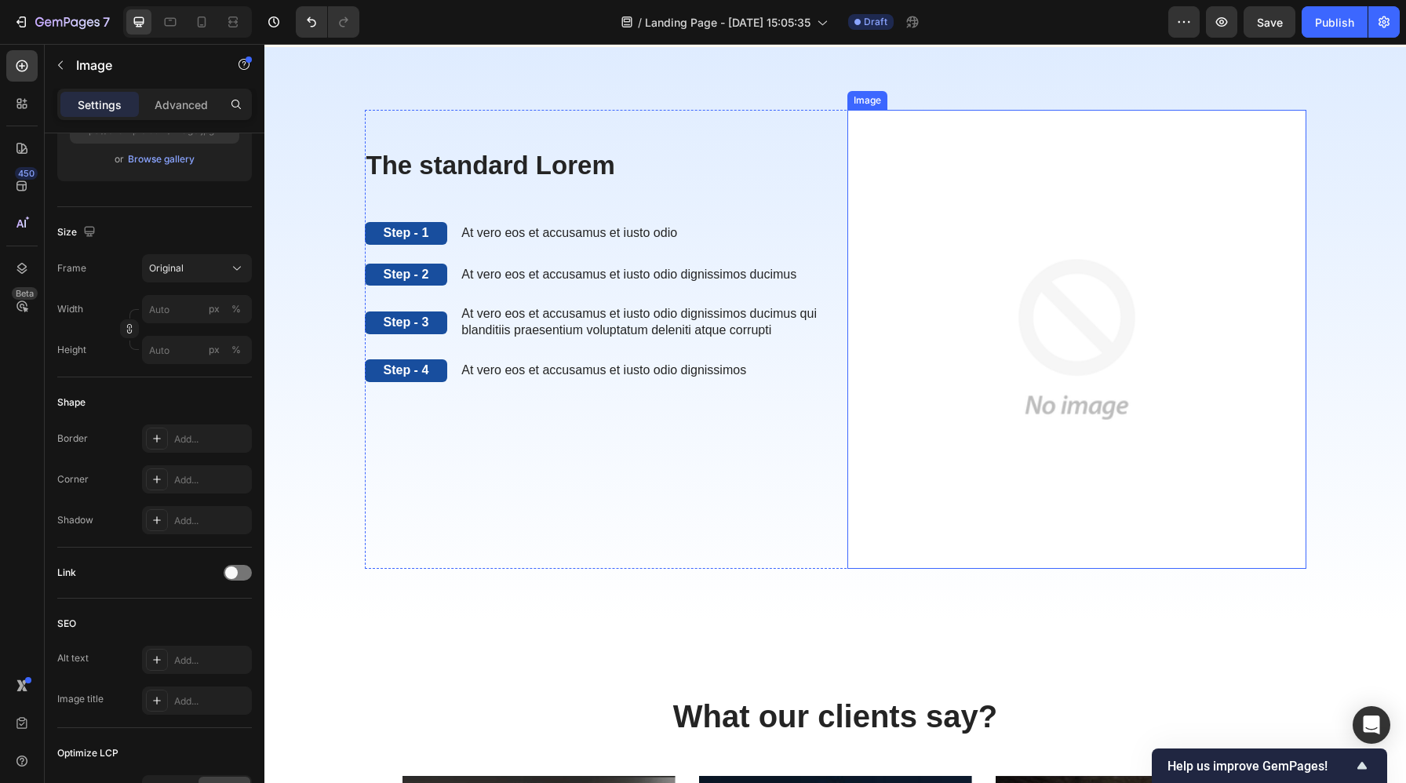
click at [1113, 300] on img at bounding box center [1076, 339] width 459 height 459
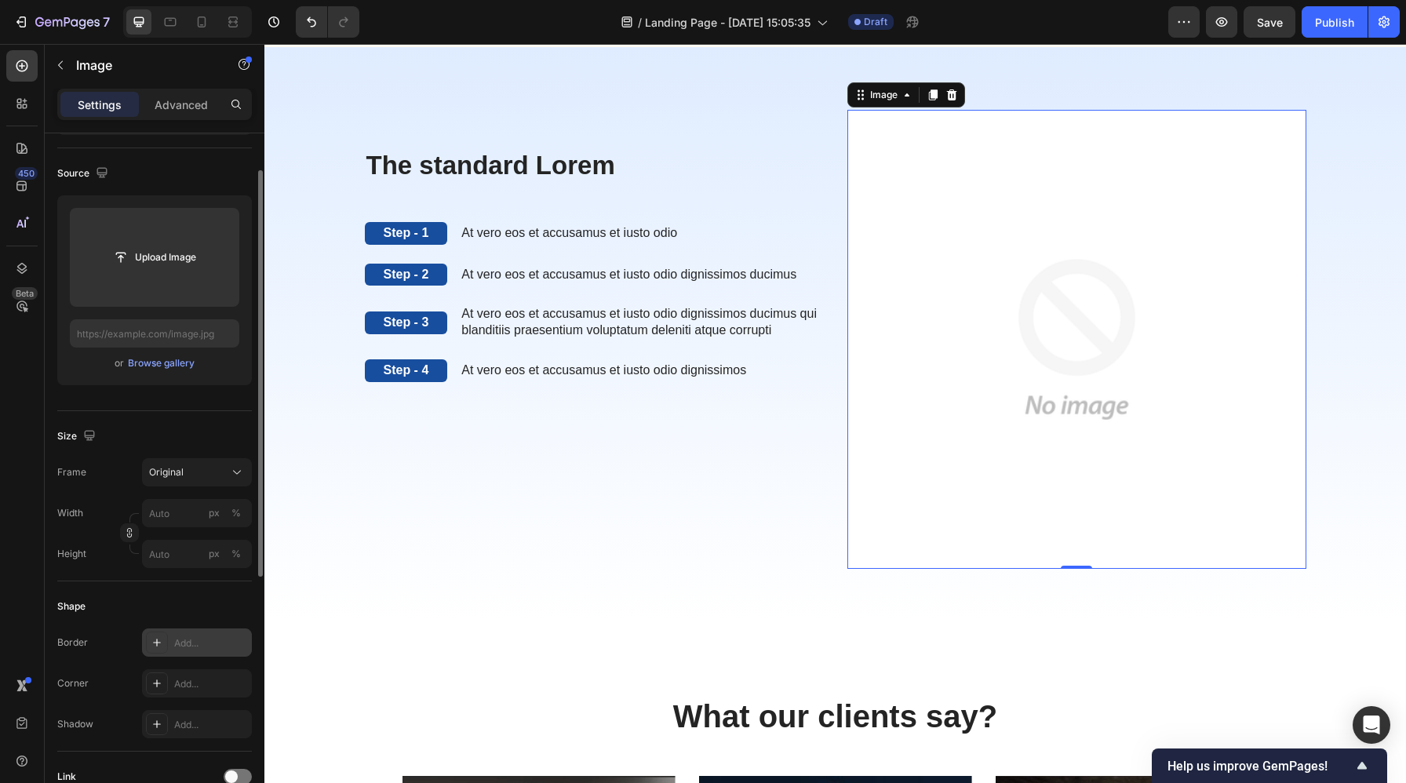
scroll to position [84, 0]
